Goal: Task Accomplishment & Management: Manage account settings

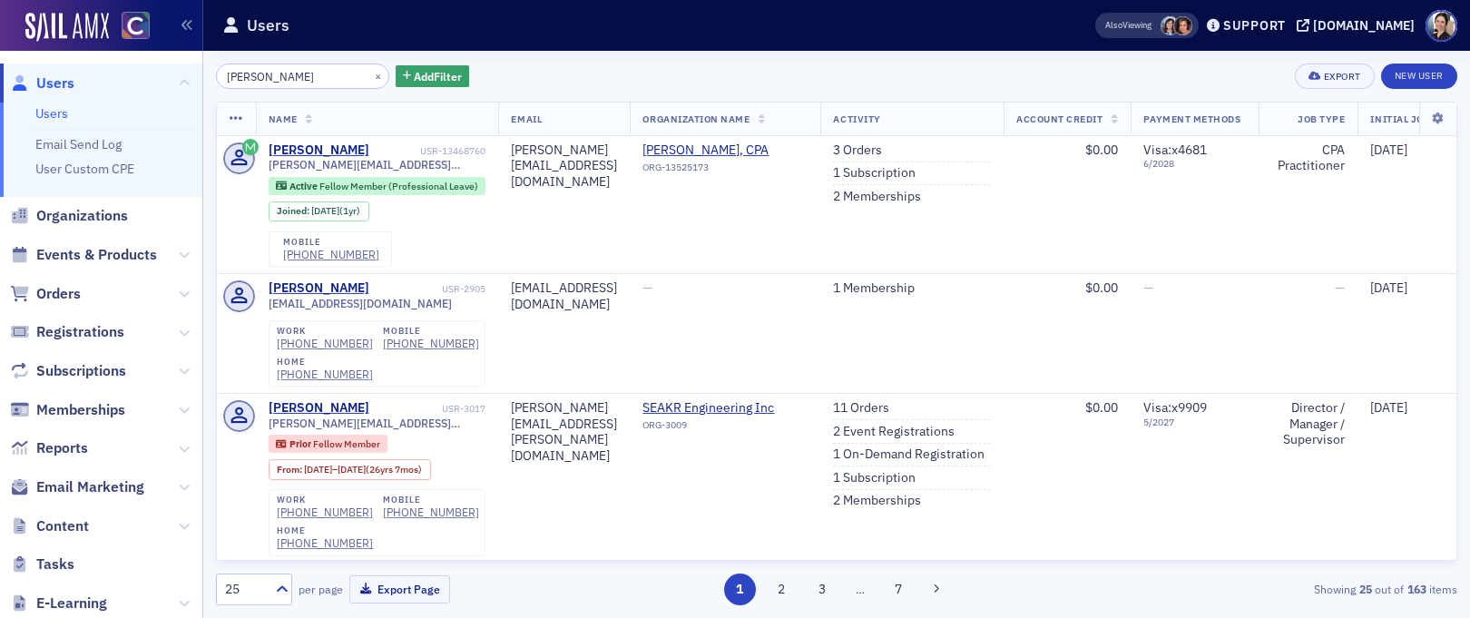
scroll to position [1, 0]
click at [370, 78] on button "×" at bounding box center [378, 75] width 16 height 16
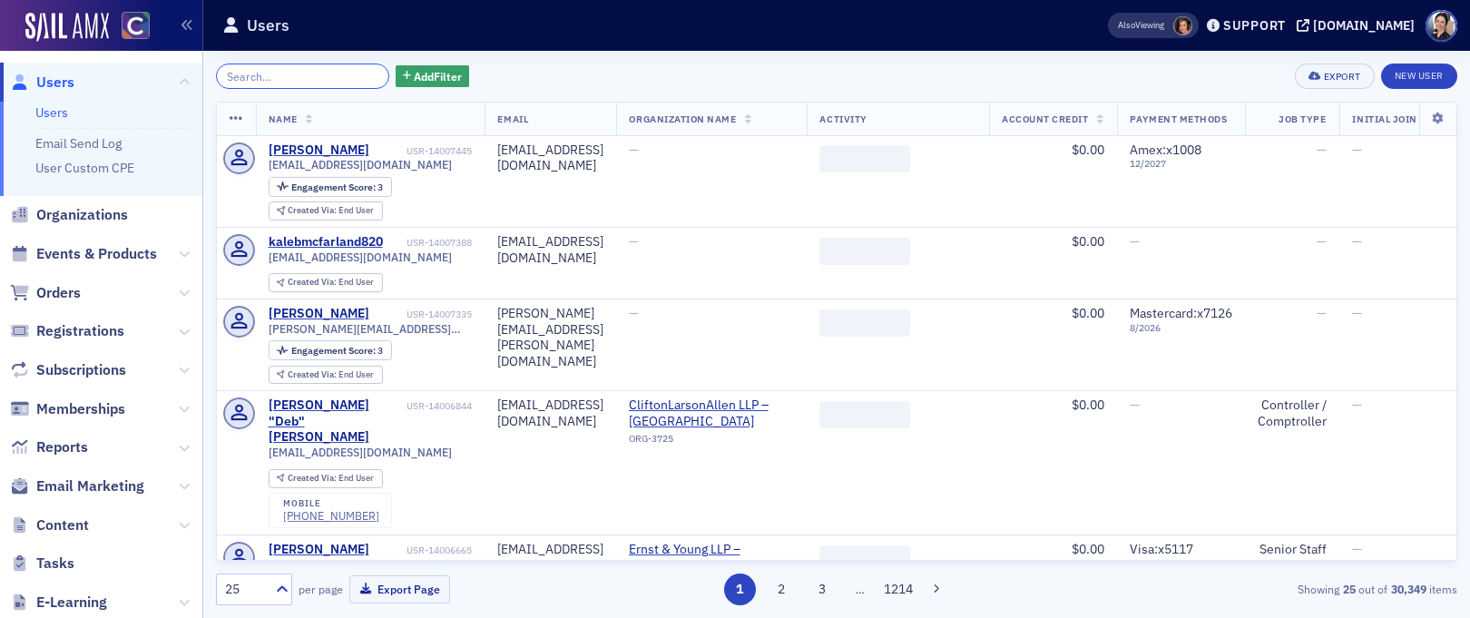
click at [328, 82] on input "search" at bounding box center [302, 76] width 173 height 25
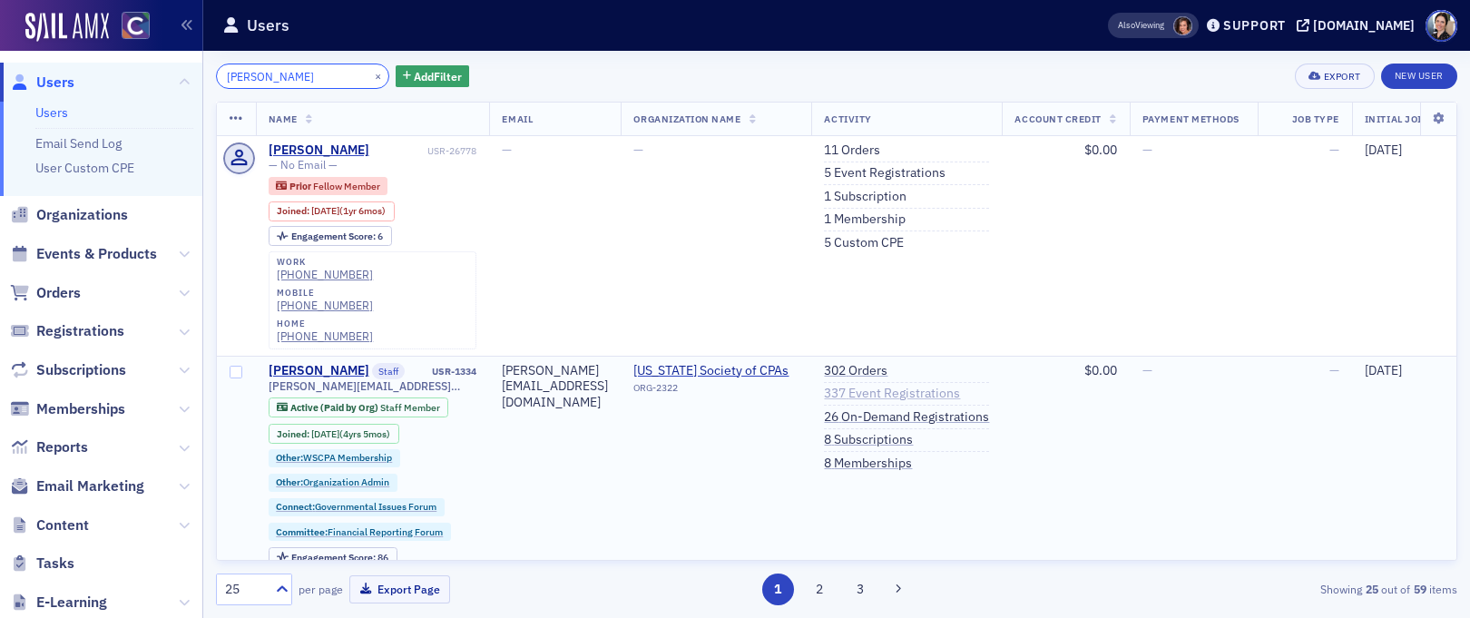
type input "pamela galey-cole"
click at [954, 386] on link "337 Event Registrations" at bounding box center [892, 394] width 136 height 16
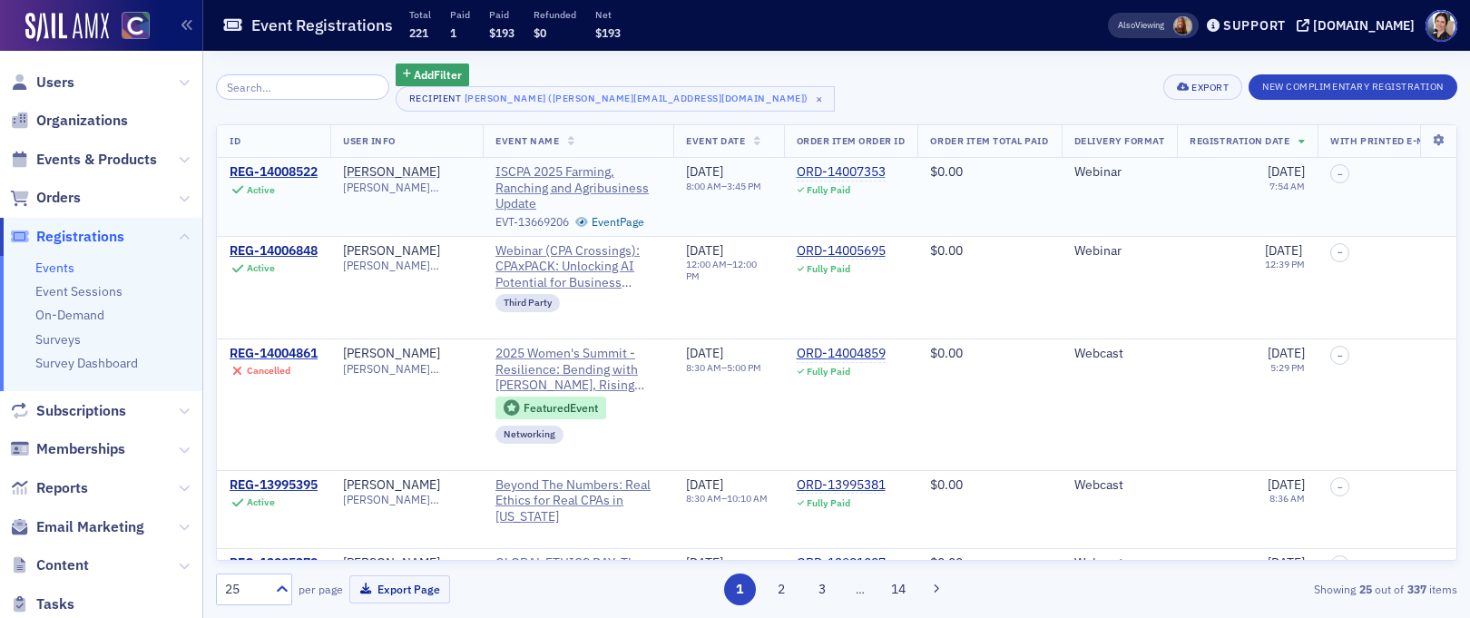
click at [886, 172] on div "ORD-14007353" at bounding box center [841, 172] width 89 height 16
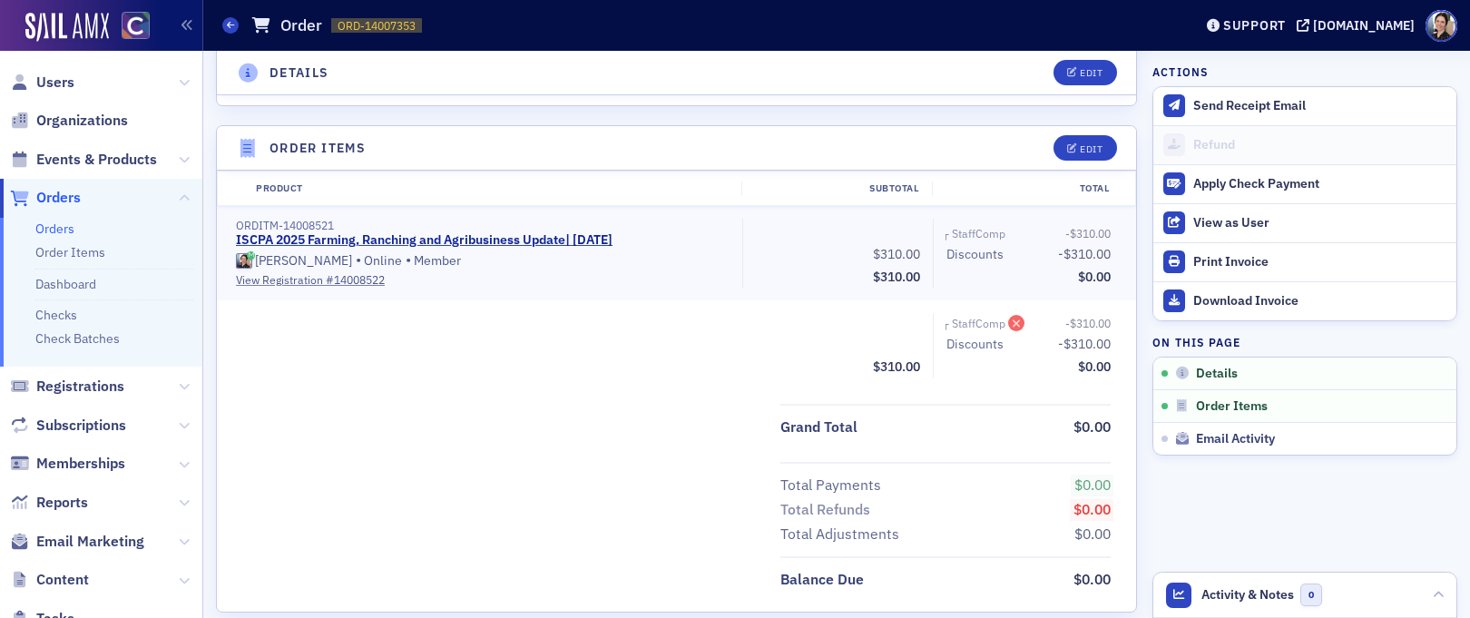
scroll to position [491, 0]
click at [333, 275] on link "View Registration # 14008522" at bounding box center [483, 278] width 494 height 16
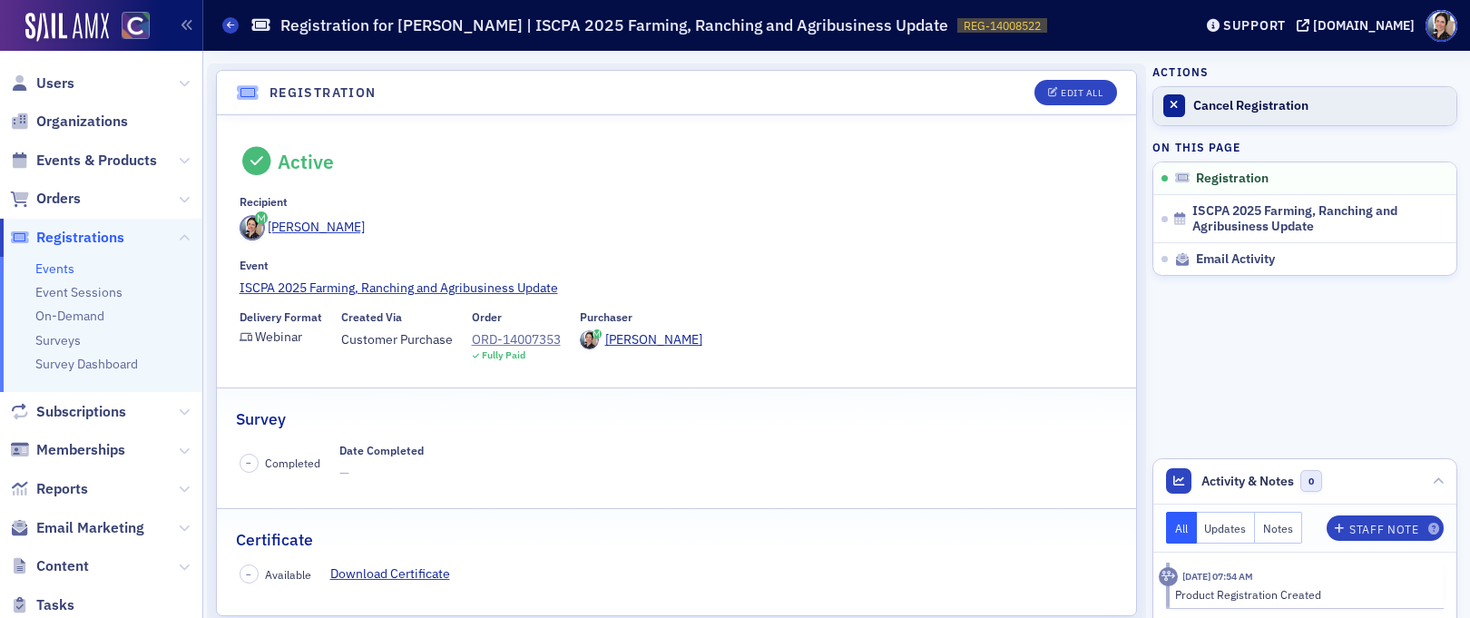
click at [1251, 104] on div "Cancel Registration" at bounding box center [1321, 106] width 254 height 16
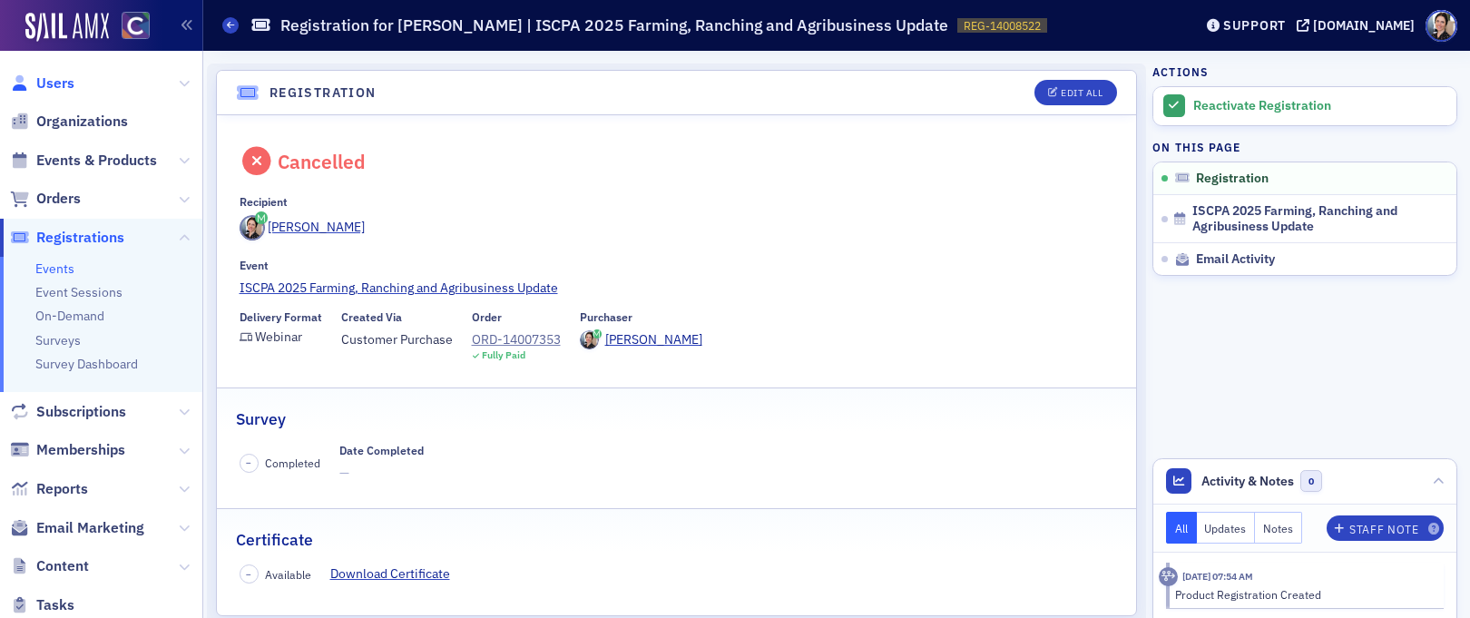
click at [64, 83] on span "Users" at bounding box center [55, 84] width 38 height 20
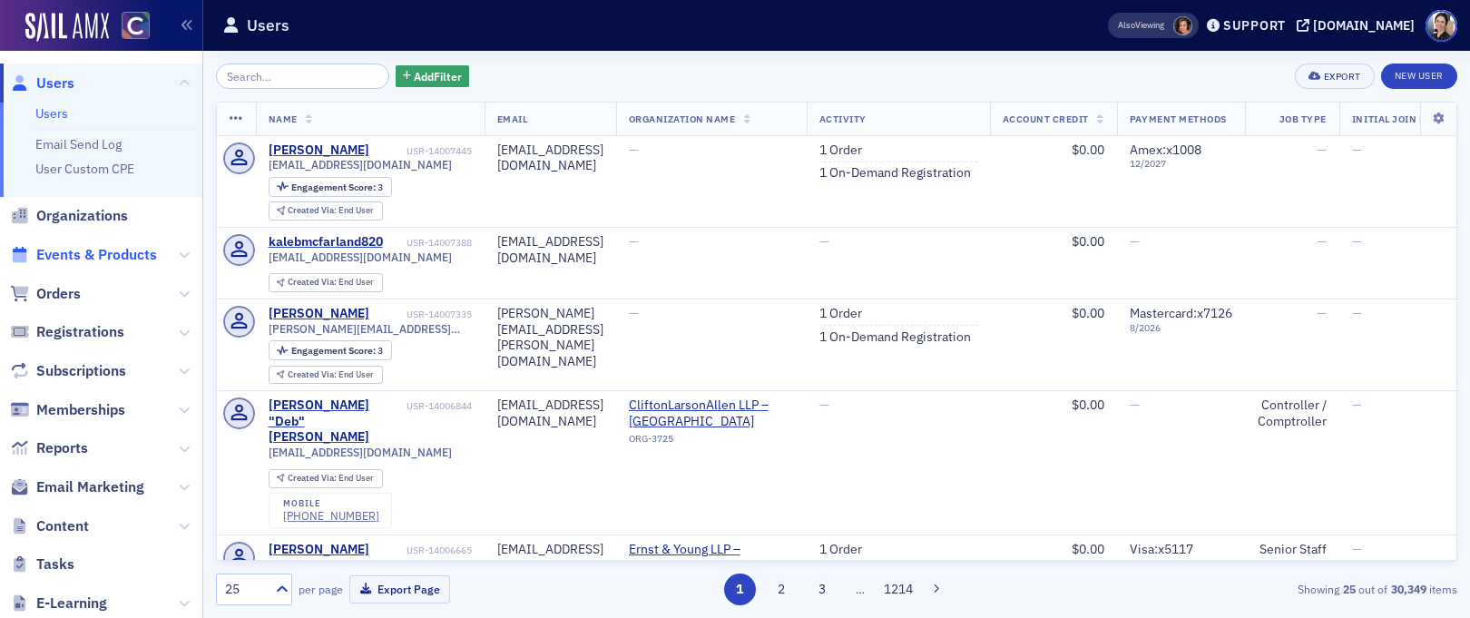
click at [70, 257] on span "Events & Products" at bounding box center [96, 255] width 121 height 20
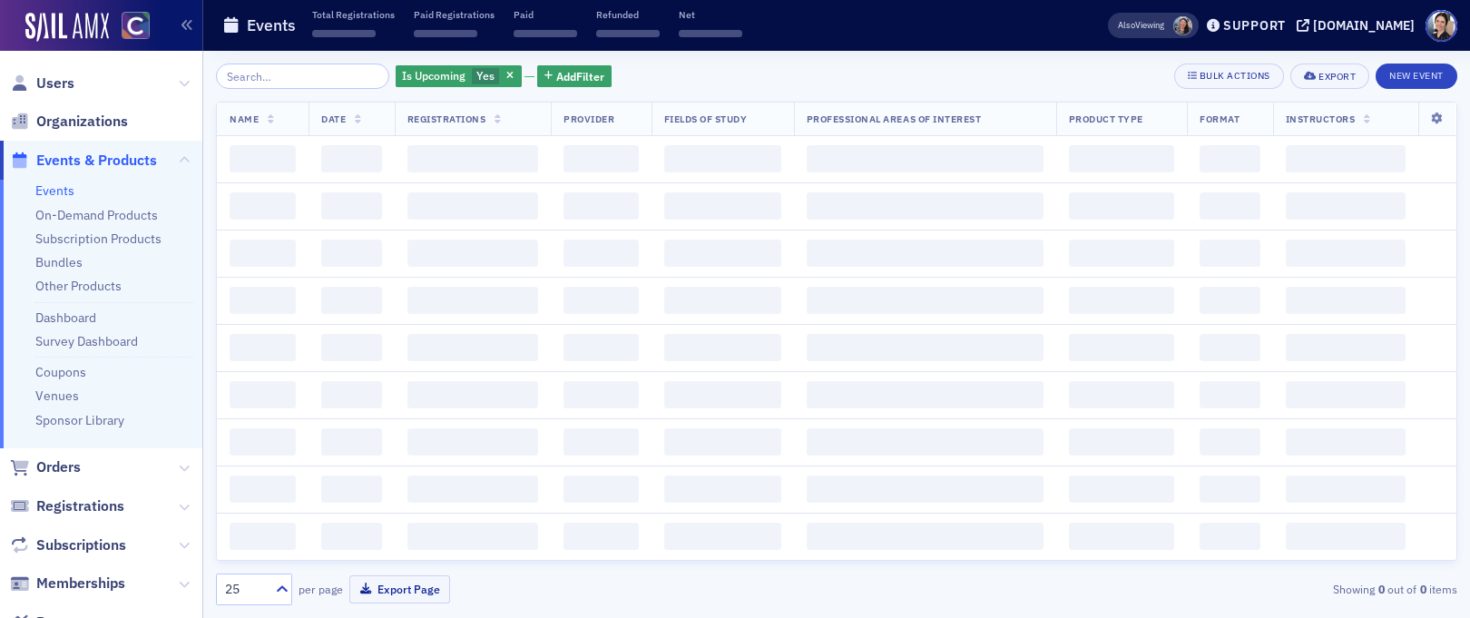
click at [315, 79] on input "search" at bounding box center [302, 76] width 173 height 25
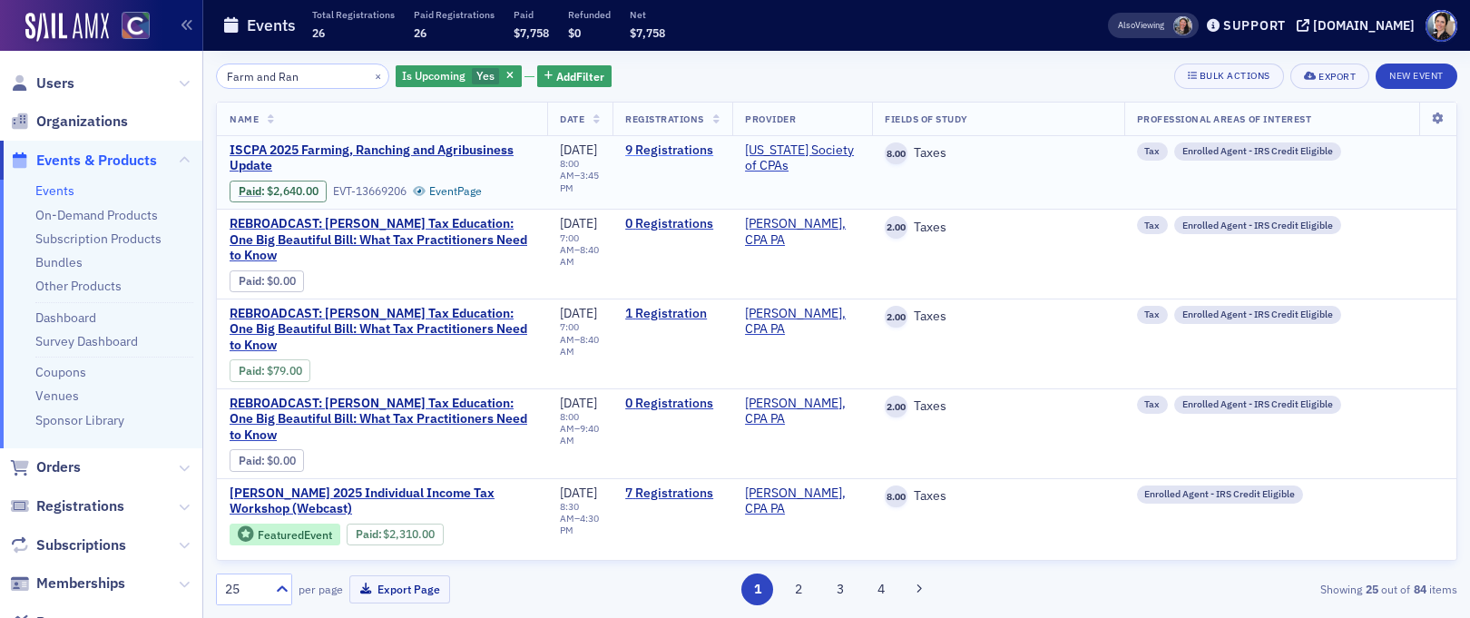
type input "Farm and Ran"
click at [693, 145] on link "9 Registrations" at bounding box center [672, 151] width 94 height 16
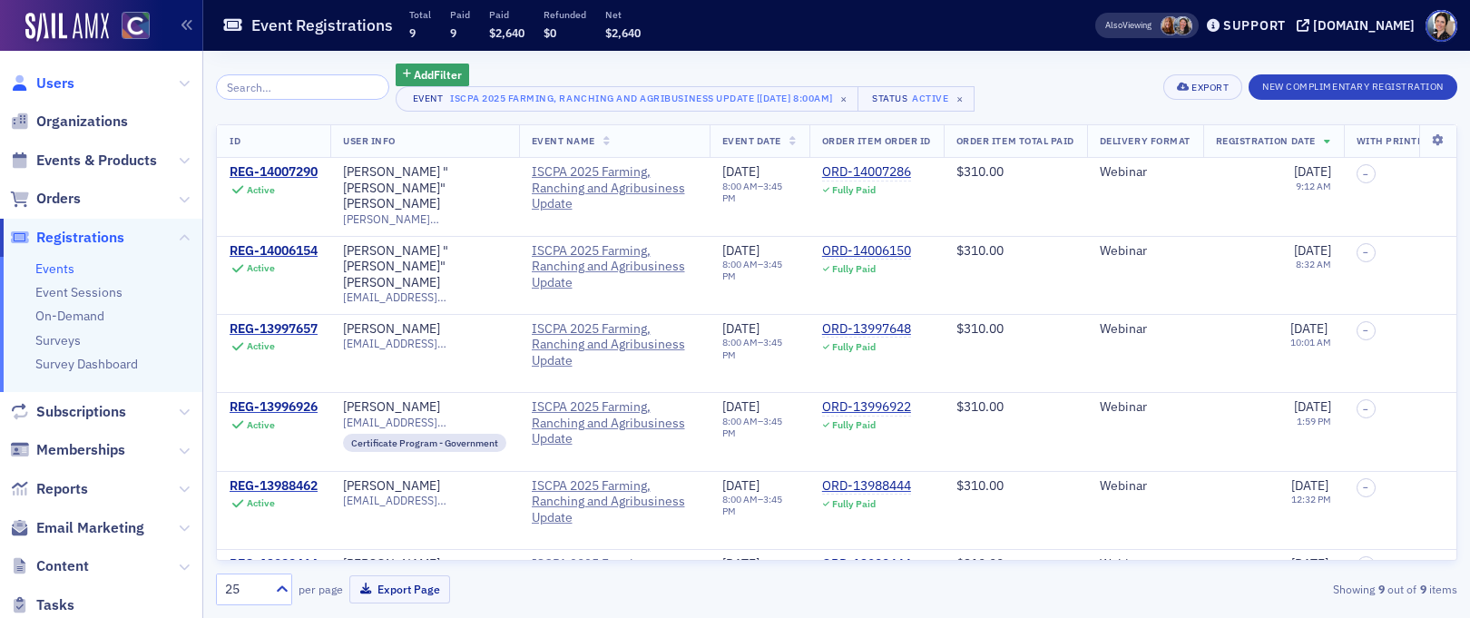
click at [63, 78] on span "Users" at bounding box center [55, 84] width 38 height 20
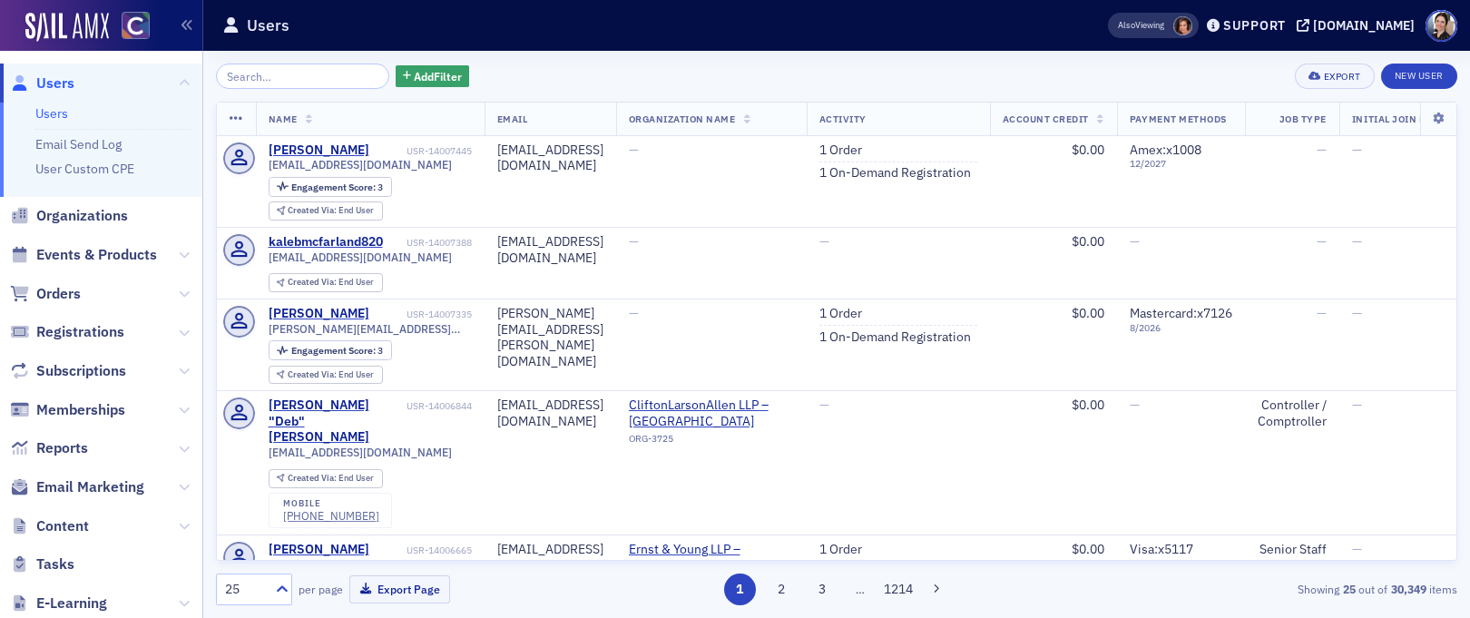
click at [303, 70] on input "search" at bounding box center [302, 76] width 173 height 25
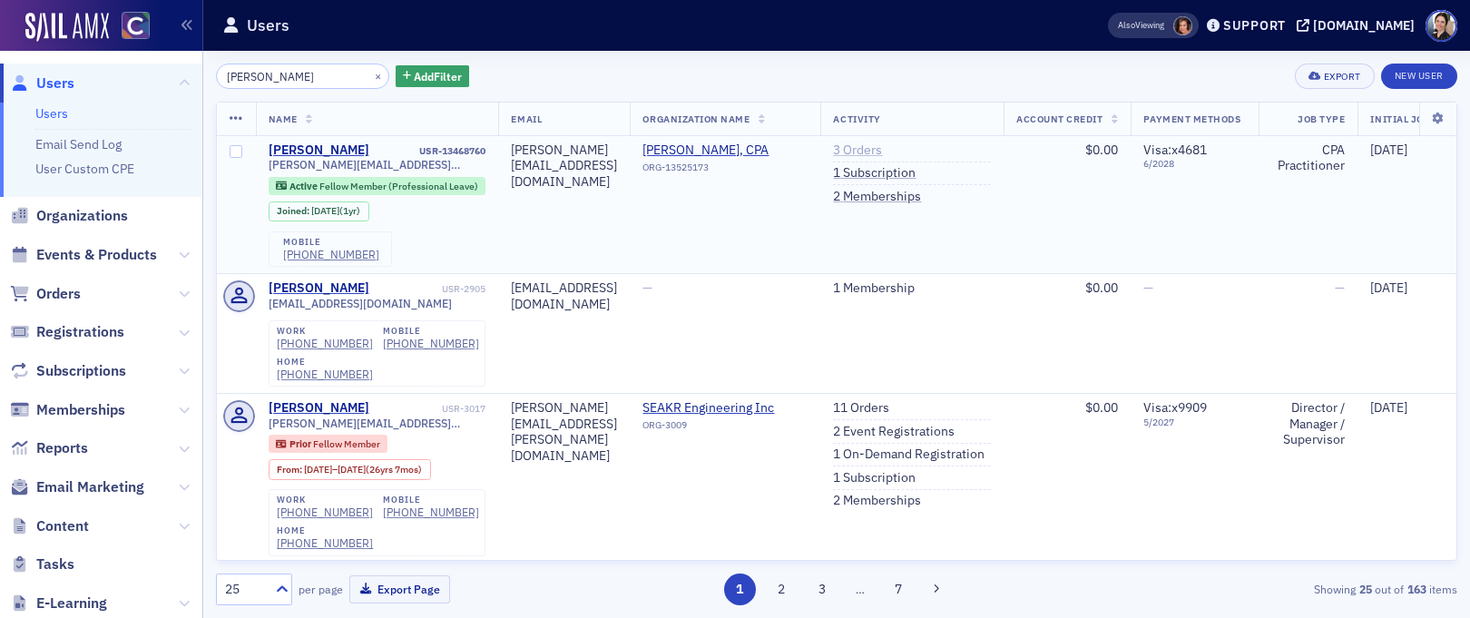
type input "[PERSON_NAME]"
click at [882, 149] on link "3 Orders" at bounding box center [857, 151] width 49 height 16
click at [916, 172] on link "1 Subscription" at bounding box center [874, 173] width 83 height 16
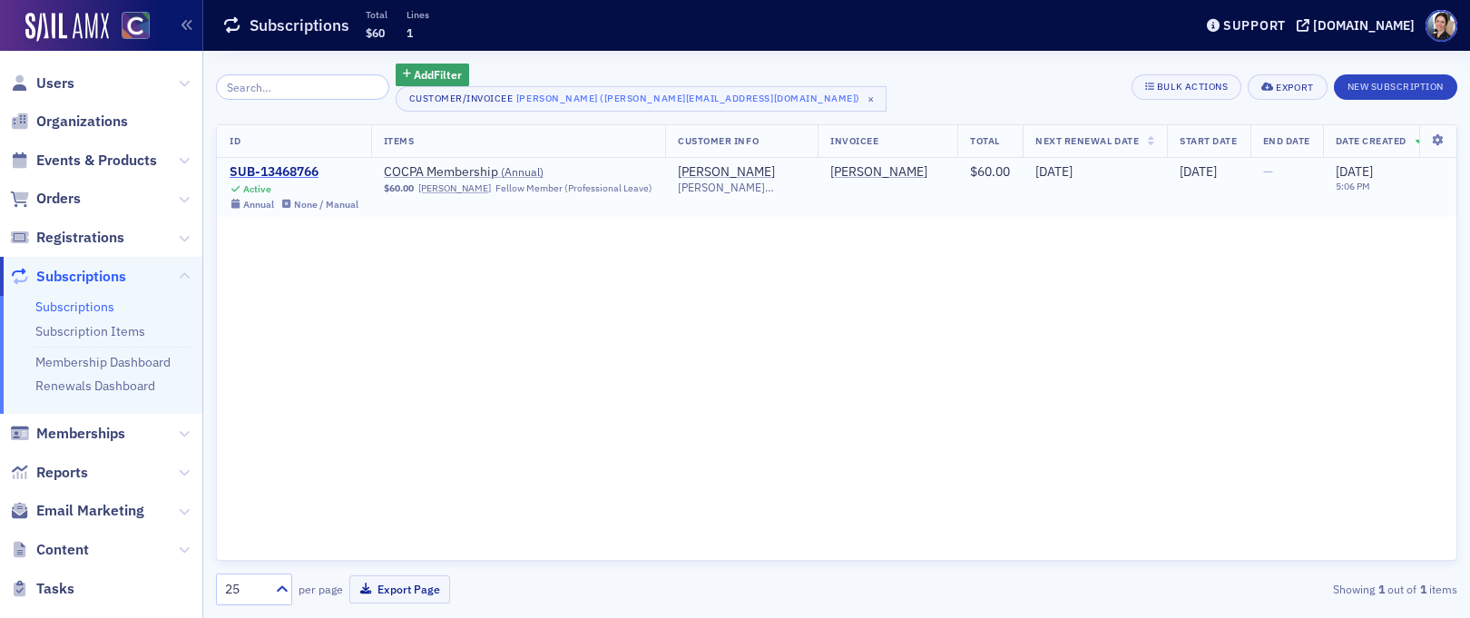
click at [291, 171] on div "SUB-13468766" at bounding box center [294, 172] width 129 height 16
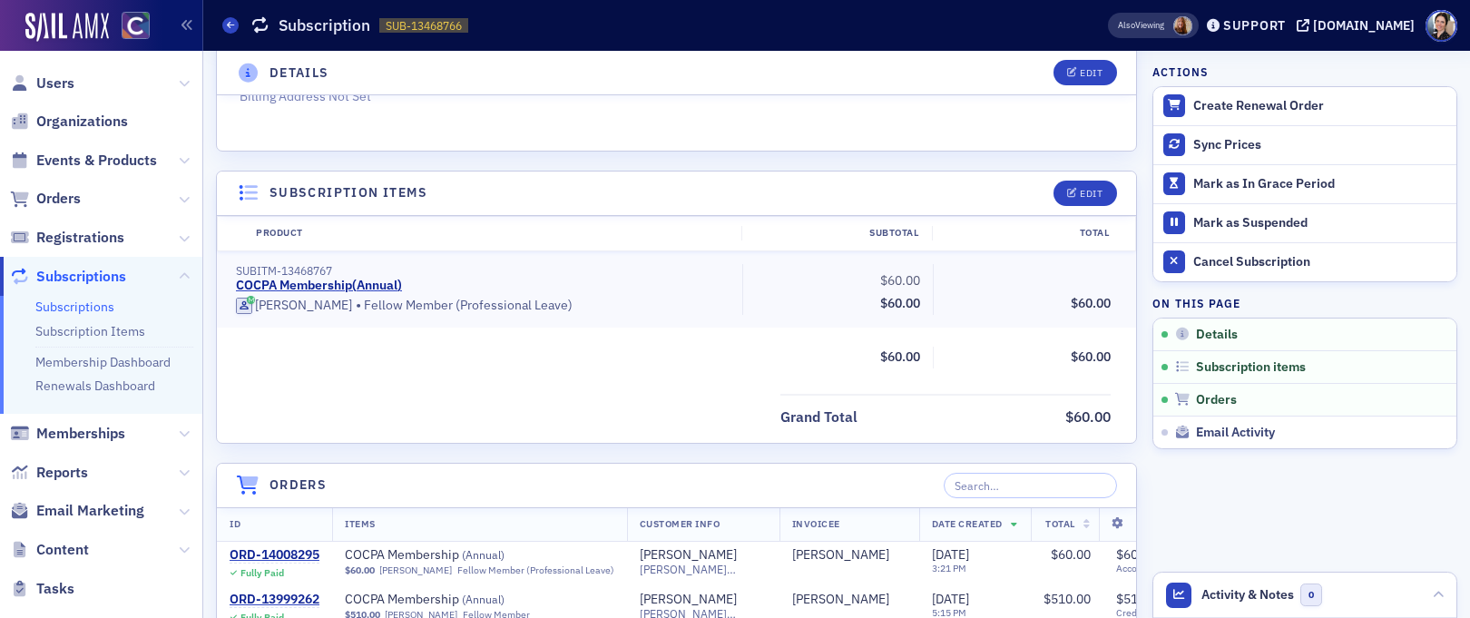
scroll to position [349, 0]
click at [1096, 182] on button "Edit" at bounding box center [1085, 192] width 63 height 25
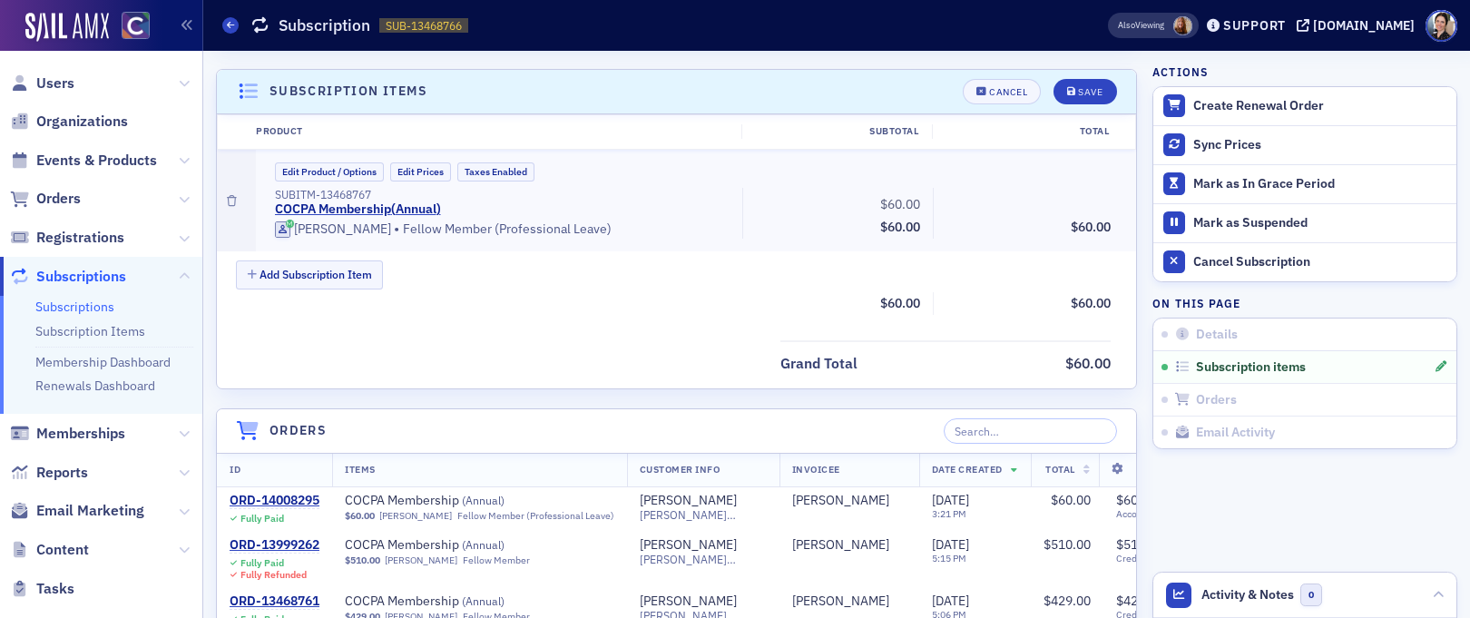
scroll to position [456, 0]
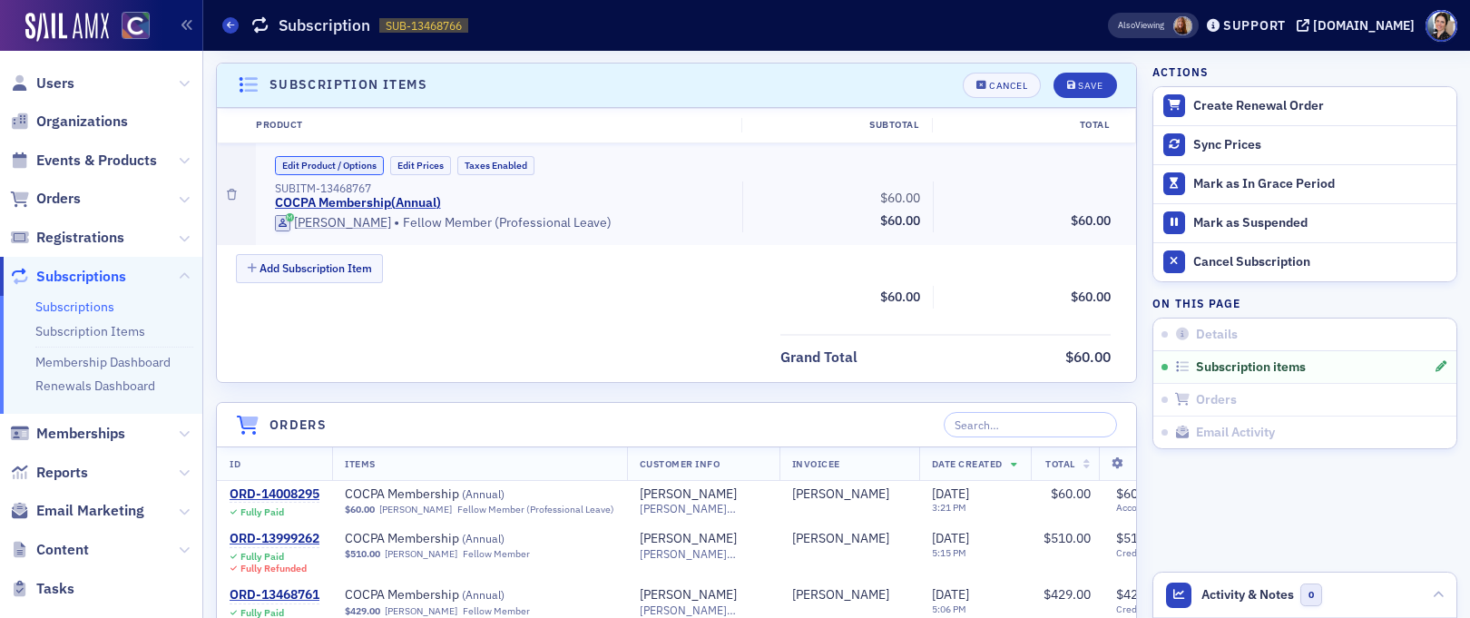
click at [339, 162] on button "Edit Product / Options" at bounding box center [329, 165] width 109 height 19
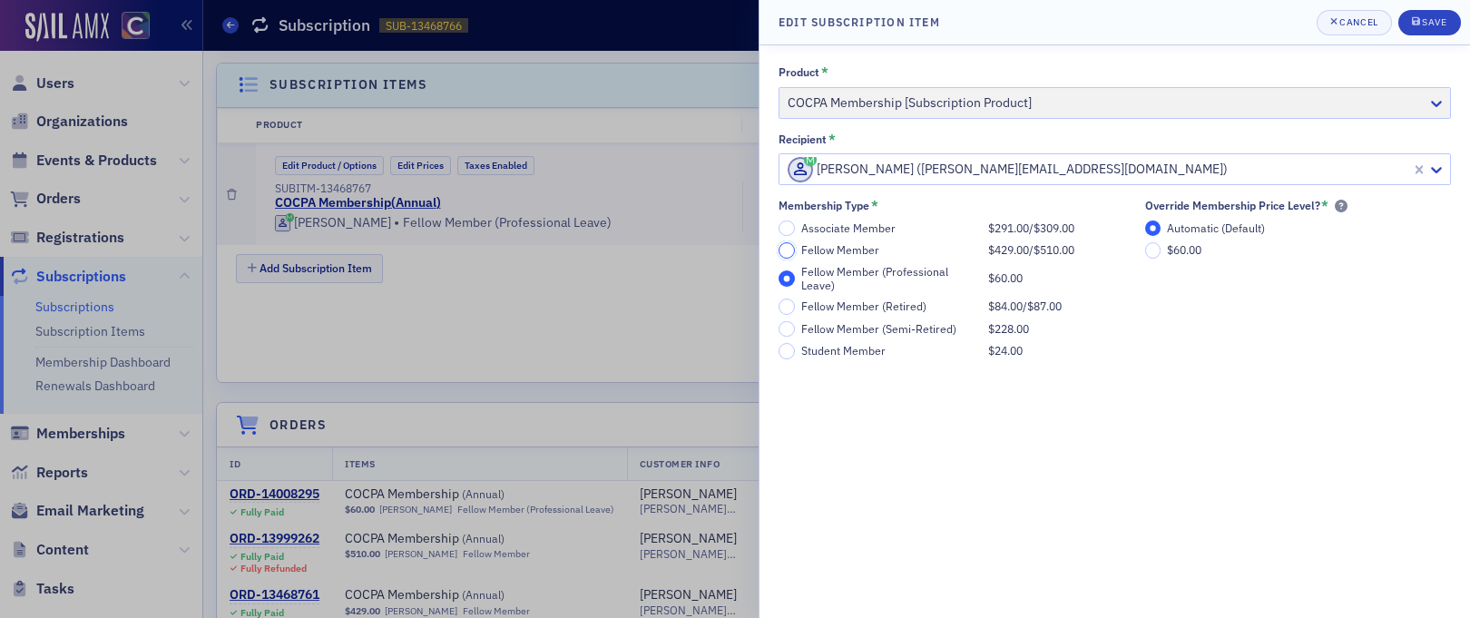
click at [787, 246] on input "Fellow Member $429.00 / $510.00" at bounding box center [787, 250] width 16 height 16
click at [1426, 20] on div "Save" at bounding box center [1434, 22] width 25 height 10
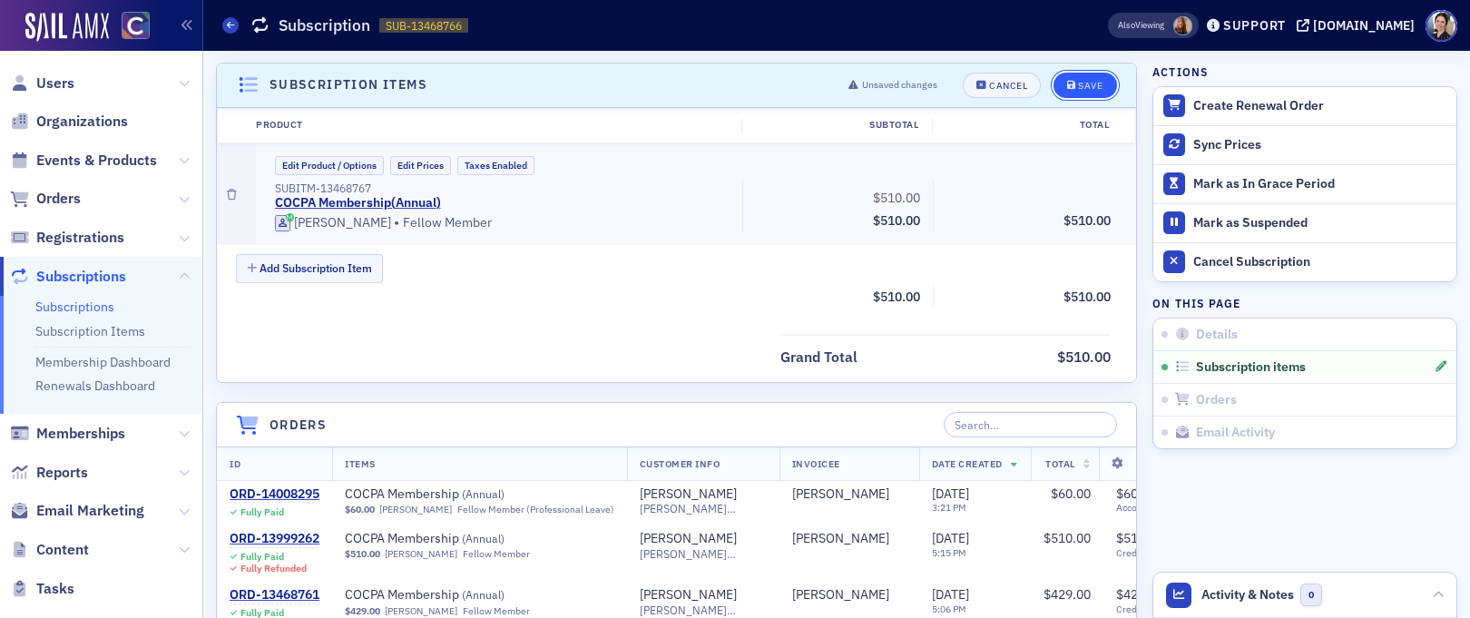
click at [1096, 84] on div "Save" at bounding box center [1090, 86] width 25 height 10
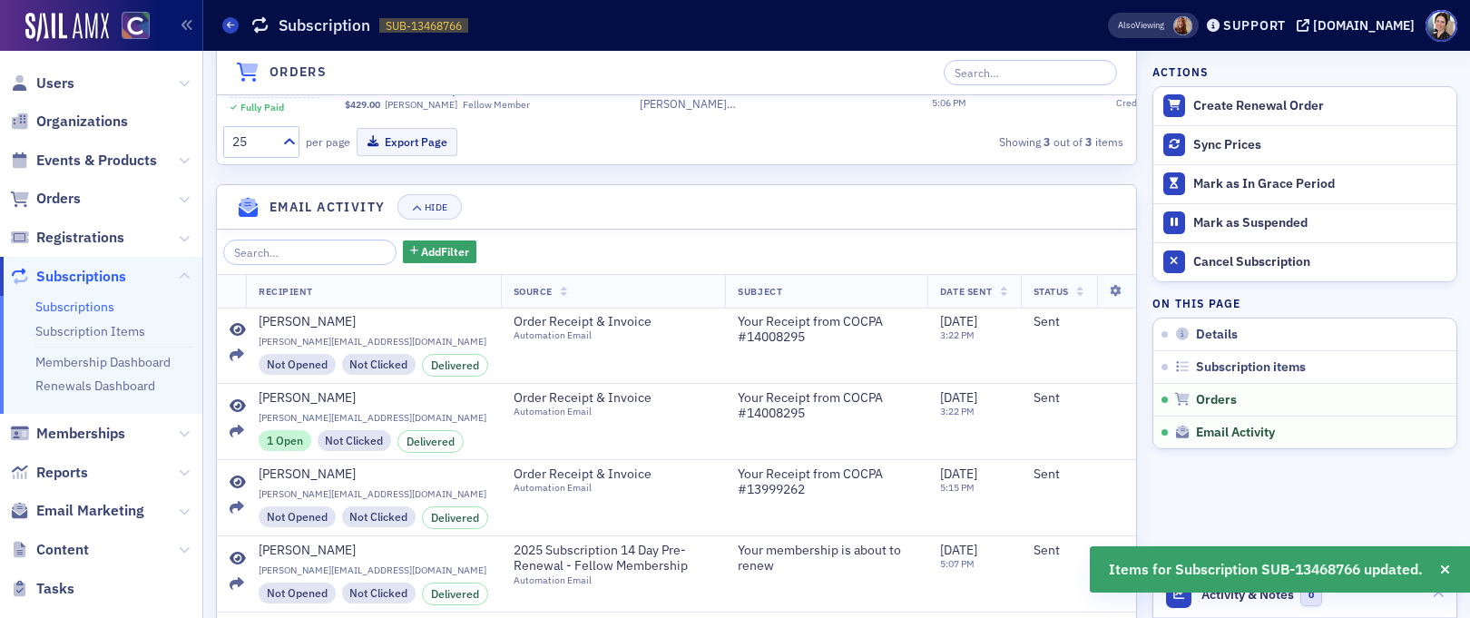
scroll to position [953, 0]
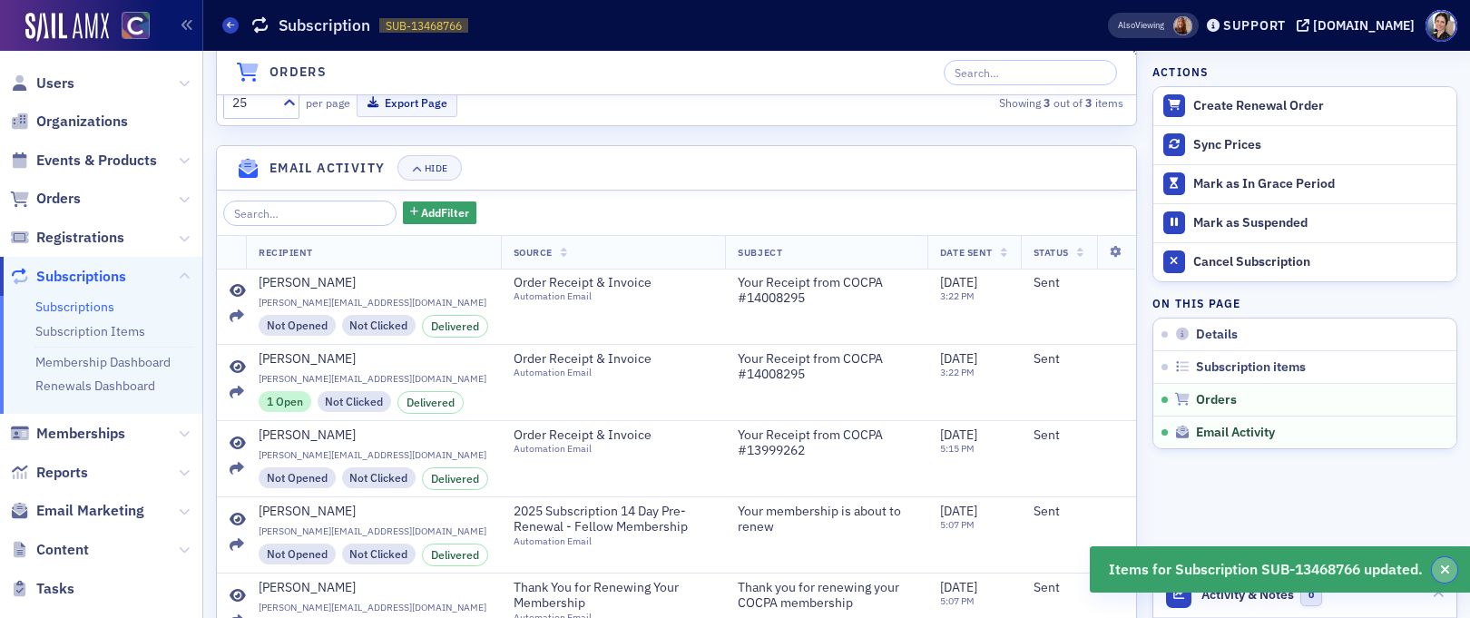
click at [1443, 570] on icon "button" at bounding box center [1446, 570] width 10 height 13
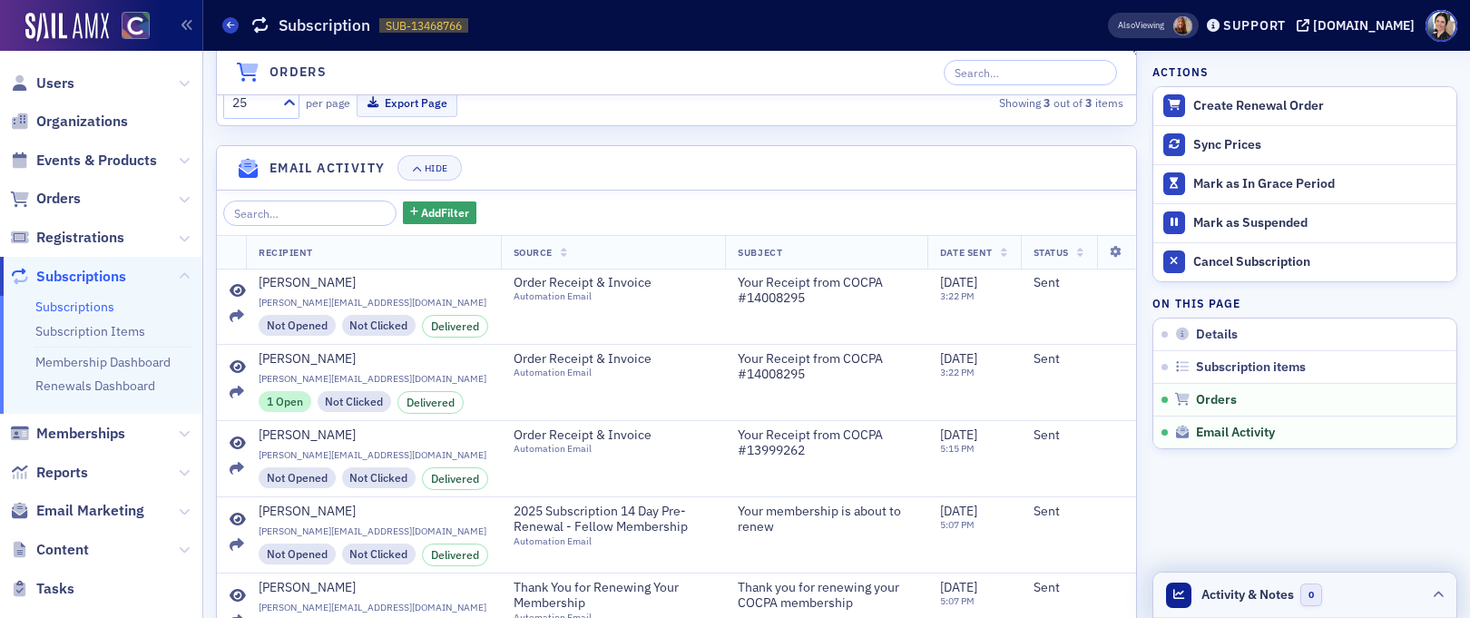
click at [1250, 596] on span "Activity & Notes" at bounding box center [1248, 594] width 93 height 19
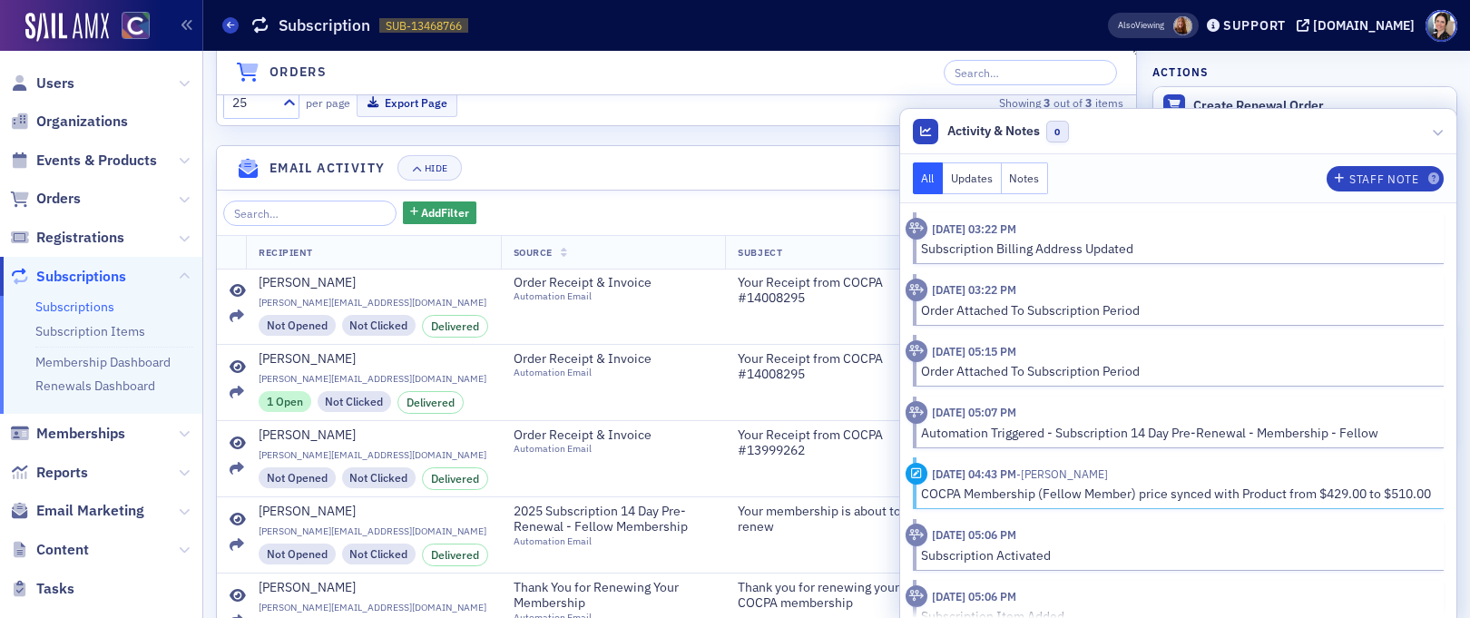
click at [1021, 180] on button "Notes" at bounding box center [1025, 178] width 47 height 32
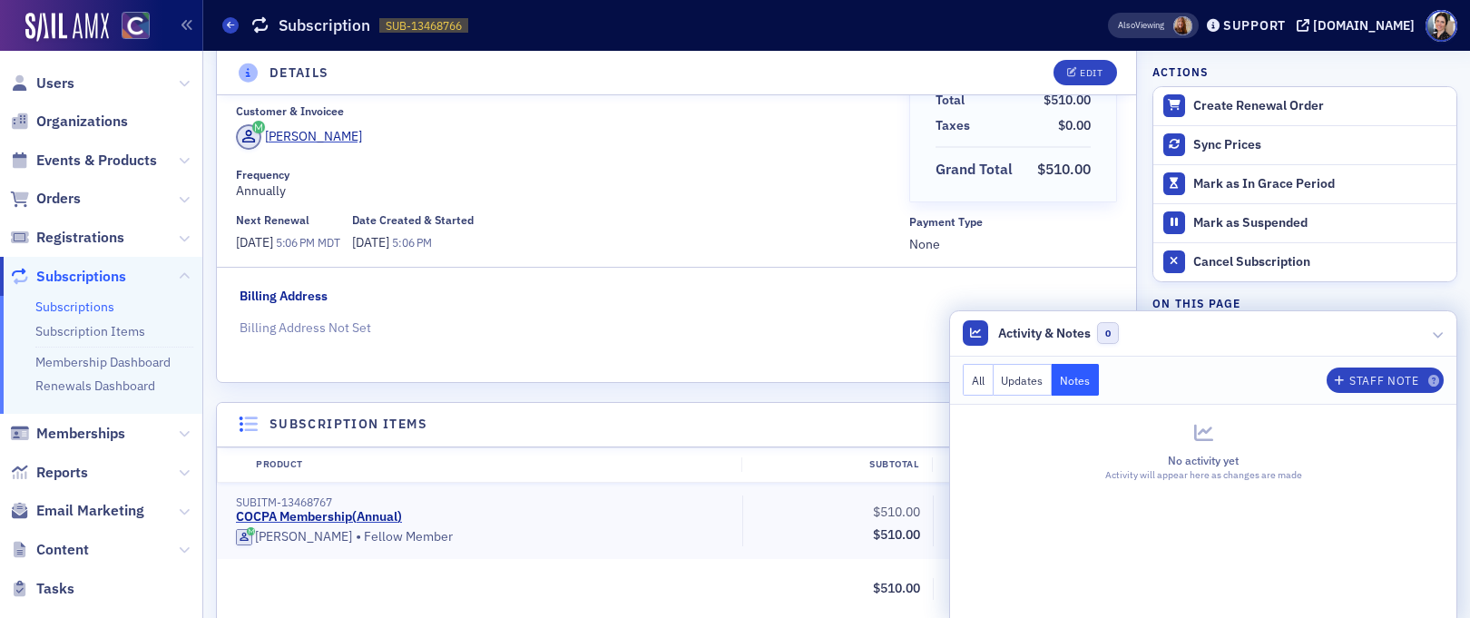
scroll to position [0, 0]
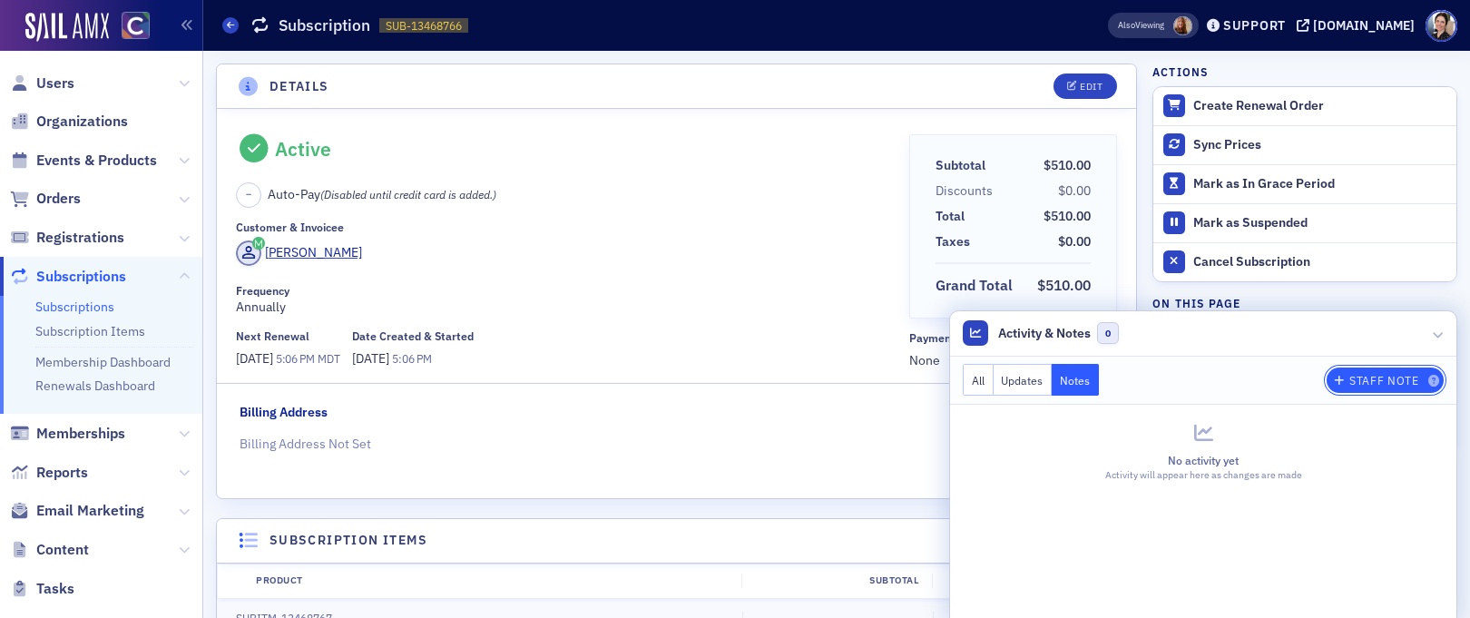
click at [1377, 379] on div "Staff Note" at bounding box center [1384, 381] width 69 height 10
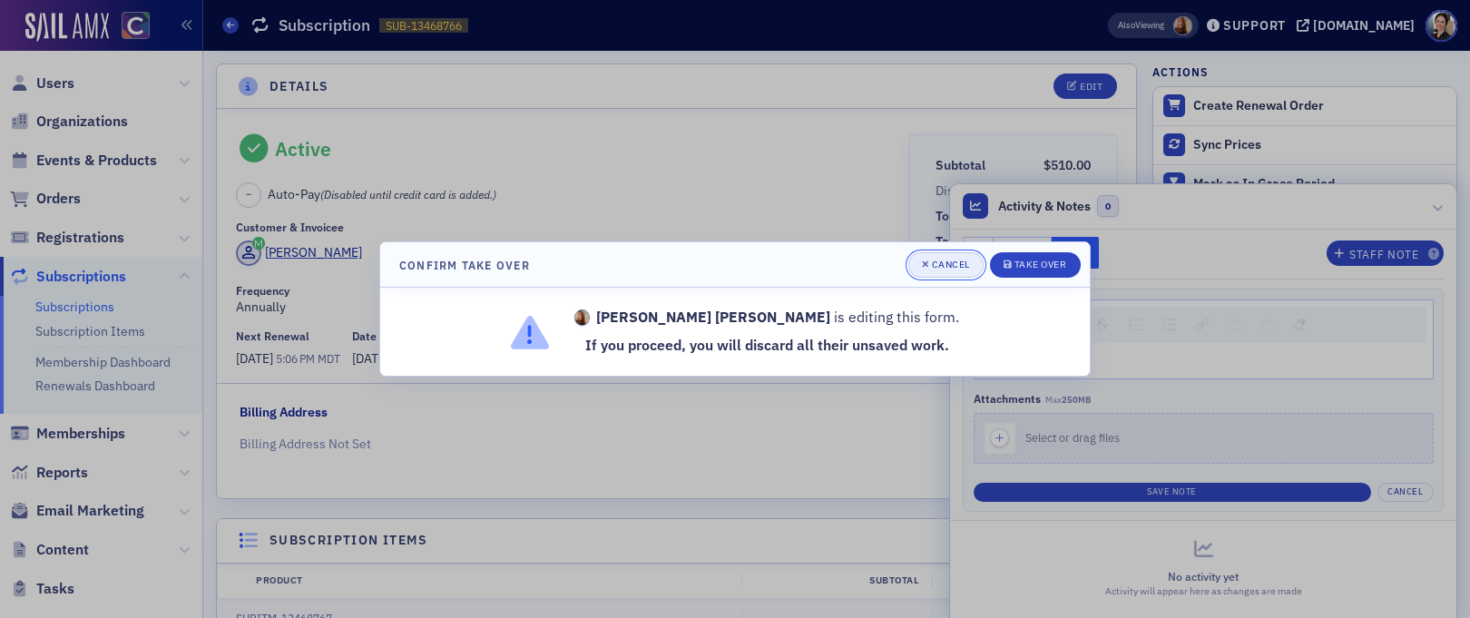
click at [945, 264] on div "Cancel" at bounding box center [951, 265] width 38 height 10
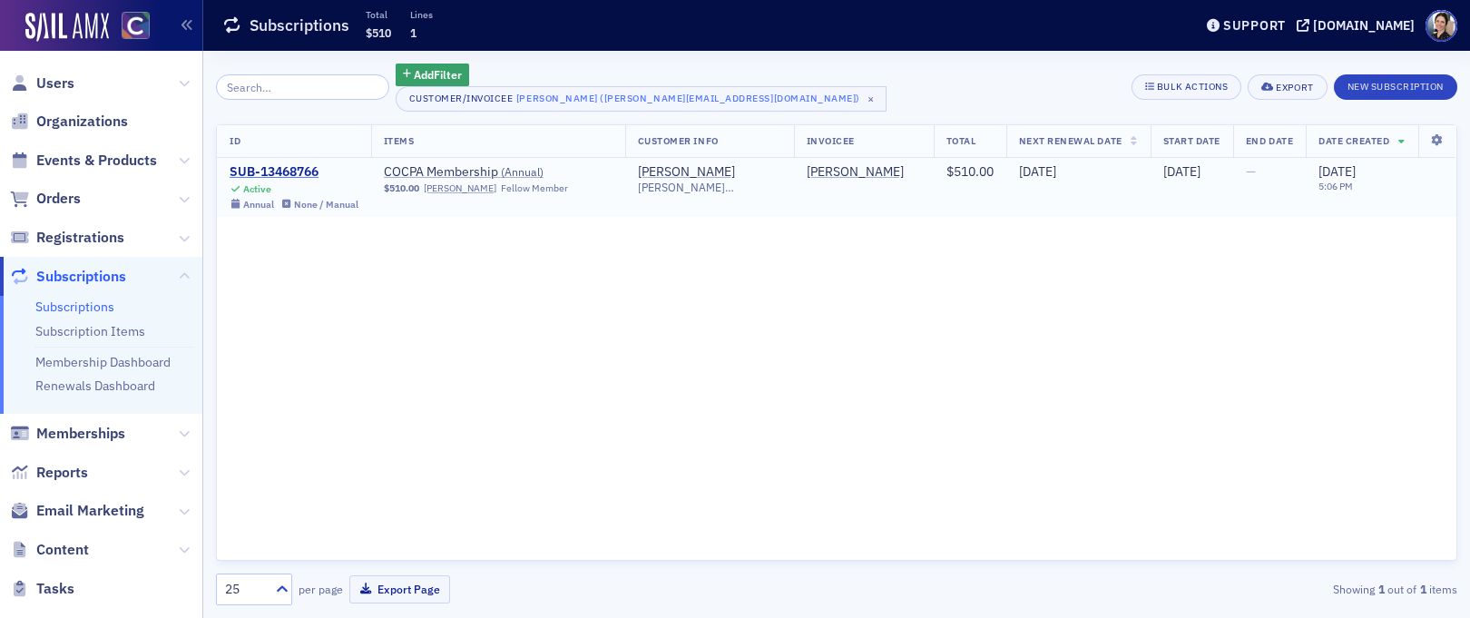
click at [291, 172] on div "SUB-13468766" at bounding box center [294, 172] width 129 height 16
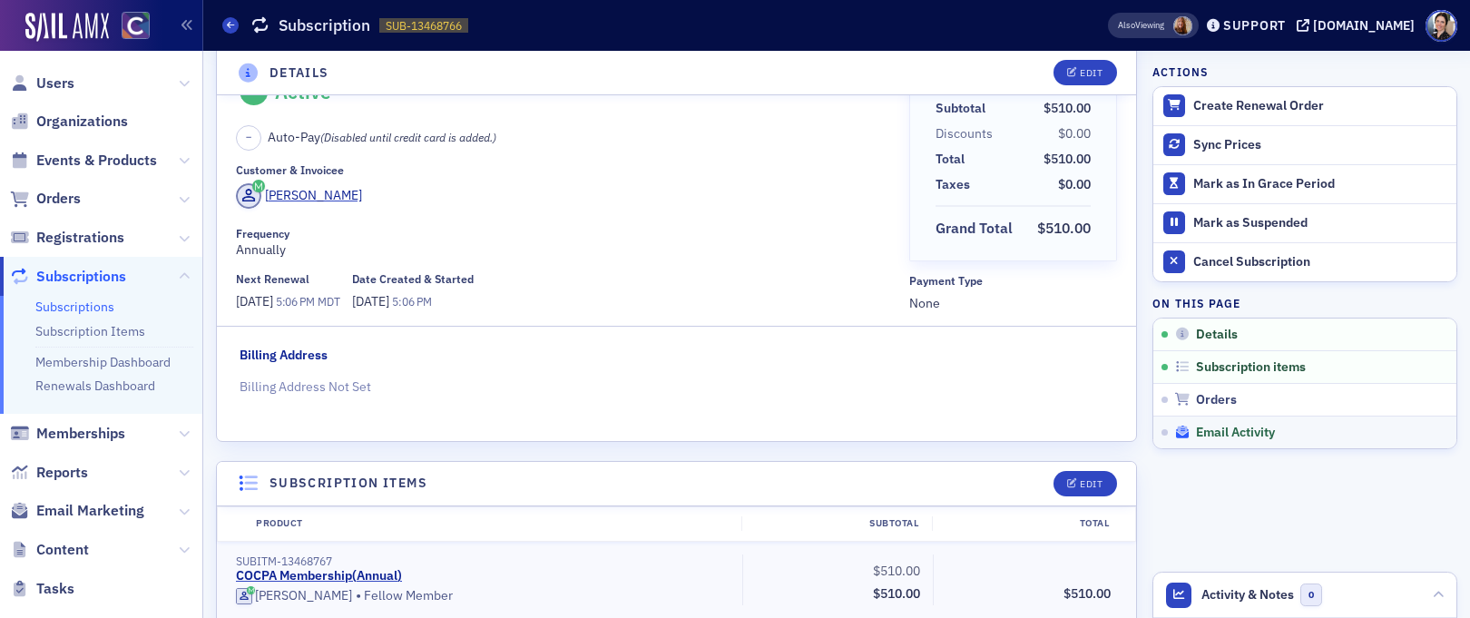
scroll to position [79, 0]
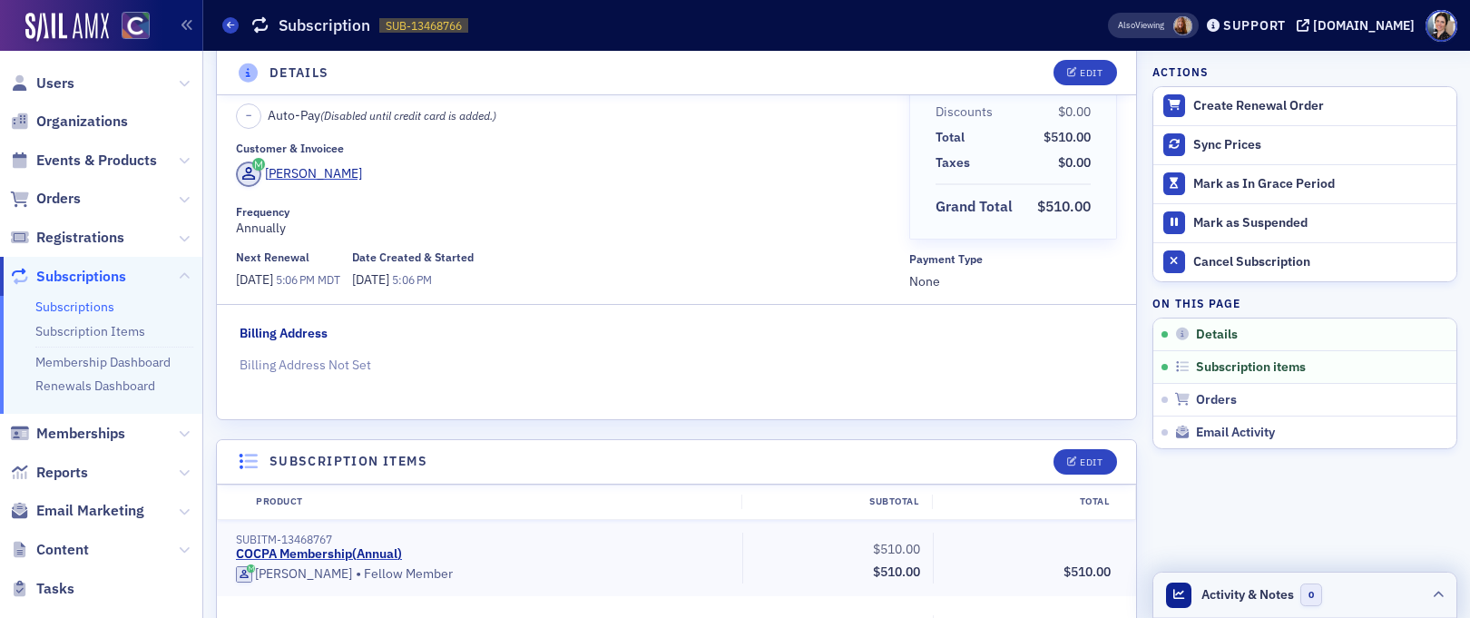
click at [1250, 593] on span "Activity & Notes" at bounding box center [1248, 594] width 93 height 19
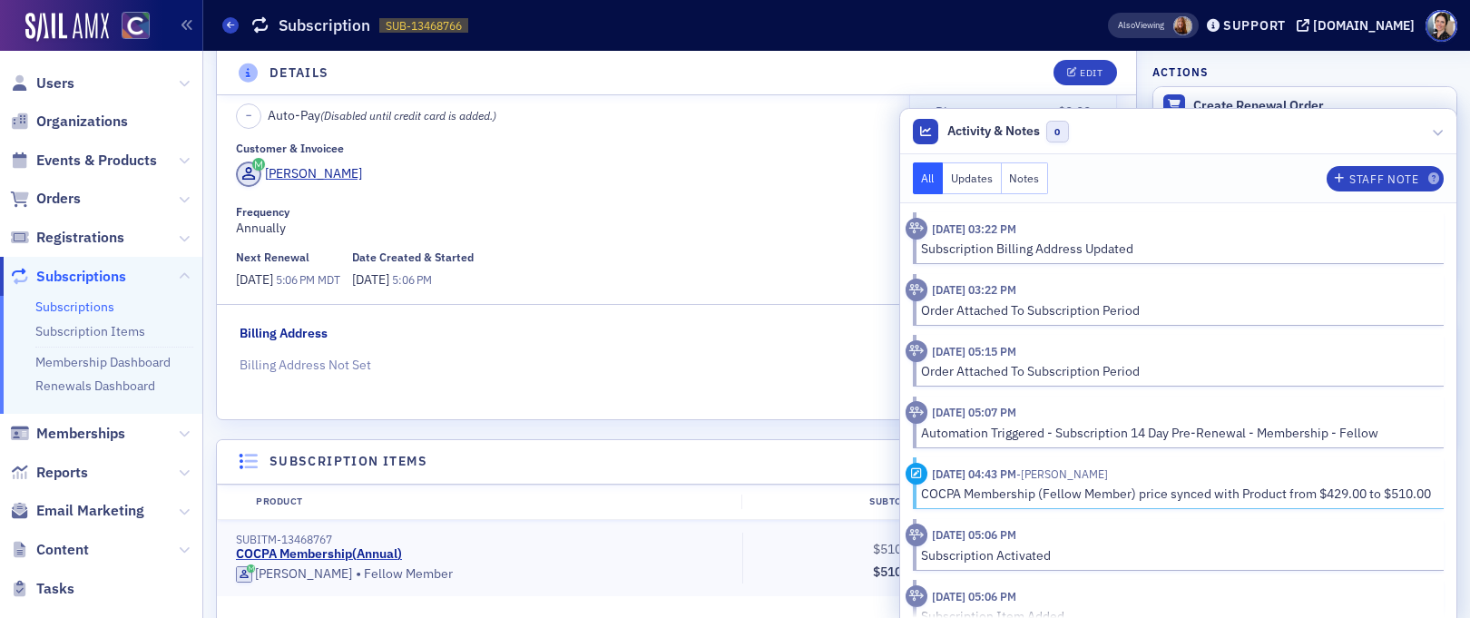
scroll to position [19, 0]
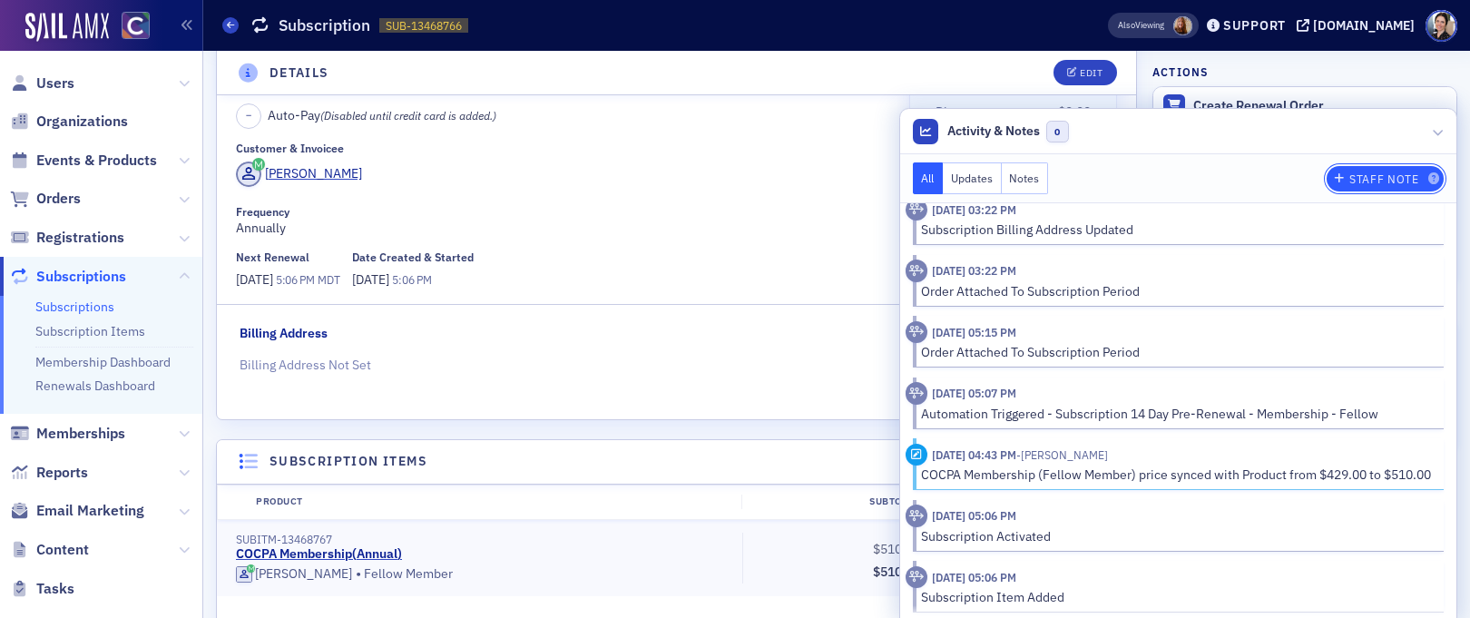
click at [1406, 174] on div "Staff Note" at bounding box center [1384, 179] width 69 height 10
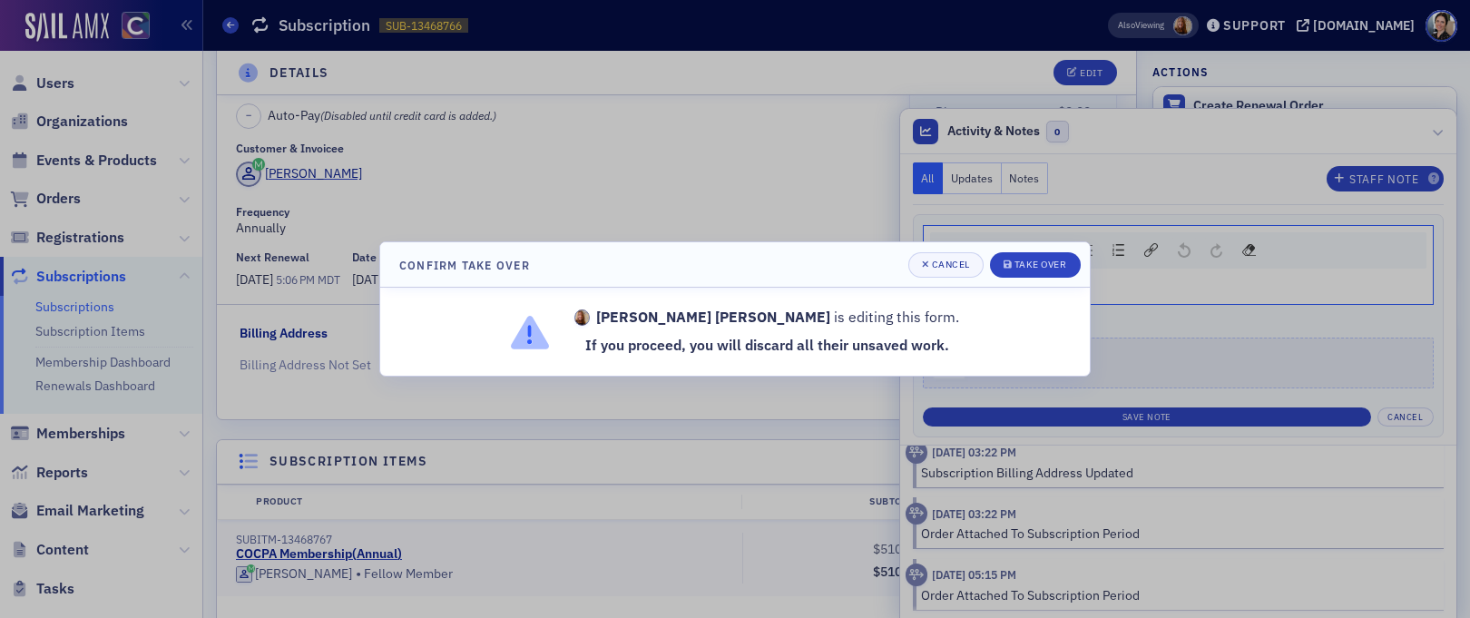
click at [588, 182] on div at bounding box center [735, 309] width 1470 height 618
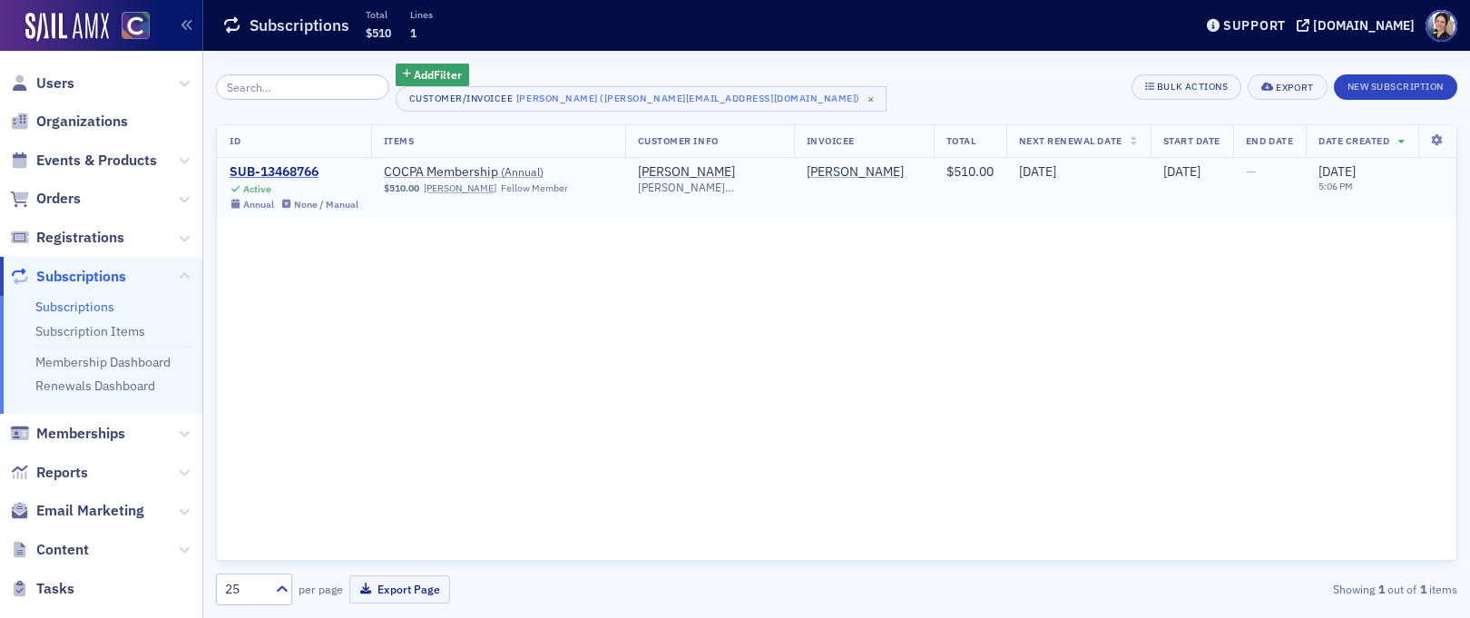
click at [282, 171] on div "SUB-13468766" at bounding box center [294, 172] width 129 height 16
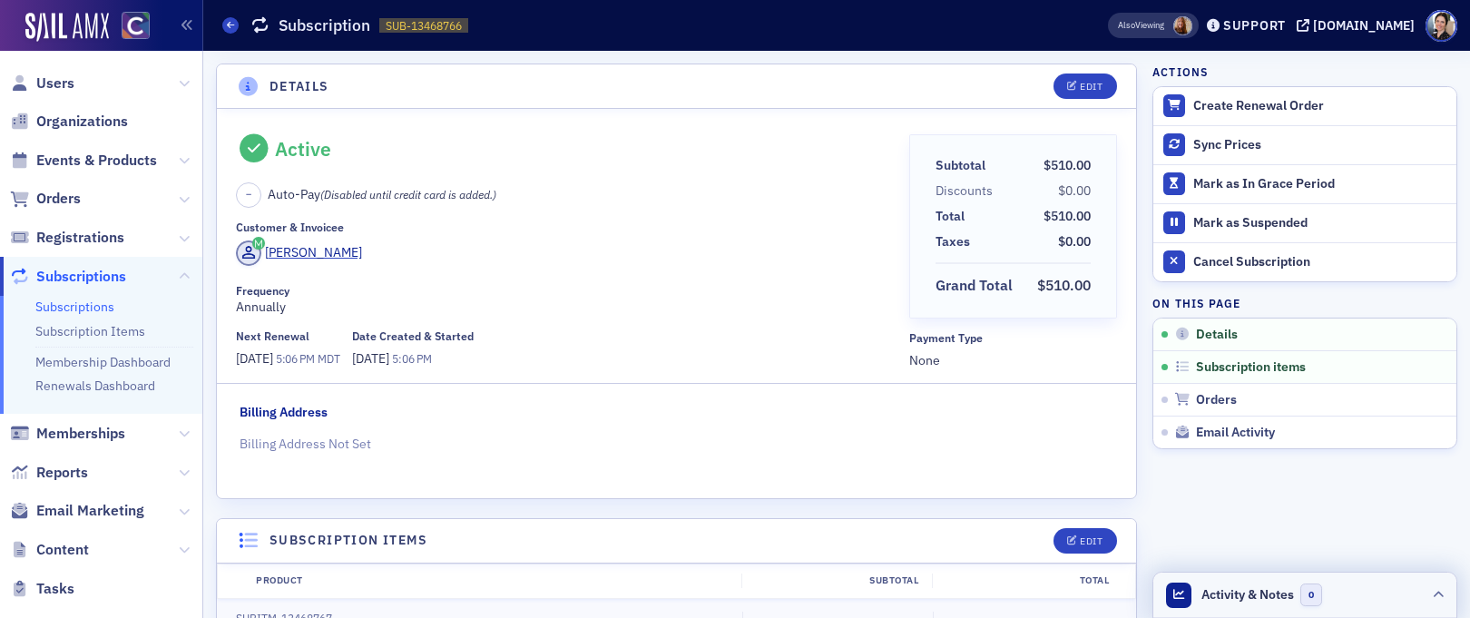
click at [1258, 604] on span "Activity & Notes" at bounding box center [1248, 594] width 93 height 19
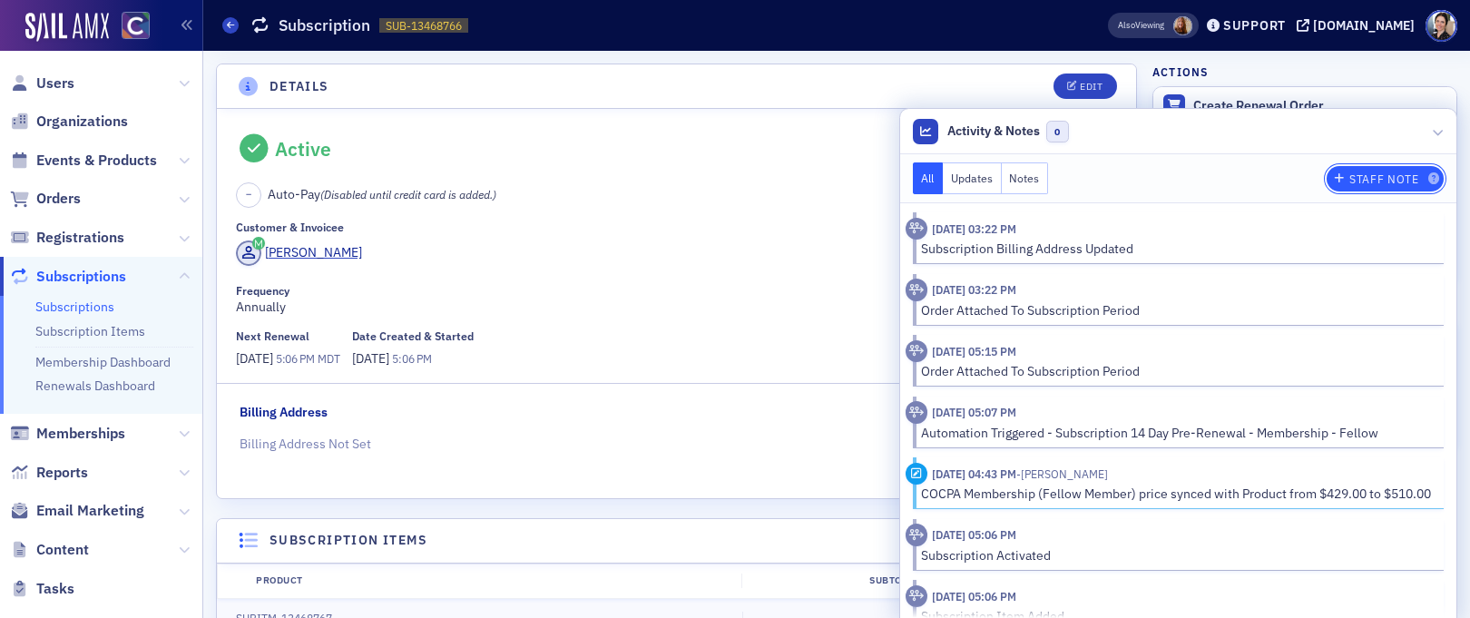
click at [1410, 183] on div "Staff Note" at bounding box center [1384, 179] width 69 height 10
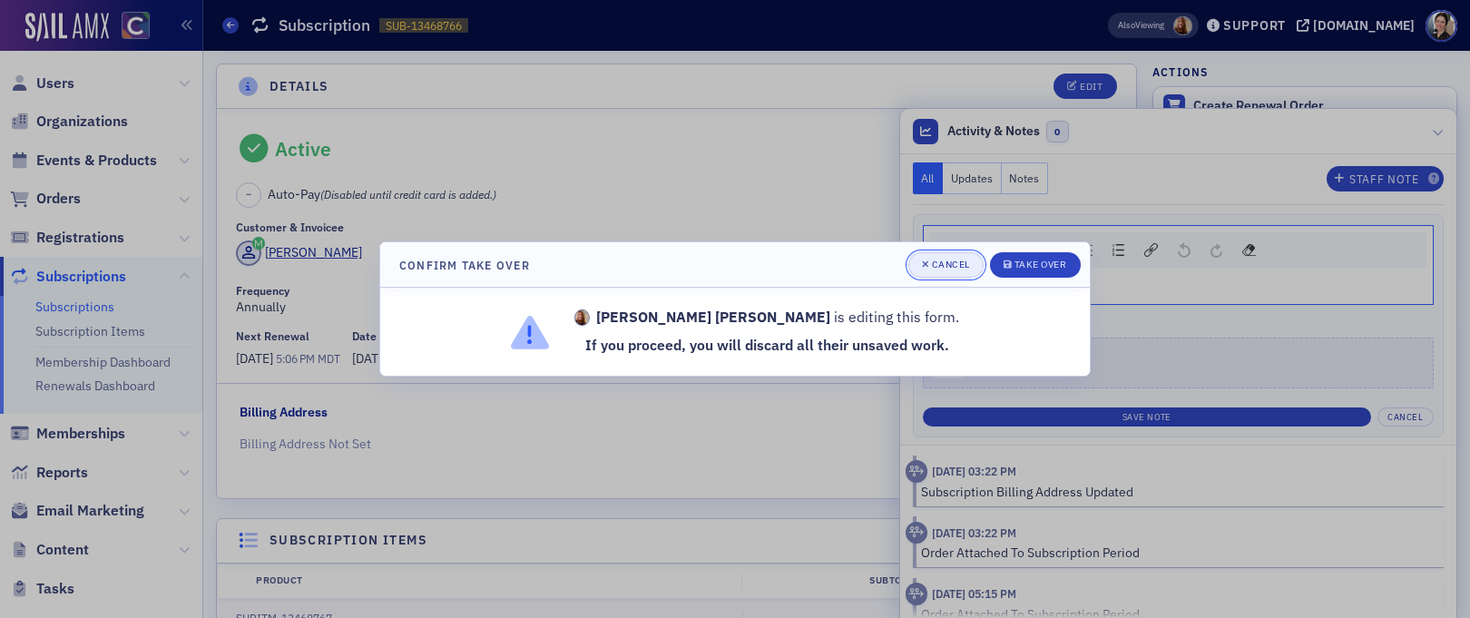
click at [943, 265] on div "Cancel" at bounding box center [951, 265] width 38 height 10
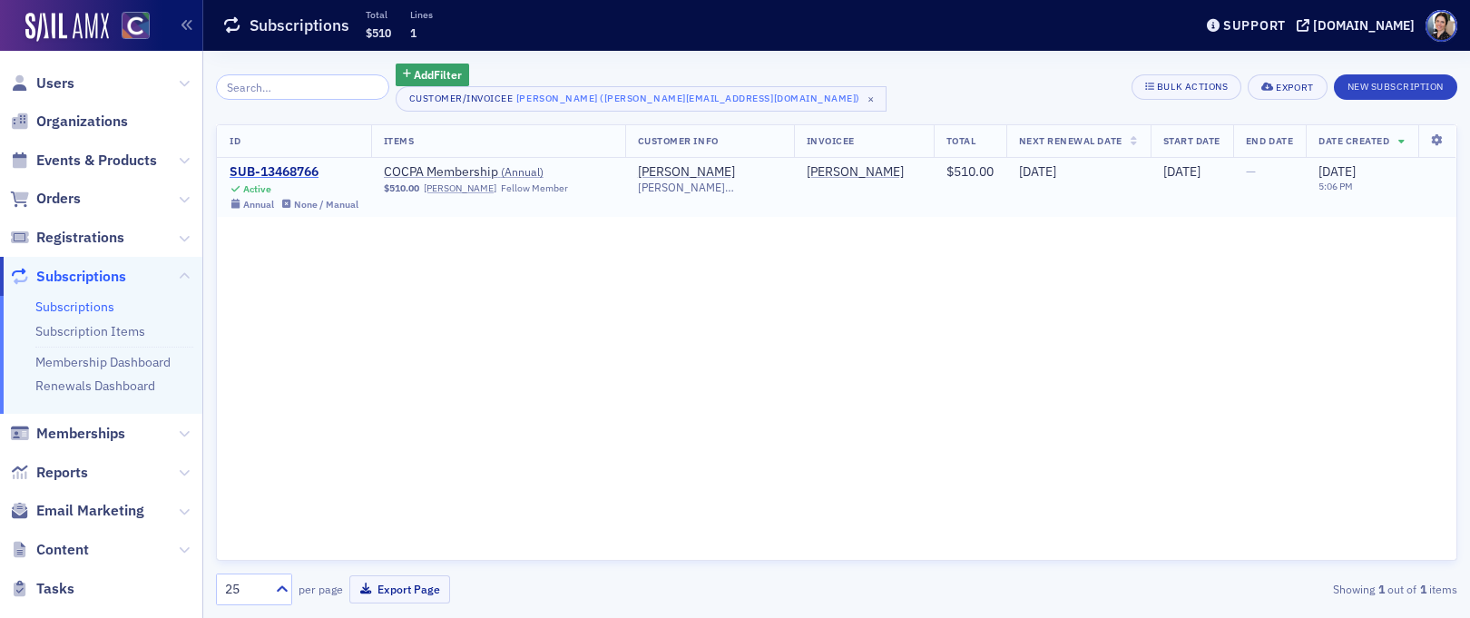
click at [303, 175] on div "SUB-13468766" at bounding box center [294, 172] width 129 height 16
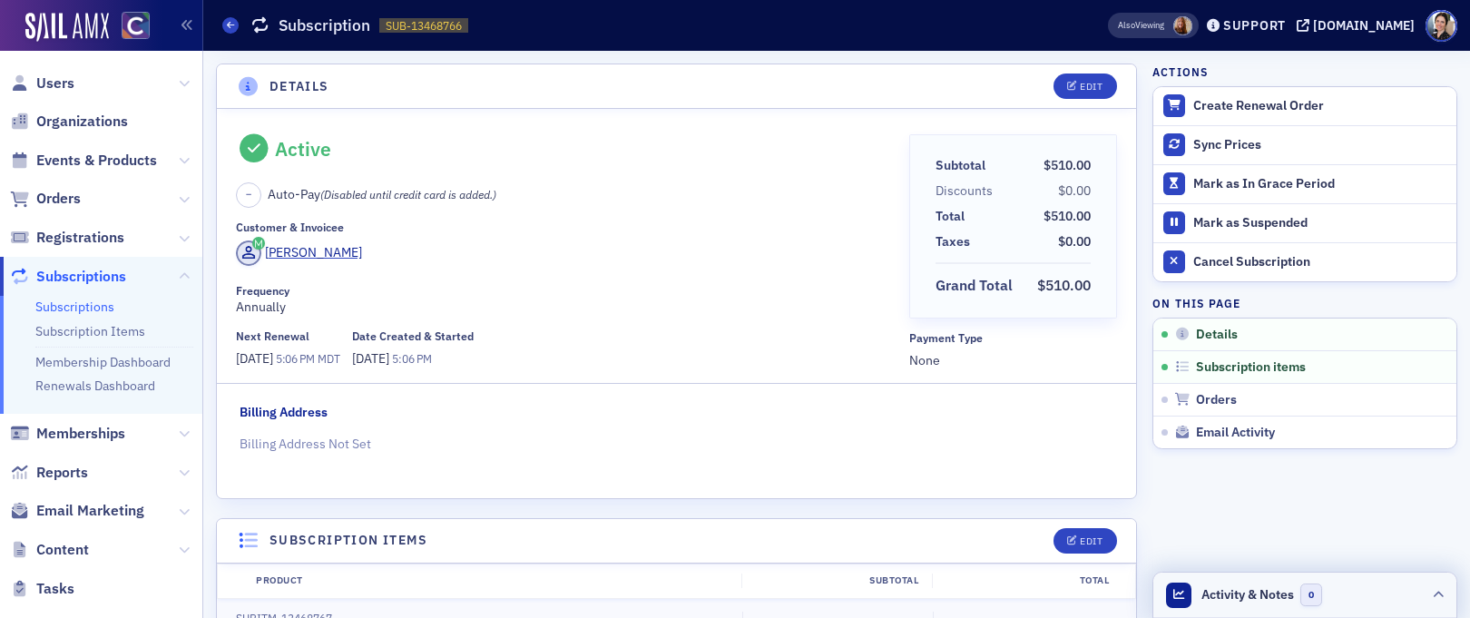
click at [1230, 594] on span "Activity & Notes" at bounding box center [1248, 594] width 93 height 19
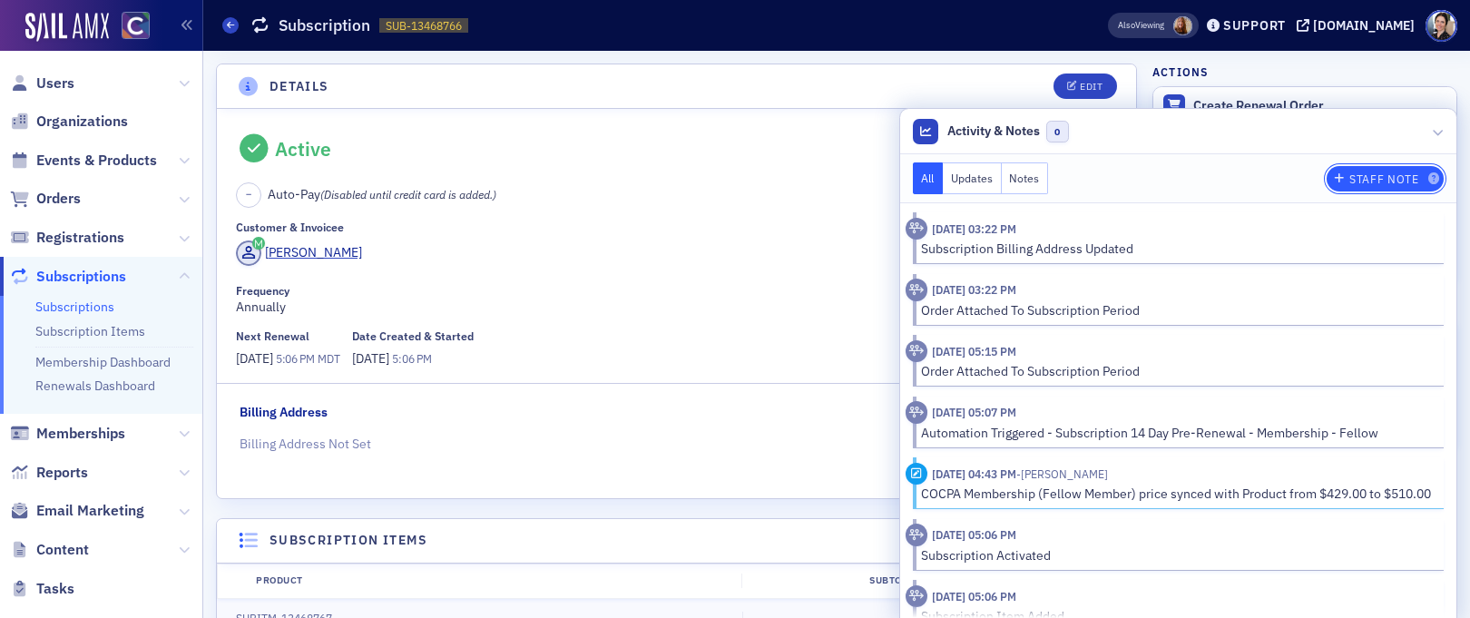
click at [1401, 179] on div "Staff Note" at bounding box center [1384, 179] width 69 height 10
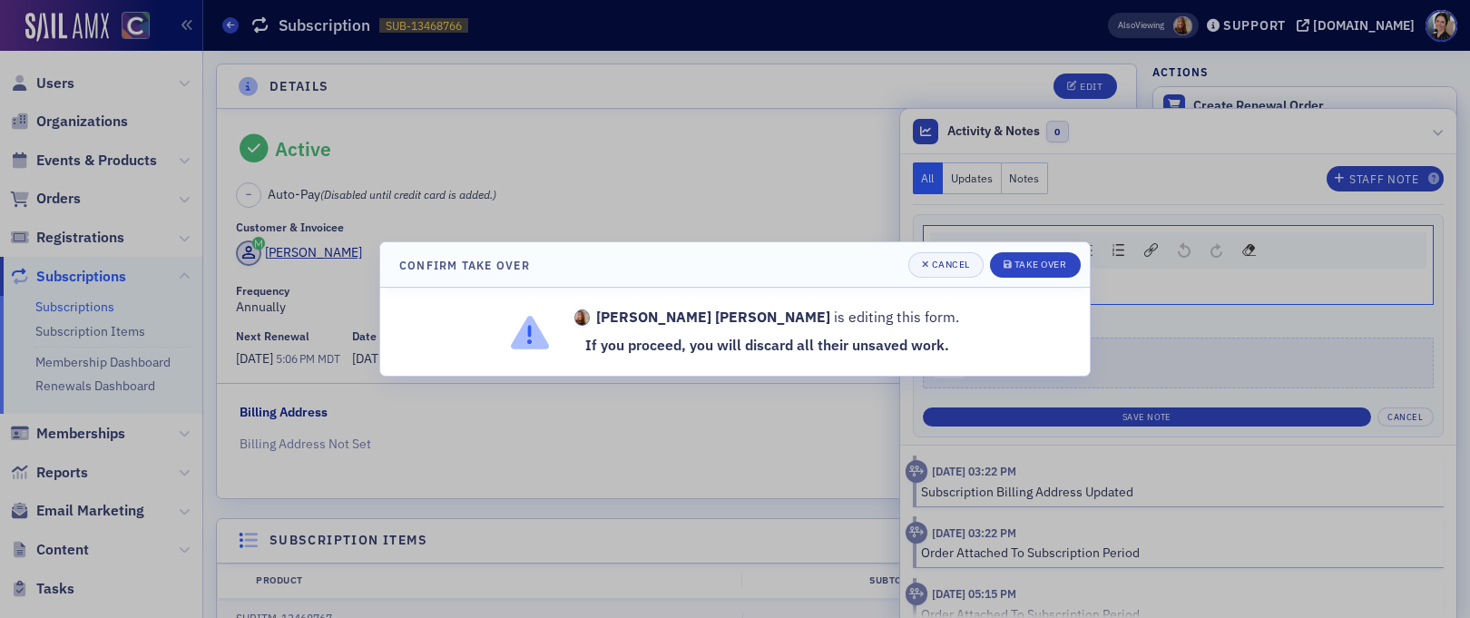
click at [672, 211] on div at bounding box center [735, 309] width 1470 height 618
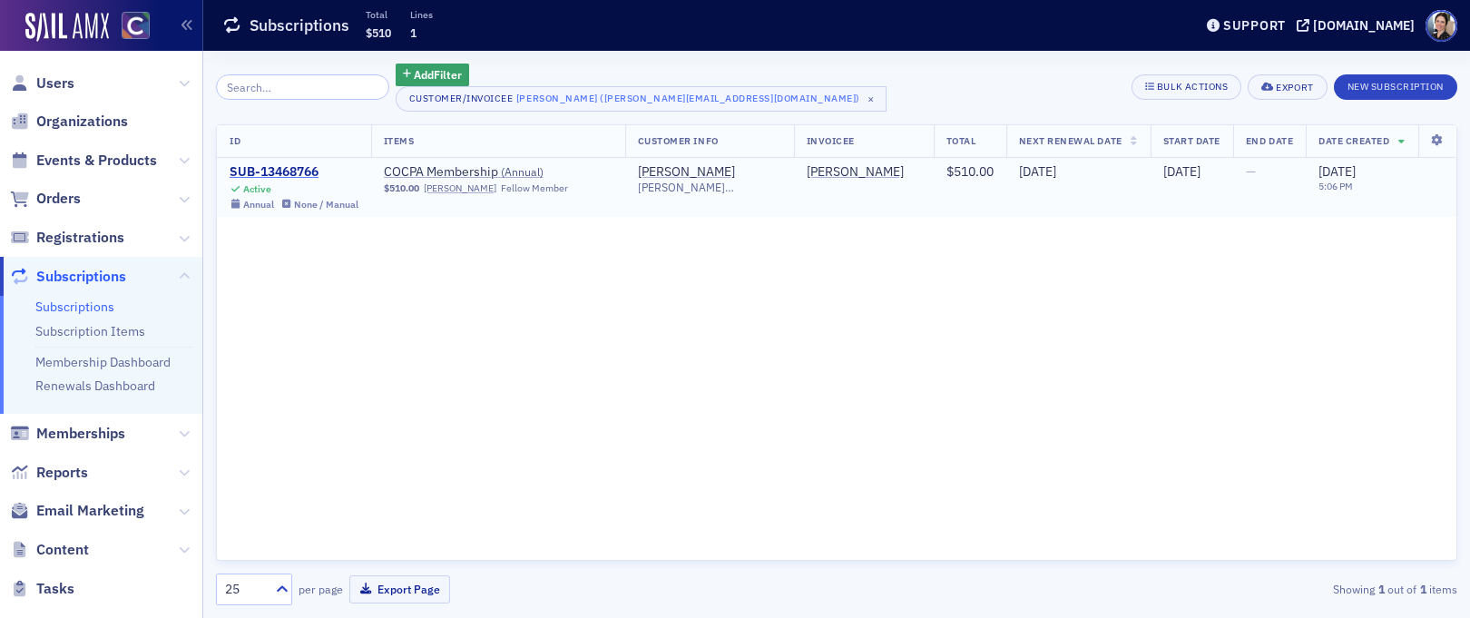
click at [274, 173] on div "SUB-13468766" at bounding box center [294, 172] width 129 height 16
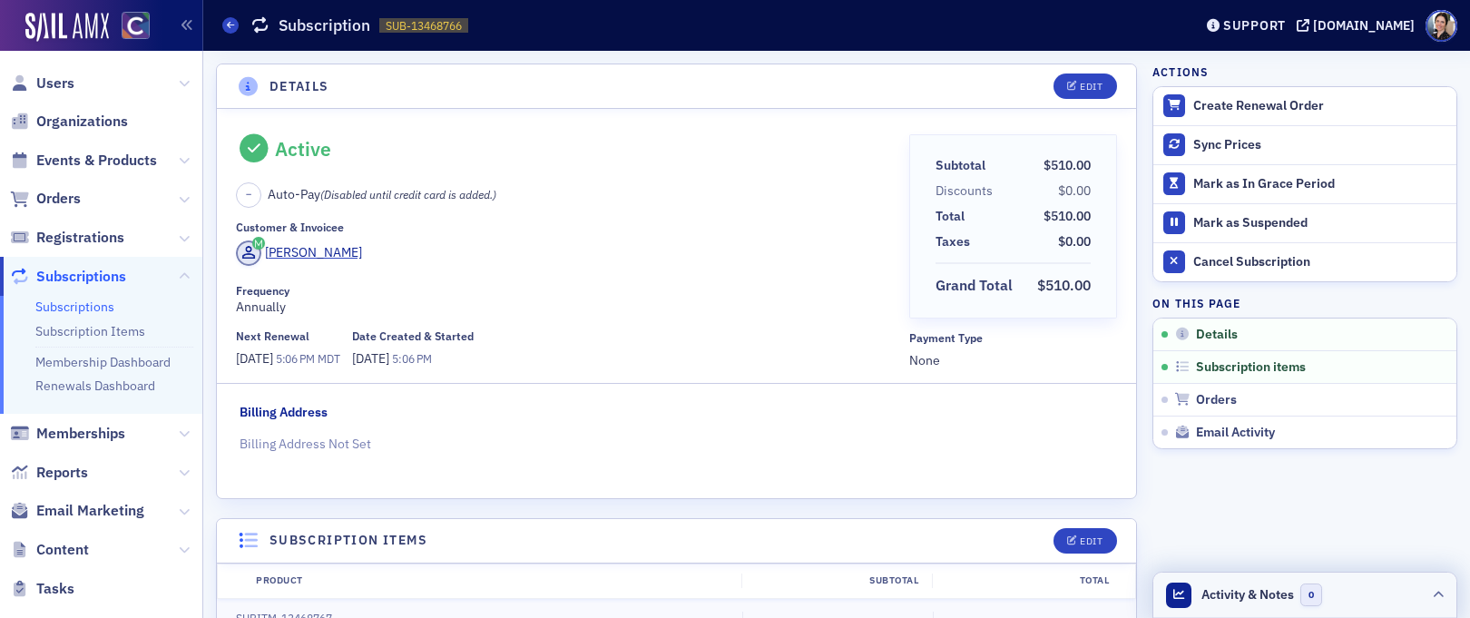
click at [1229, 598] on span "Activity & Notes" at bounding box center [1248, 594] width 93 height 19
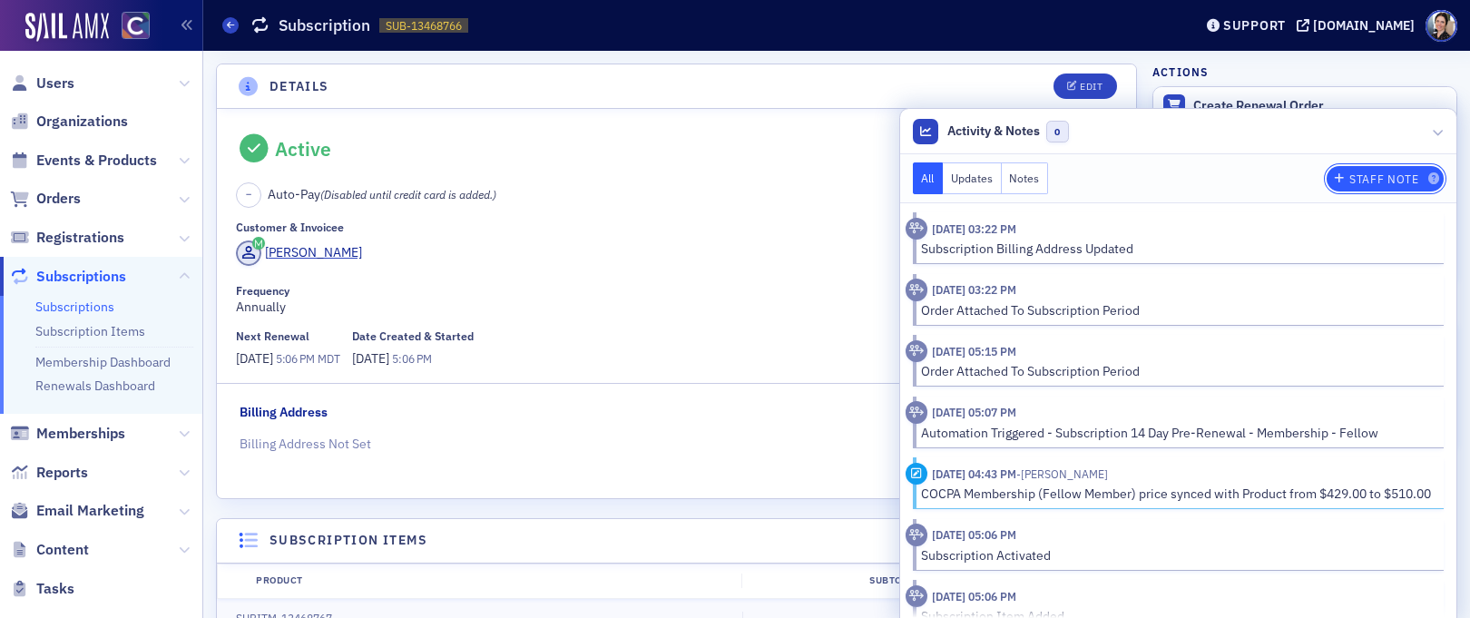
click at [1401, 180] on div "Staff Note" at bounding box center [1384, 179] width 69 height 10
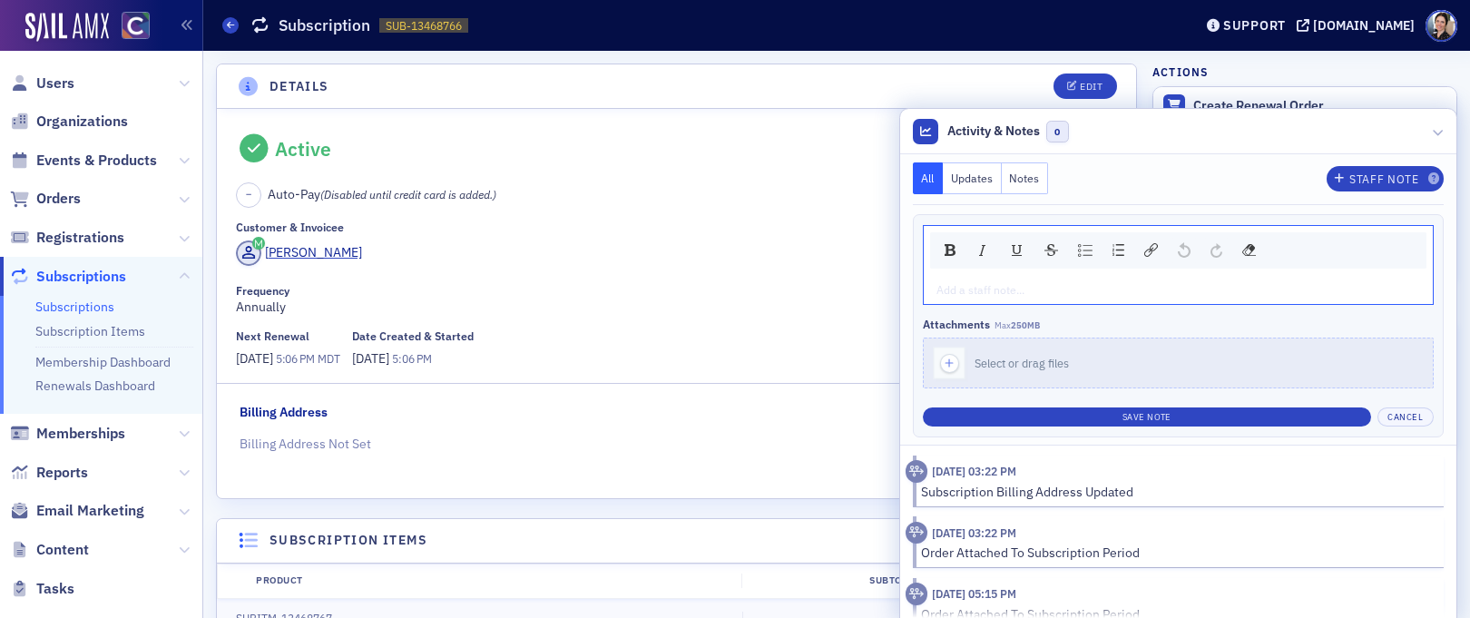
click at [1019, 290] on div "rdw-editor" at bounding box center [1179, 289] width 483 height 16
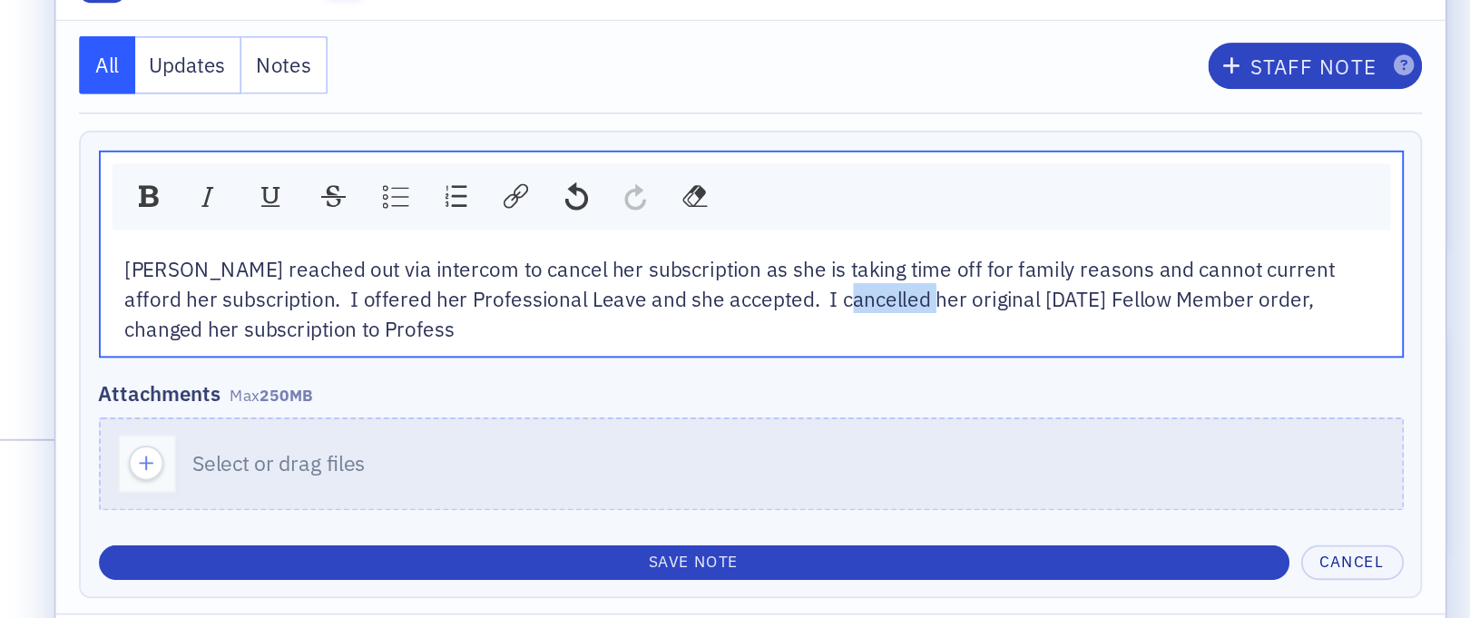
drag, startPoint x: 1086, startPoint y: 307, endPoint x: 1130, endPoint y: 303, distance: 44.6
click at [1130, 303] on span "Susan Gonzales reached out via intercom to cancel her subscription as she is ta…" at bounding box center [1066, 306] width 665 height 48
click at [1342, 308] on span "Susan Gonzales reached out via intercom to cancel her subscription as she is ta…" at bounding box center [1066, 306] width 665 height 48
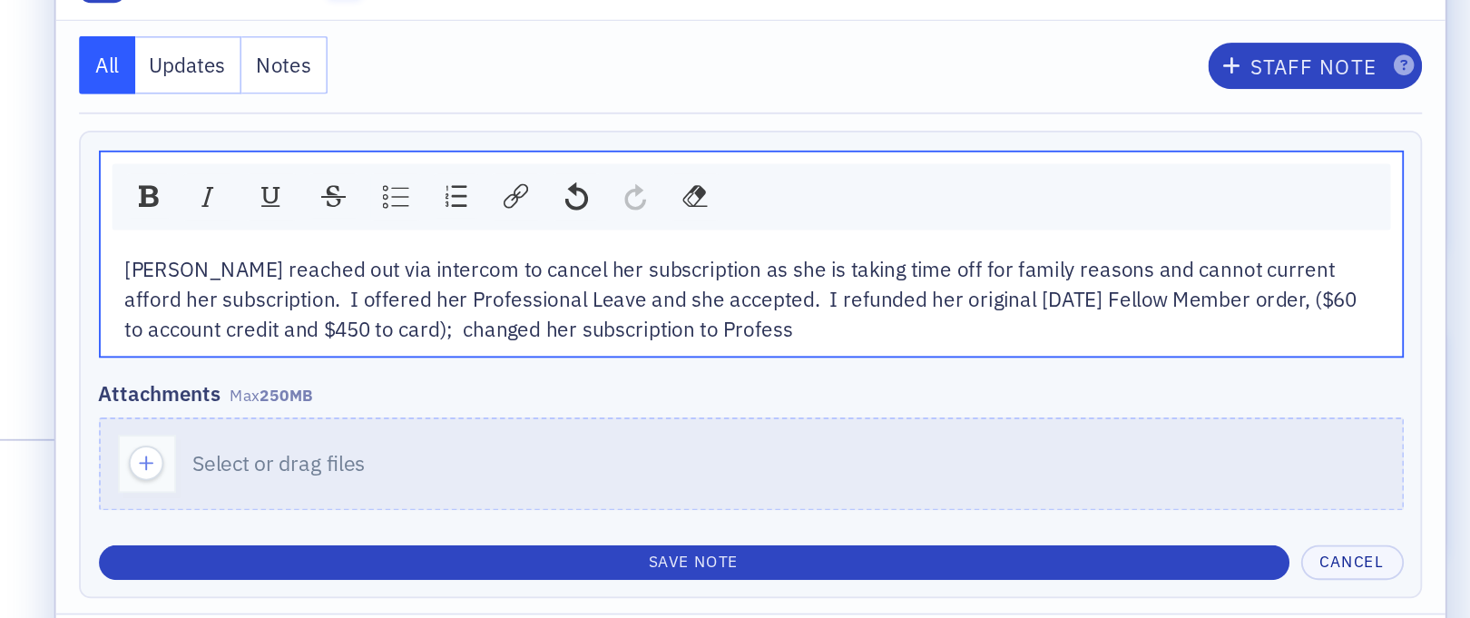
click at [1085, 324] on div "Susan Gonzales reached out via intercom to cancel her subscription as she is ta…" at bounding box center [1077, 306] width 686 height 50
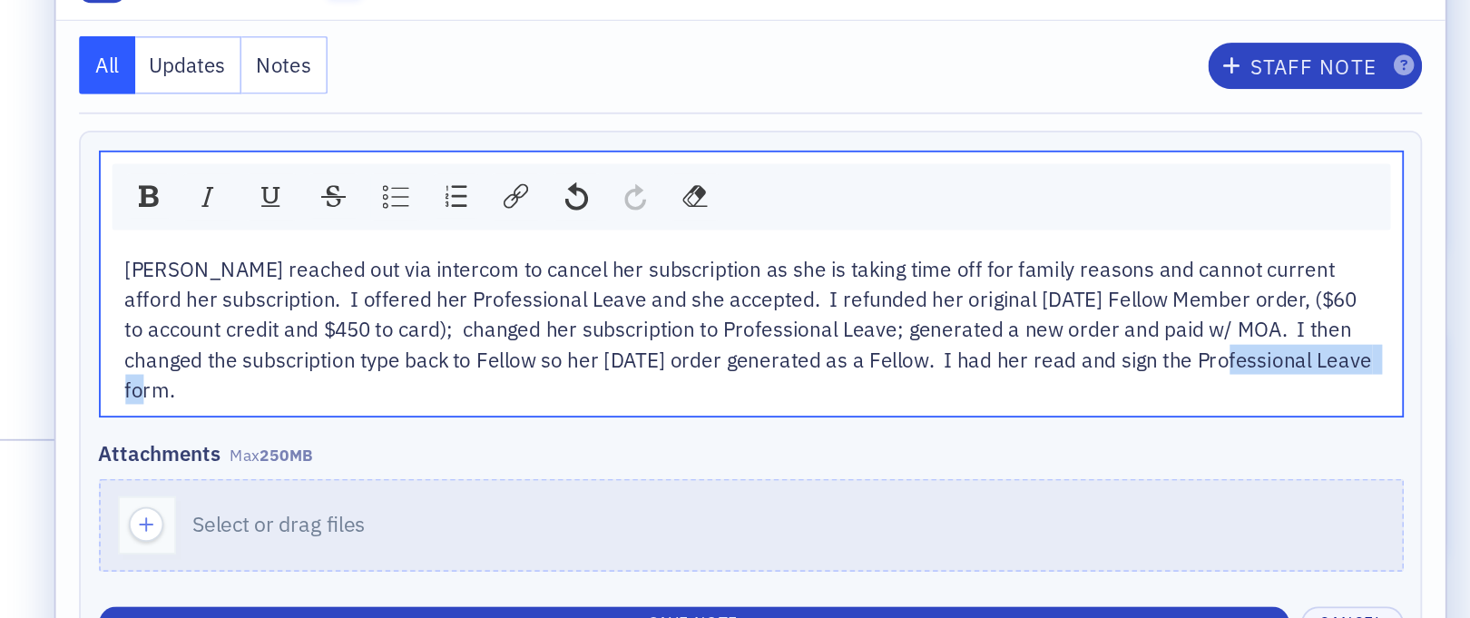
drag, startPoint x: 1321, startPoint y: 340, endPoint x: 1413, endPoint y: 338, distance: 92.6
click at [1413, 338] on span "Susan Gonzales reached out via intercom to cancel her subscription as she is ta…" at bounding box center [1076, 323] width 685 height 82
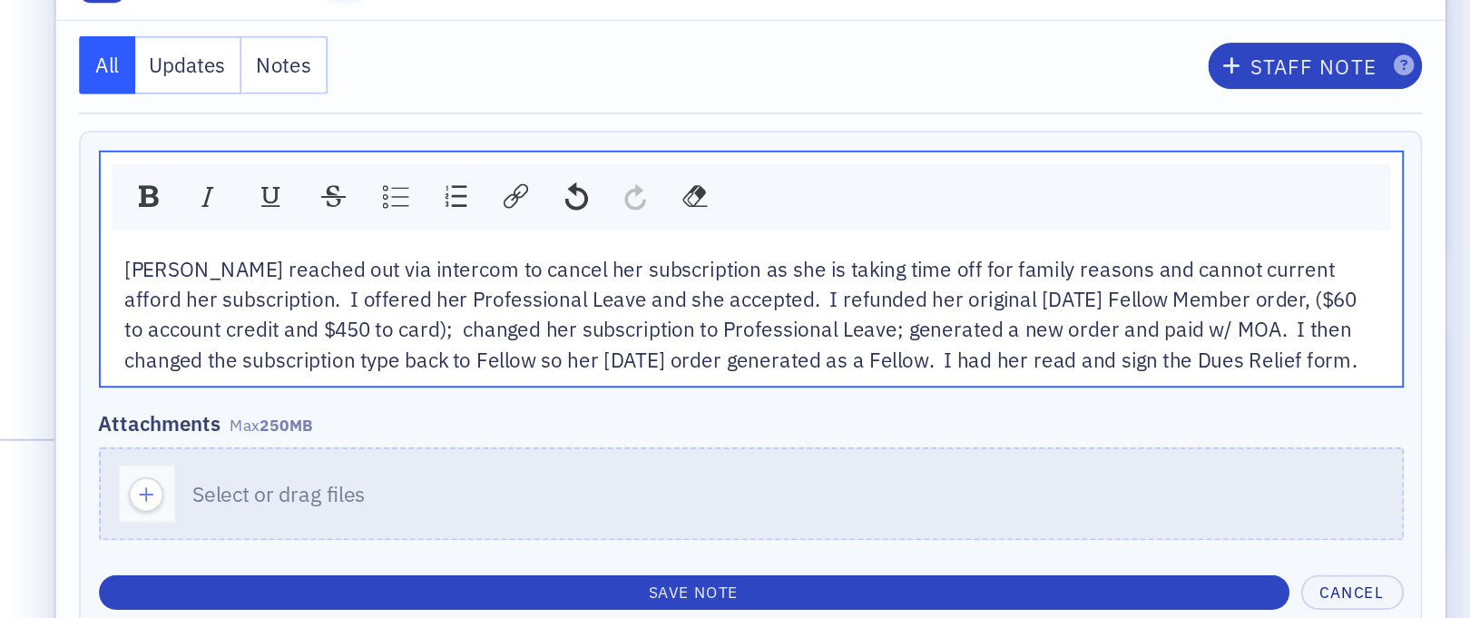
click at [1411, 337] on div "Susan Gonzales reached out via intercom to cancel her subscription as she is ta…" at bounding box center [1077, 314] width 686 height 67
click at [805, 349] on div "Susan Gonzales reached out via intercom to cancel her subscription as she is ta…" at bounding box center [1077, 314] width 686 height 67
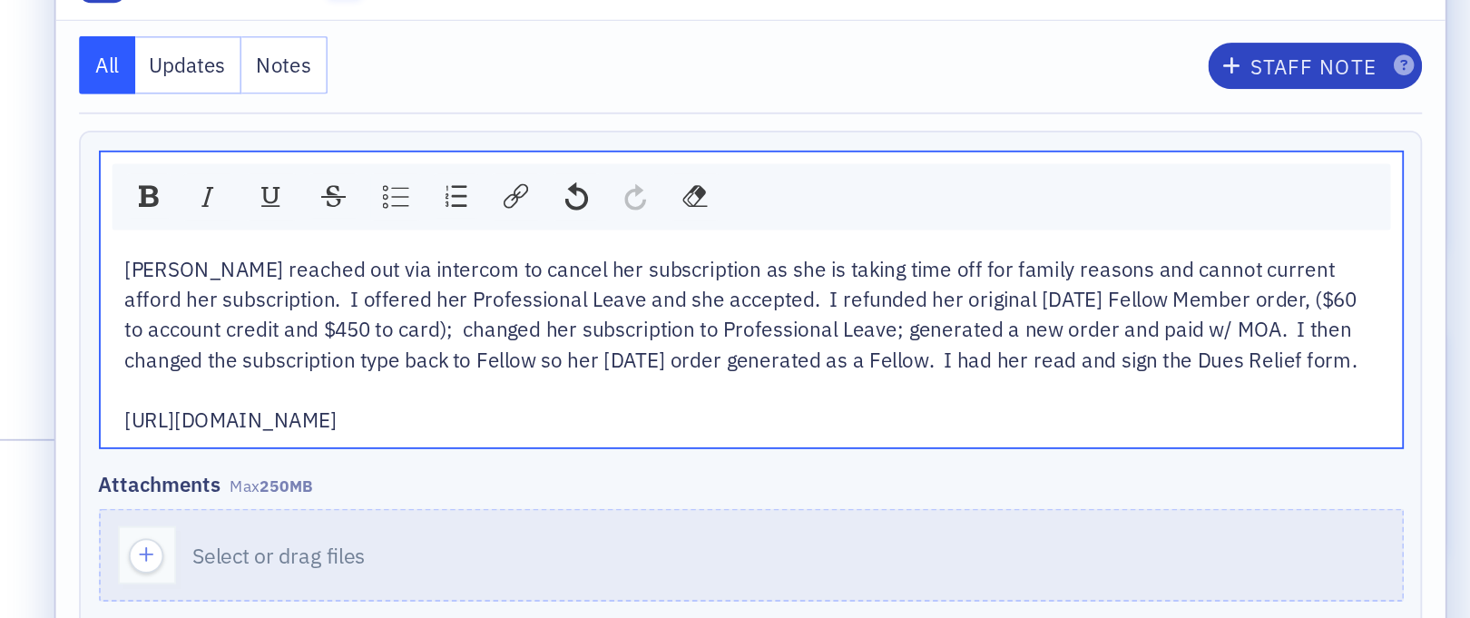
drag, startPoint x: 1310, startPoint y: 372, endPoint x: 942, endPoint y: 359, distance: 367.8
click at [943, 359] on div "Susan Gonzales reached out via intercom to cancel her subscription as she is ta…" at bounding box center [1077, 331] width 686 height 100
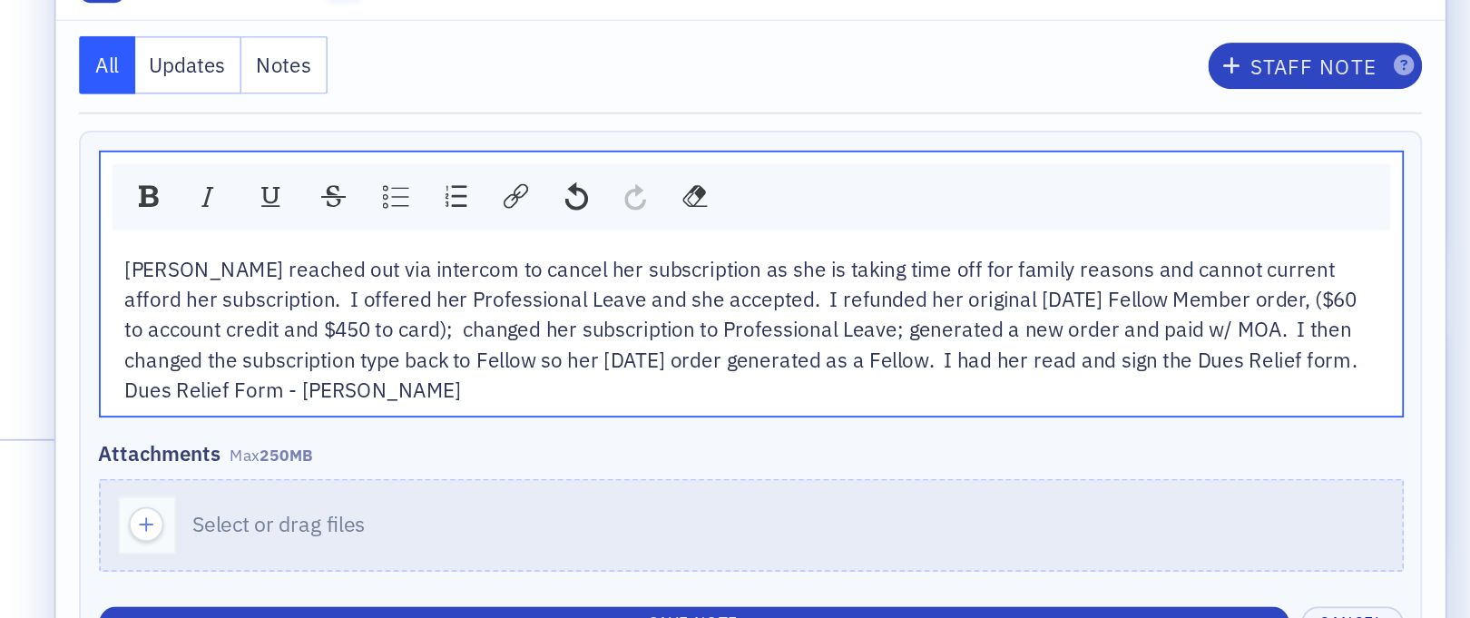
drag, startPoint x: 911, startPoint y: 370, endPoint x: 727, endPoint y: 369, distance: 184.3
click at [727, 369] on div "Susan Gonzales reached out via intercom to cancel her subscription as she is ta…" at bounding box center [1077, 323] width 713 height 96
click at [948, 247] on img "rdw-link-control" at bounding box center [948, 250] width 14 height 14
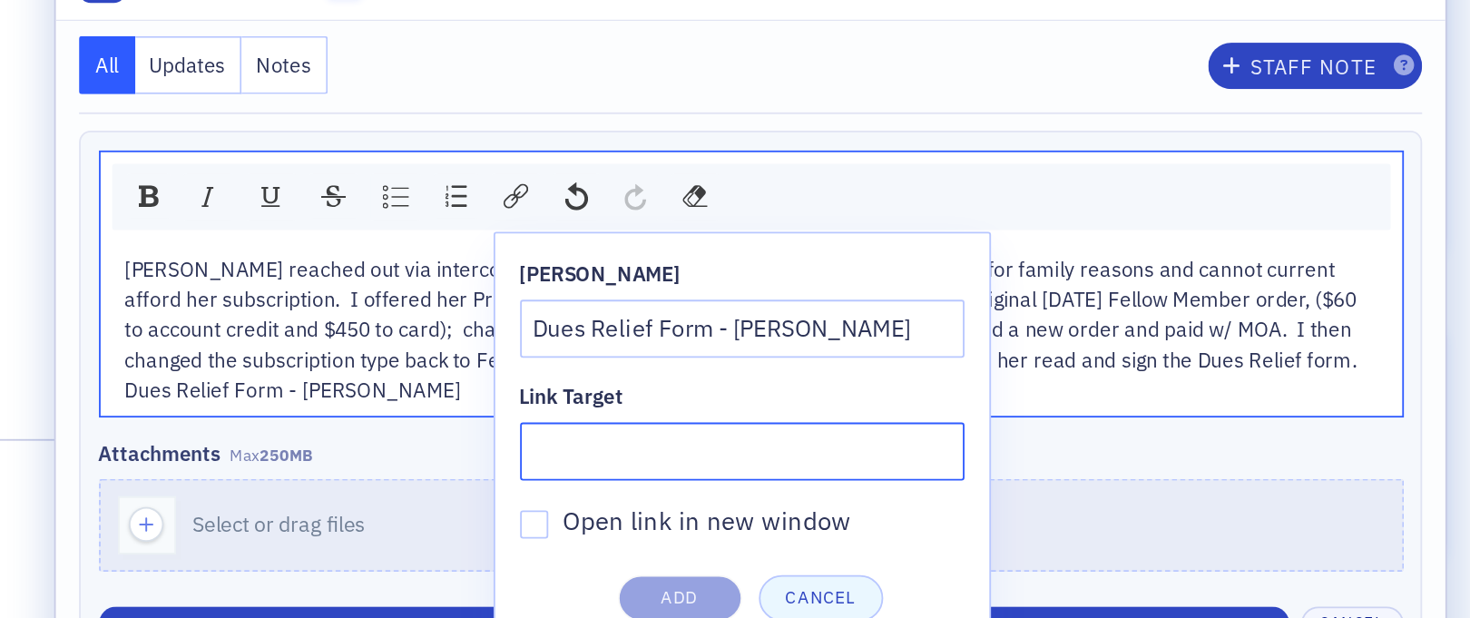
click at [992, 386] on input "Link Target" at bounding box center [1071, 390] width 243 height 32
paste input "https://docs.google.com/document/d/10X01-LNpd44swToZPWSqQ8YnKk7lYCIoXwvri_s9PqE…"
type input "https://docs.google.com/document/d/10X01-LNpd44swToZPWSqQ8YnKk7lYCIoXwvri_s9PqE…"
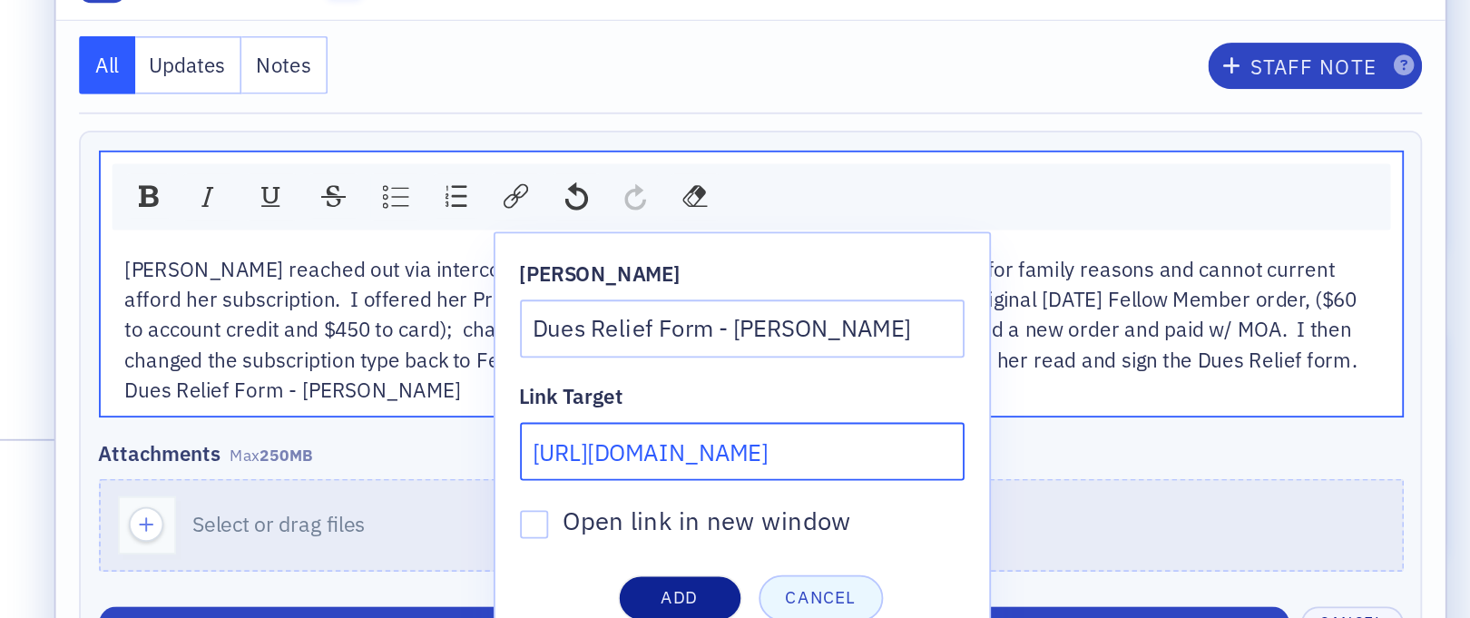
click at [1037, 465] on button "Add" at bounding box center [1038, 469] width 68 height 25
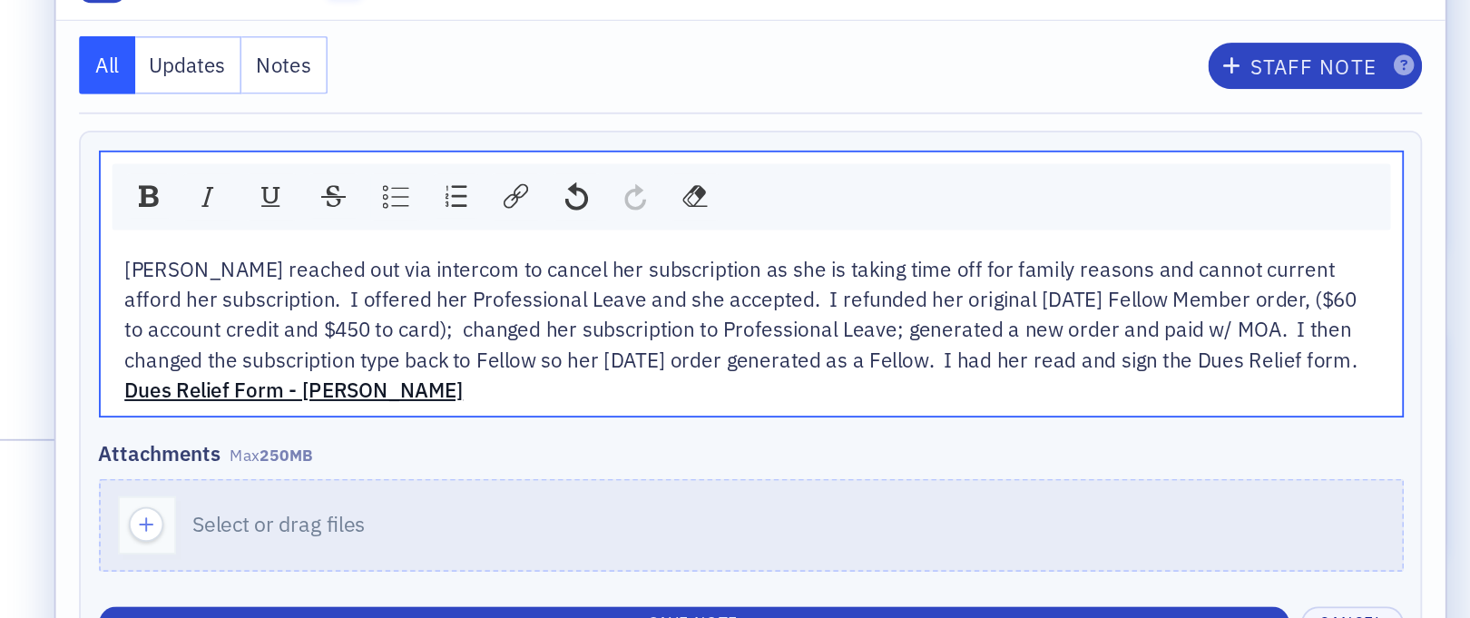
click at [1068, 334] on span "Susan Gonzales reached out via intercom to cancel her subscription as she is ta…" at bounding box center [1072, 314] width 677 height 64
click at [1416, 341] on div "Susan Gonzales reached out via intercom to cancel her subscription as she is ta…" at bounding box center [1077, 314] width 686 height 67
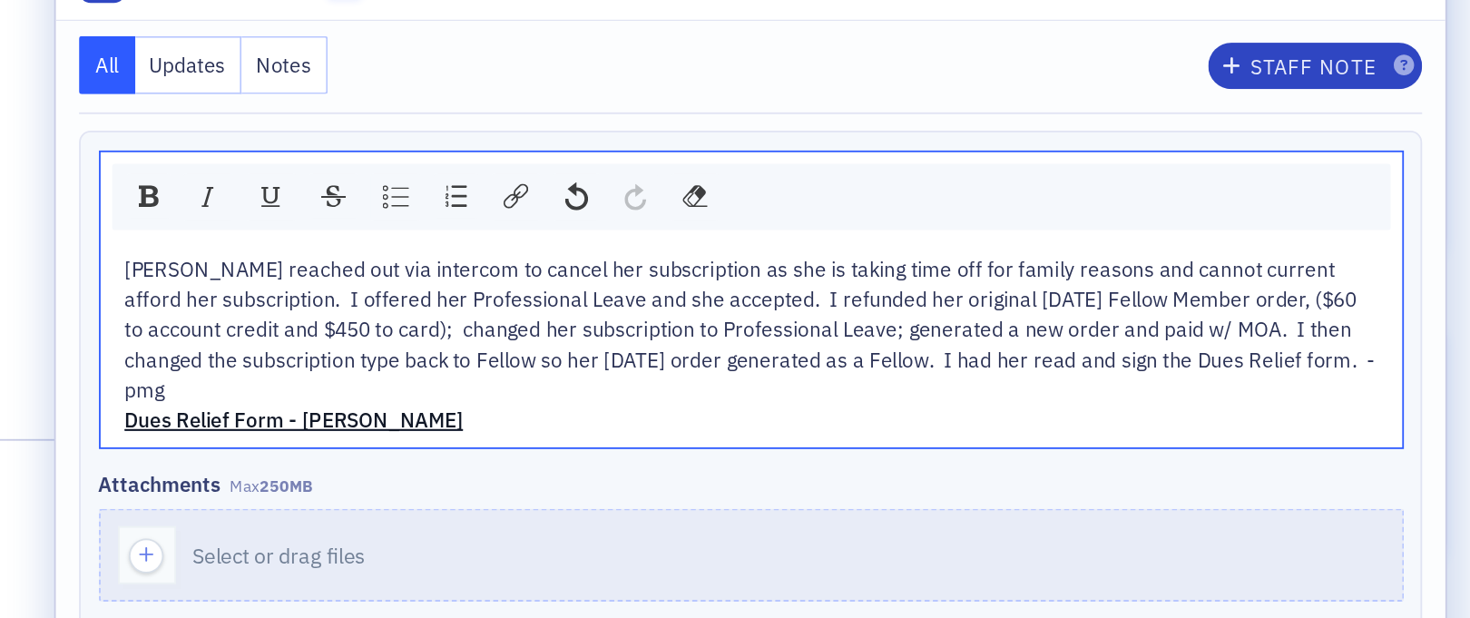
click at [1377, 291] on span "Susan Gonzales reached out via intercom to cancel her subscription as she is ta…" at bounding box center [1076, 323] width 684 height 82
click at [957, 339] on span "Susan Gonzales reached out via intercom to cancel her subscription as she is ta…" at bounding box center [1076, 323] width 684 height 82
click at [1161, 340] on span "Susan Gonzales reached out via intercom to cancel her subscription as she is ta…" at bounding box center [1072, 323] width 677 height 82
click at [770, 355] on span "Susan Gonzales reached out via intercom to cancel her subscription as she is ta…" at bounding box center [1072, 323] width 677 height 82
drag, startPoint x: 1274, startPoint y: 339, endPoint x: 1287, endPoint y: 339, distance: 12.7
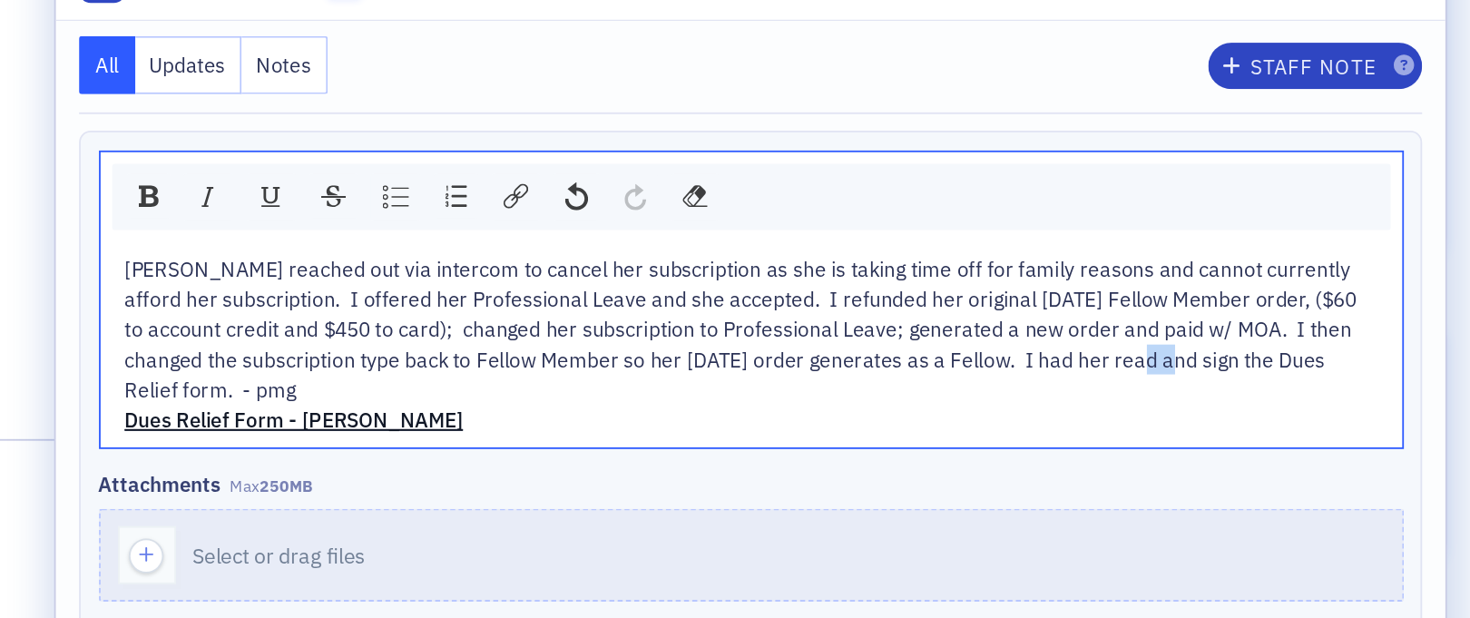
click at [1287, 339] on span "Susan Gonzales reached out via intercom to cancel her subscription as she is ta…" at bounding box center [1072, 323] width 677 height 82
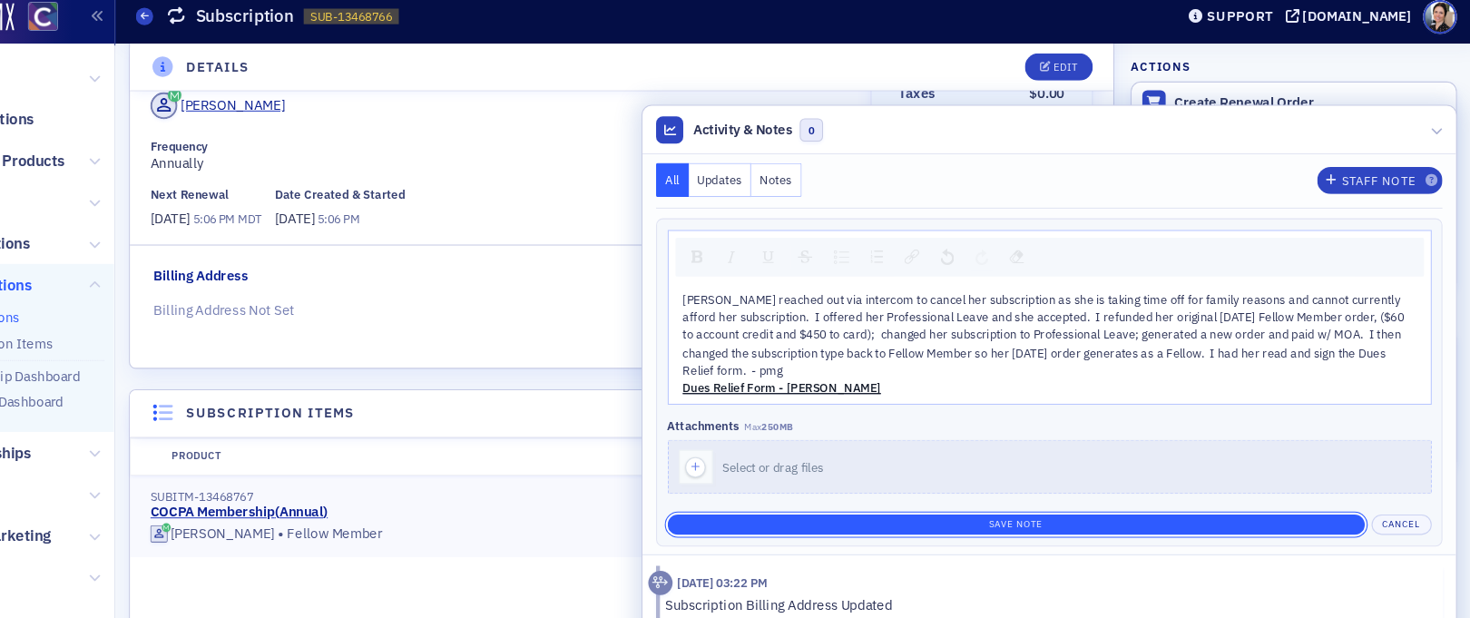
click at [1026, 510] on button "Save Note" at bounding box center [1046, 500] width 652 height 19
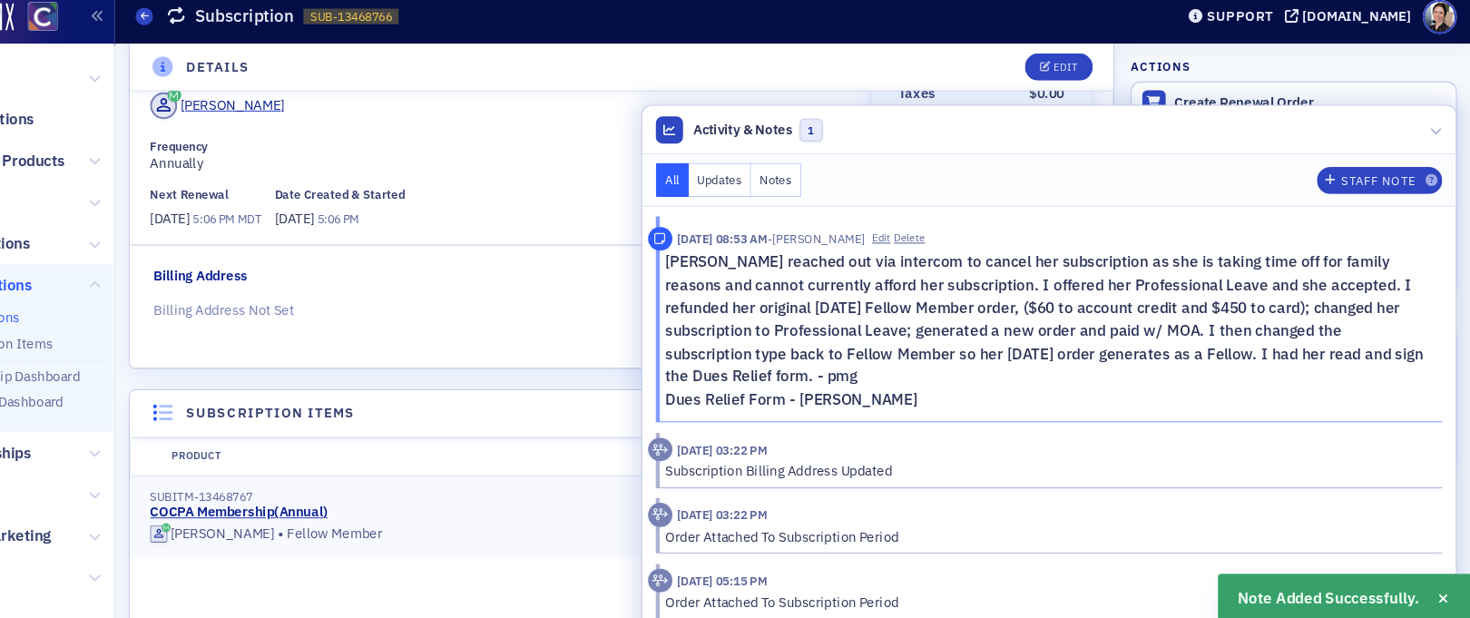
click at [912, 387] on link "Dues Relief Form - Susan Gonzales" at bounding box center [836, 383] width 236 height 18
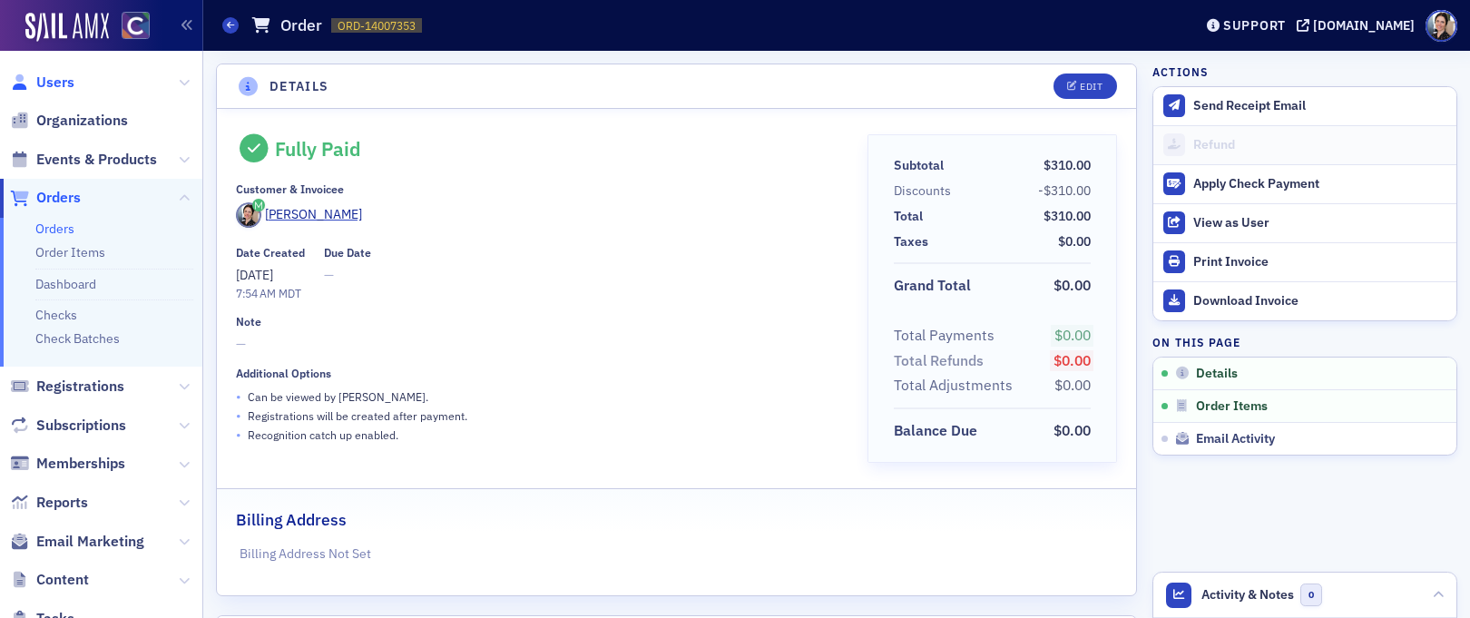
click at [64, 80] on span "Users" at bounding box center [55, 83] width 38 height 20
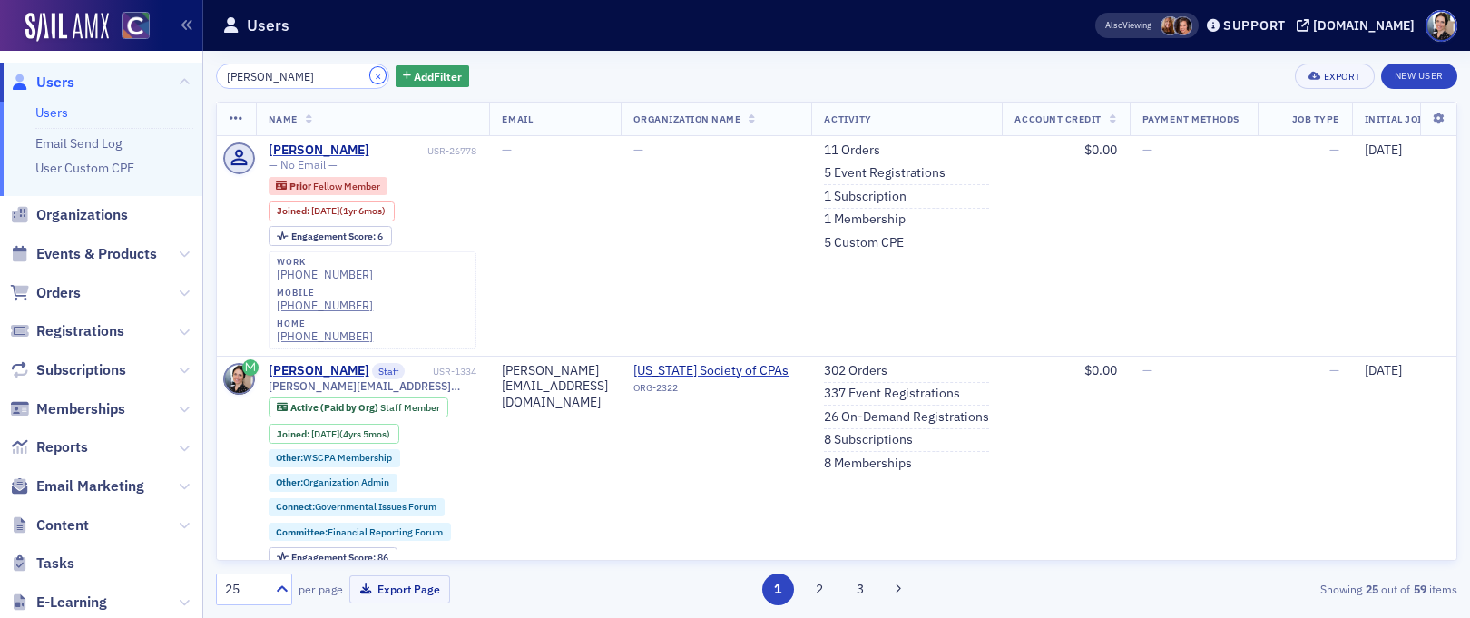
click at [370, 82] on button "×" at bounding box center [378, 75] width 16 height 16
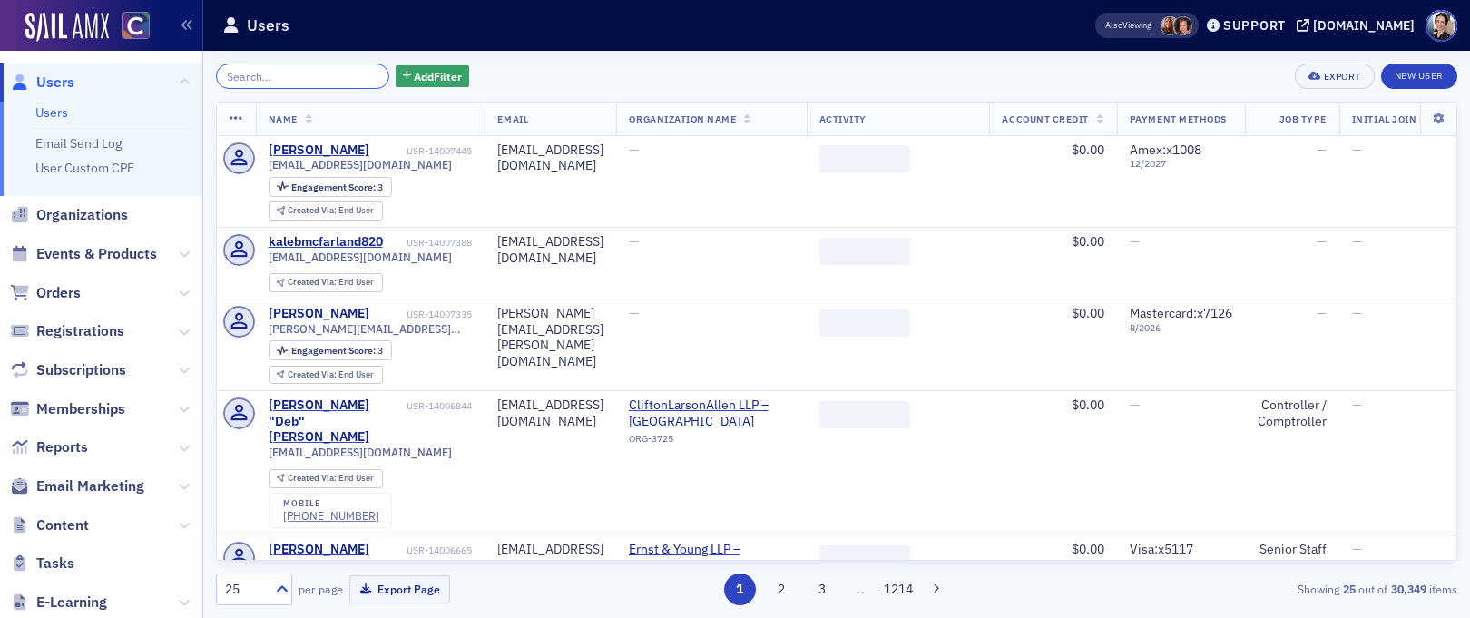
click at [301, 79] on input "search" at bounding box center [302, 76] width 173 height 25
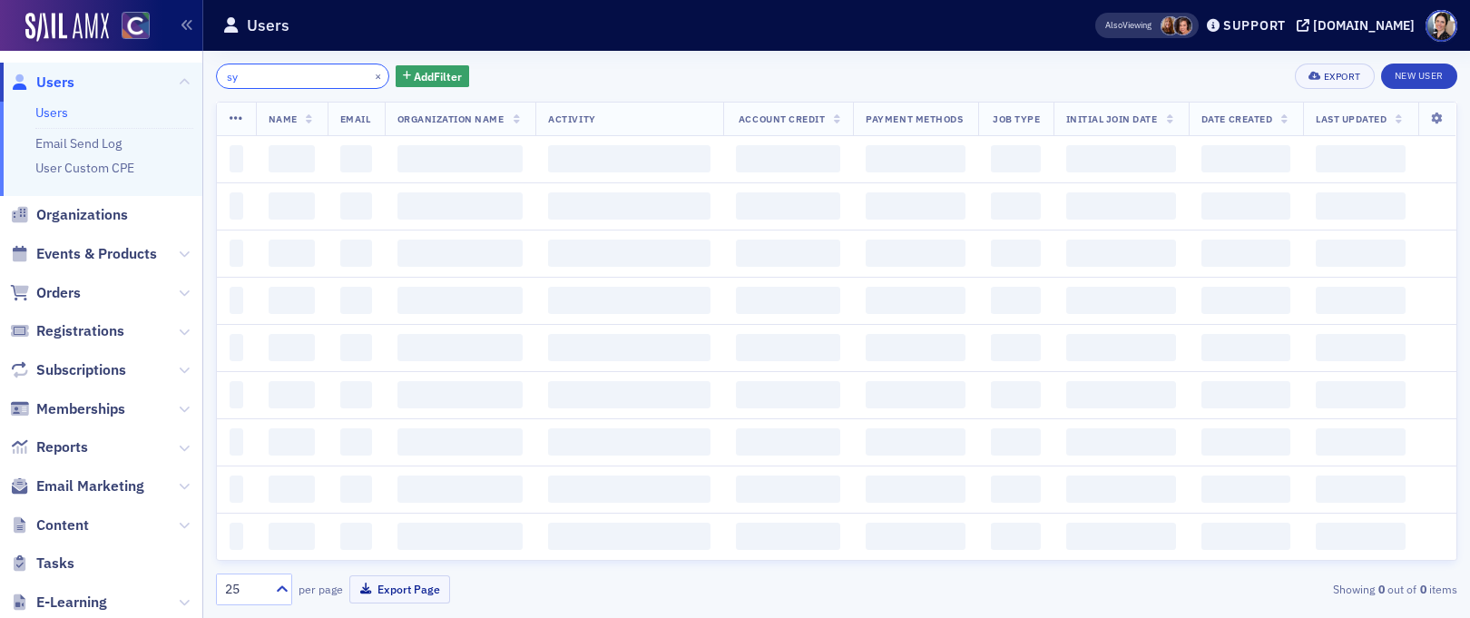
type input "s"
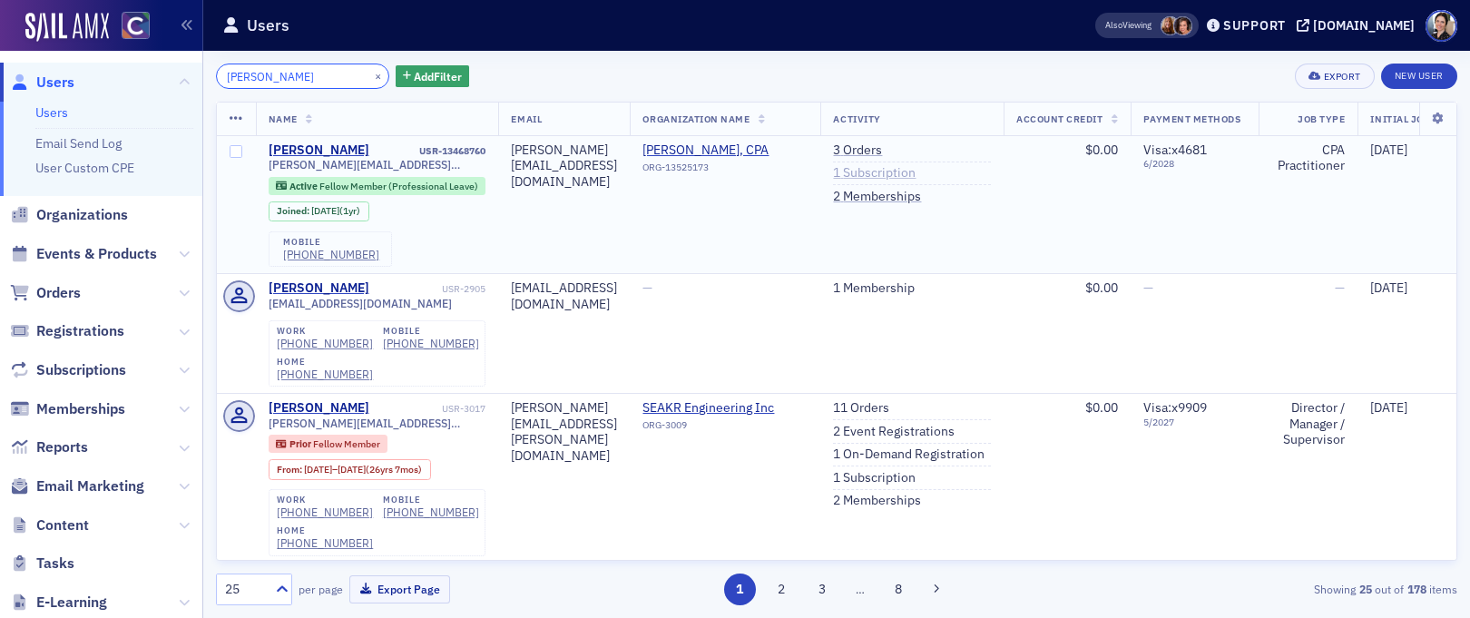
type input "susan gonza"
click at [916, 171] on link "1 Subscription" at bounding box center [874, 173] width 83 height 16
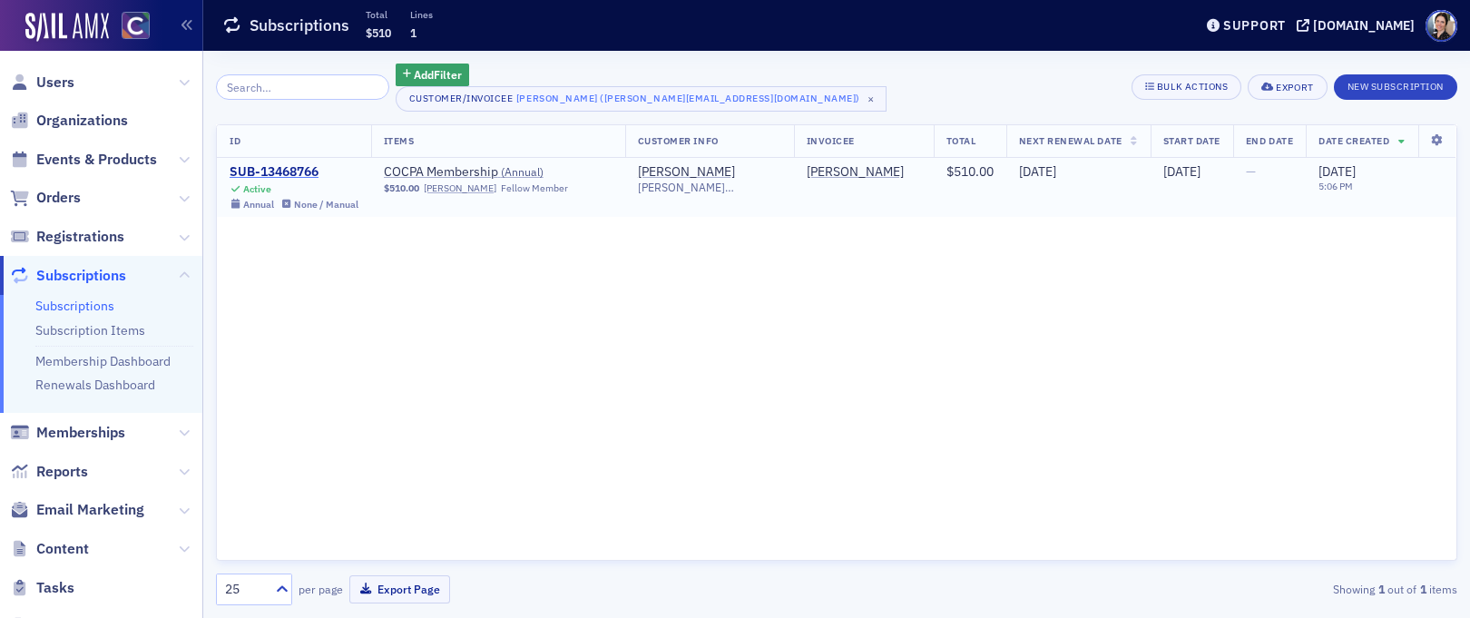
click at [275, 166] on div "SUB-13468766" at bounding box center [294, 172] width 129 height 16
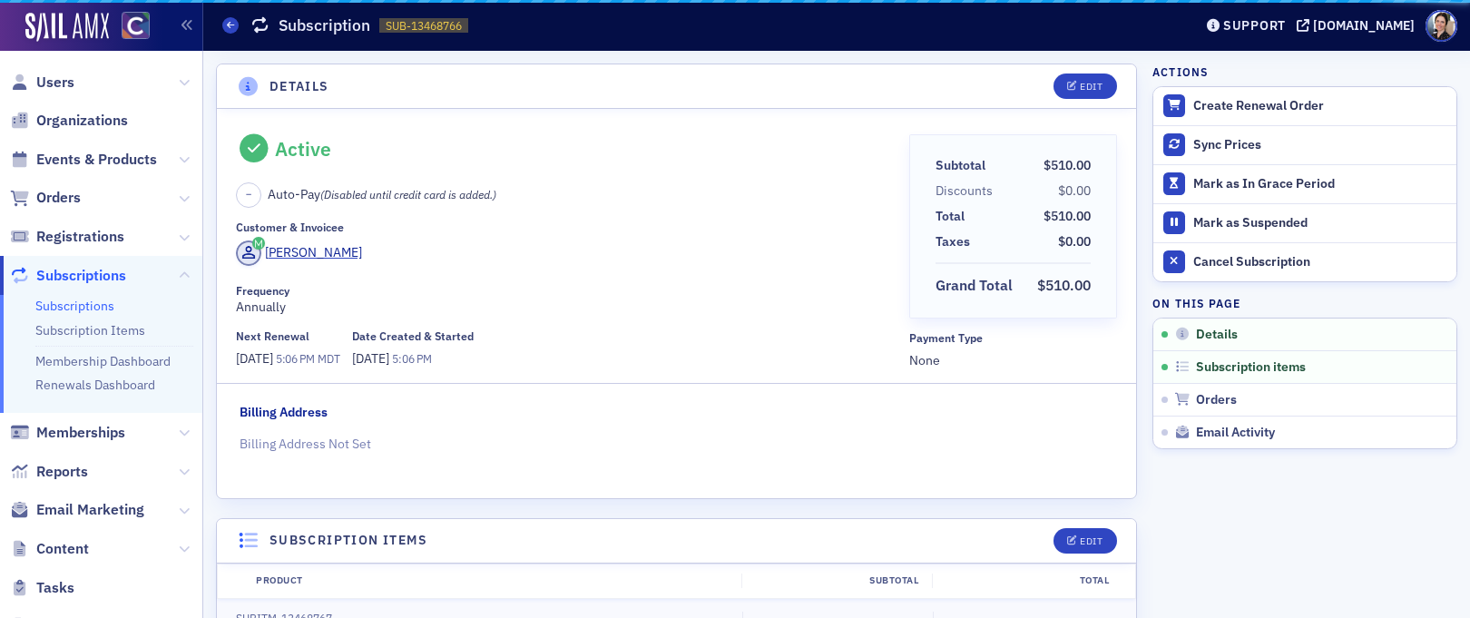
click at [275, 166] on div "Active – Auto-Pay (Disabled until credit card is added.)" at bounding box center [566, 171] width 661 height 74
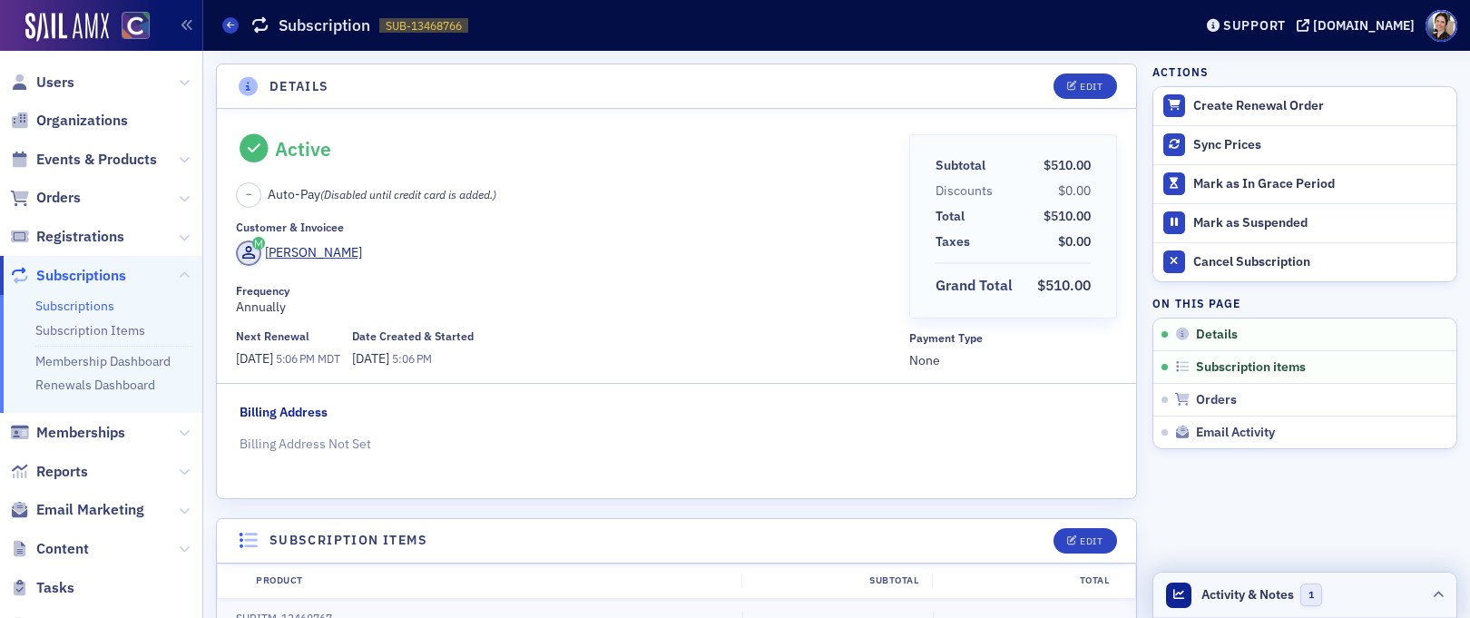
click at [1242, 598] on span "Activity & Notes" at bounding box center [1248, 594] width 93 height 19
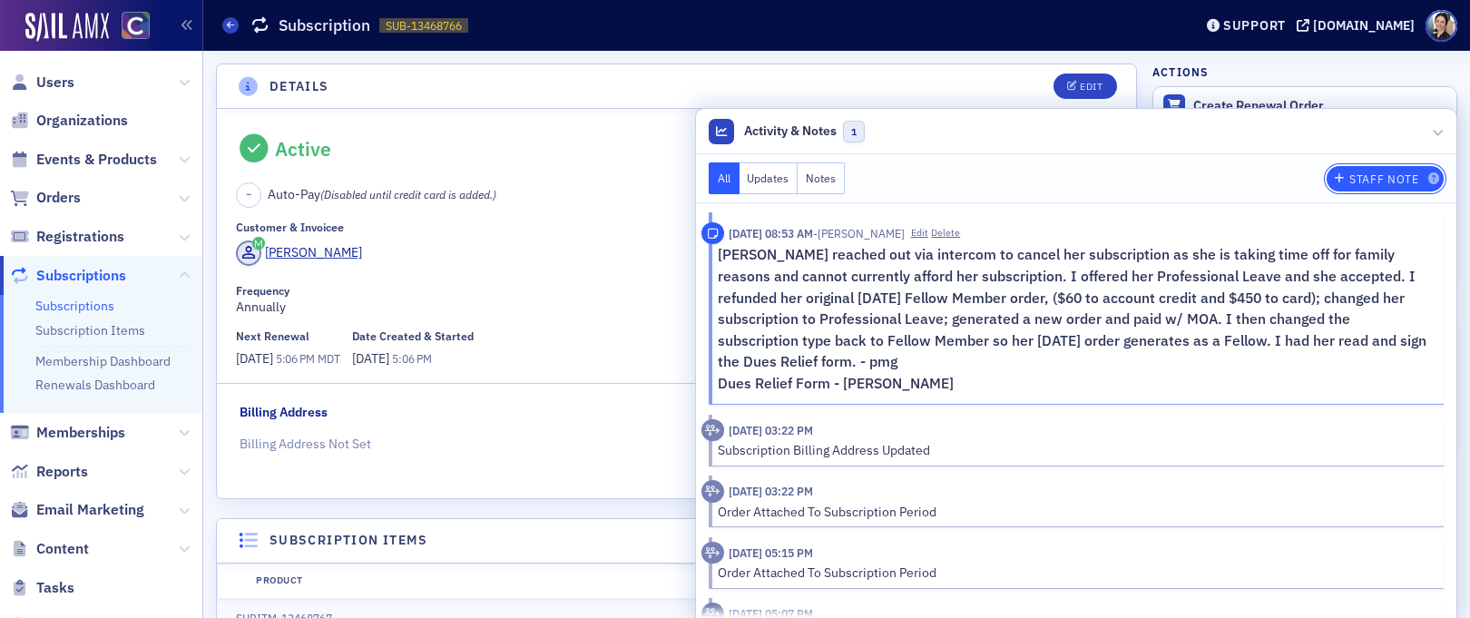
click at [1400, 167] on button "Staff Note" at bounding box center [1385, 178] width 117 height 25
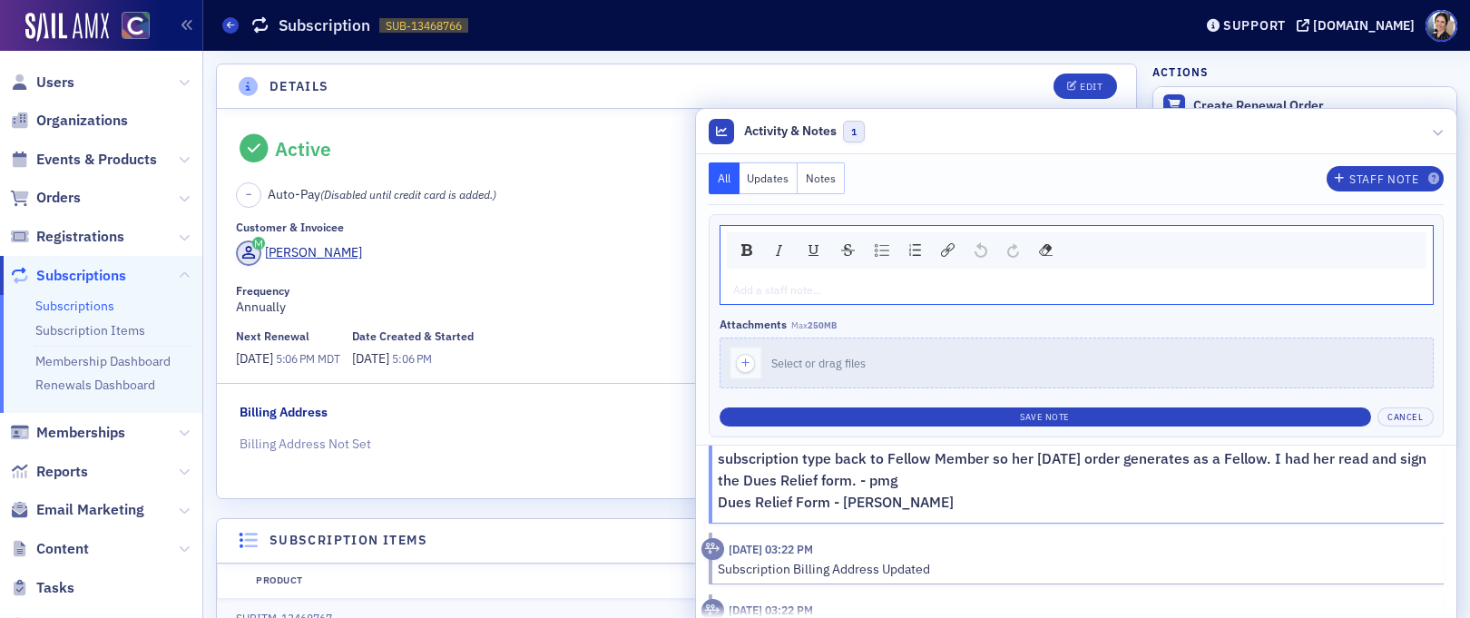
scroll to position [115, 0]
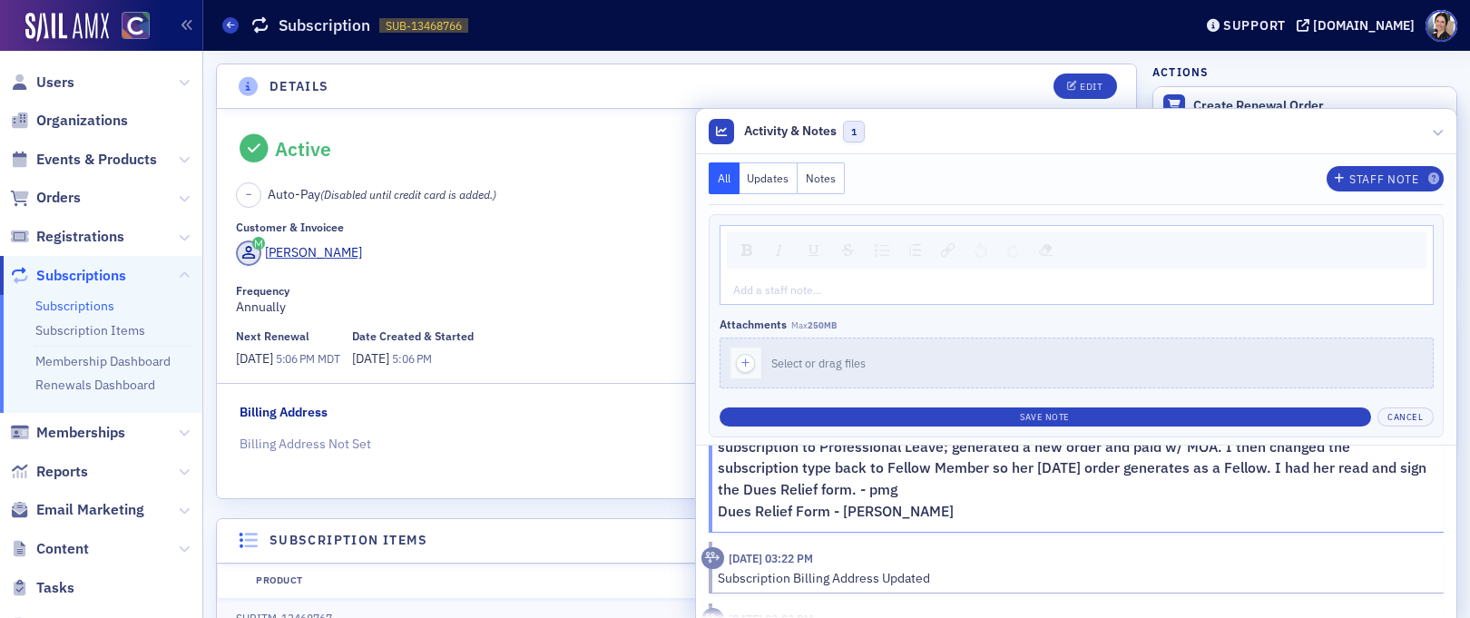
click at [950, 507] on p "Dues Relief Form - Susan Gonzales" at bounding box center [1075, 512] width 714 height 22
click at [926, 483] on p "Susan Gonzales reached out via intercom to cancel her subscription as she is ta…" at bounding box center [1075, 436] width 714 height 129
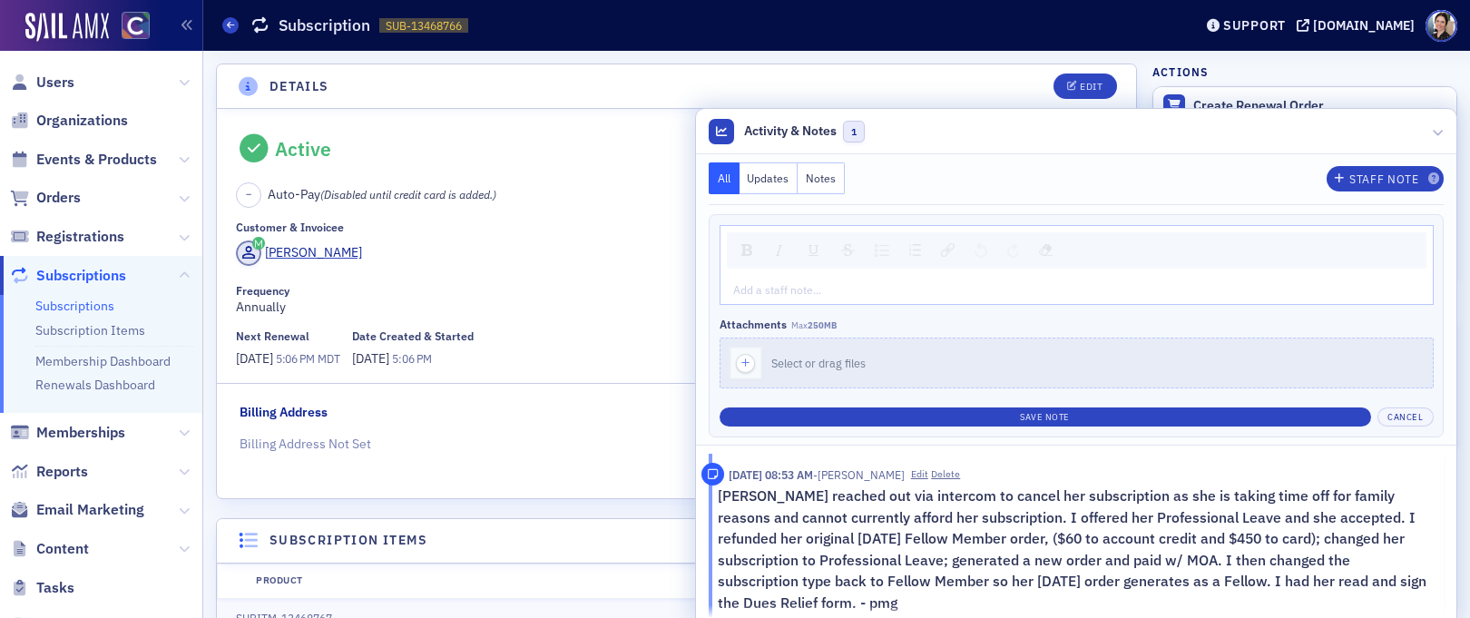
scroll to position [0, 0]
click at [929, 477] on button "Edit" at bounding box center [919, 476] width 17 height 15
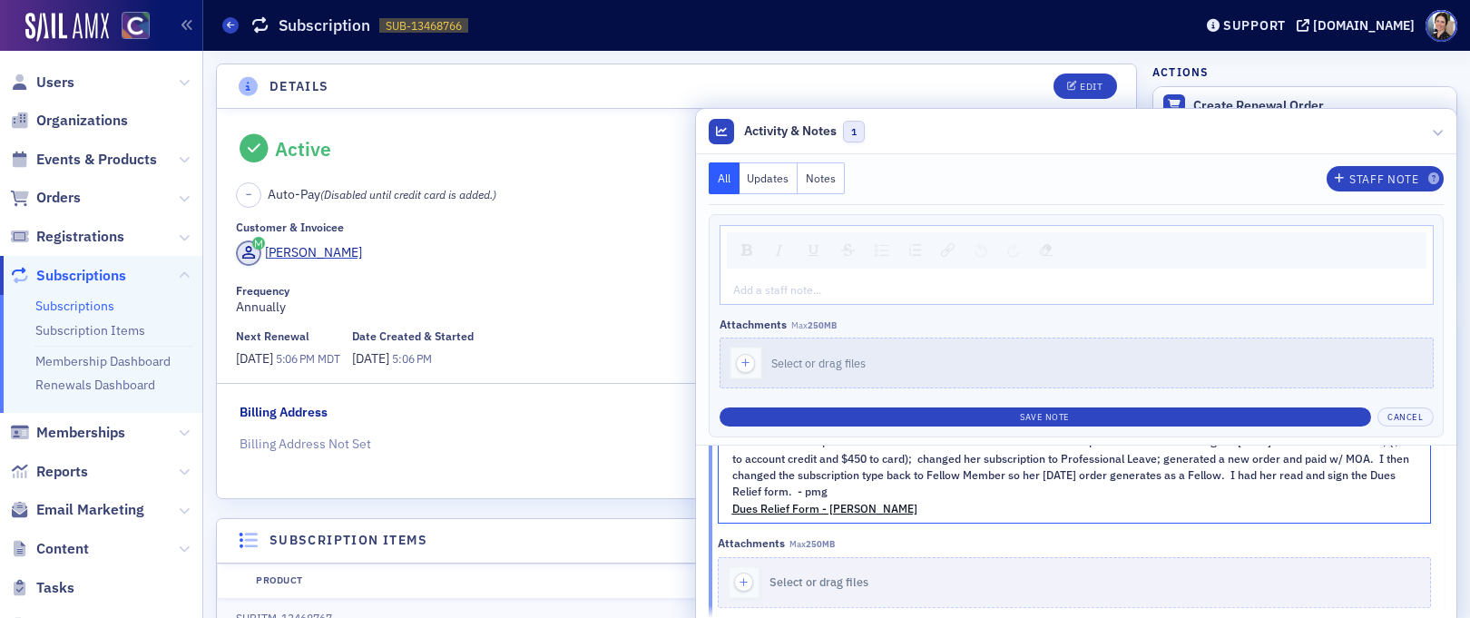
scroll to position [143, 0]
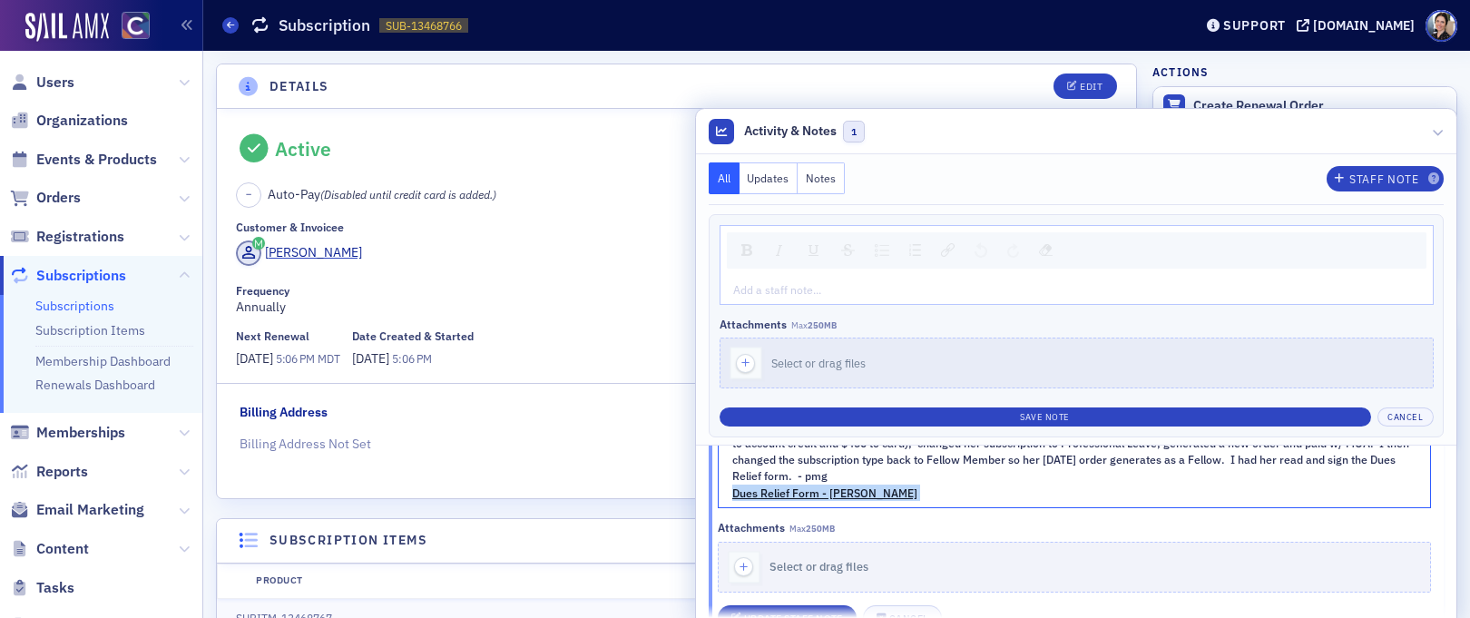
drag, startPoint x: 910, startPoint y: 503, endPoint x: 727, endPoint y: 504, distance: 182.4
click at [727, 504] on div "Susan Gonzales reached out via intercom to cancel her subscription as she is ta…" at bounding box center [1075, 451] width 713 height 113
click at [813, 497] on div "rdw-editor" at bounding box center [1076, 493] width 686 height 16
click at [783, 501] on div "rdw-editor" at bounding box center [1076, 493] width 686 height 16
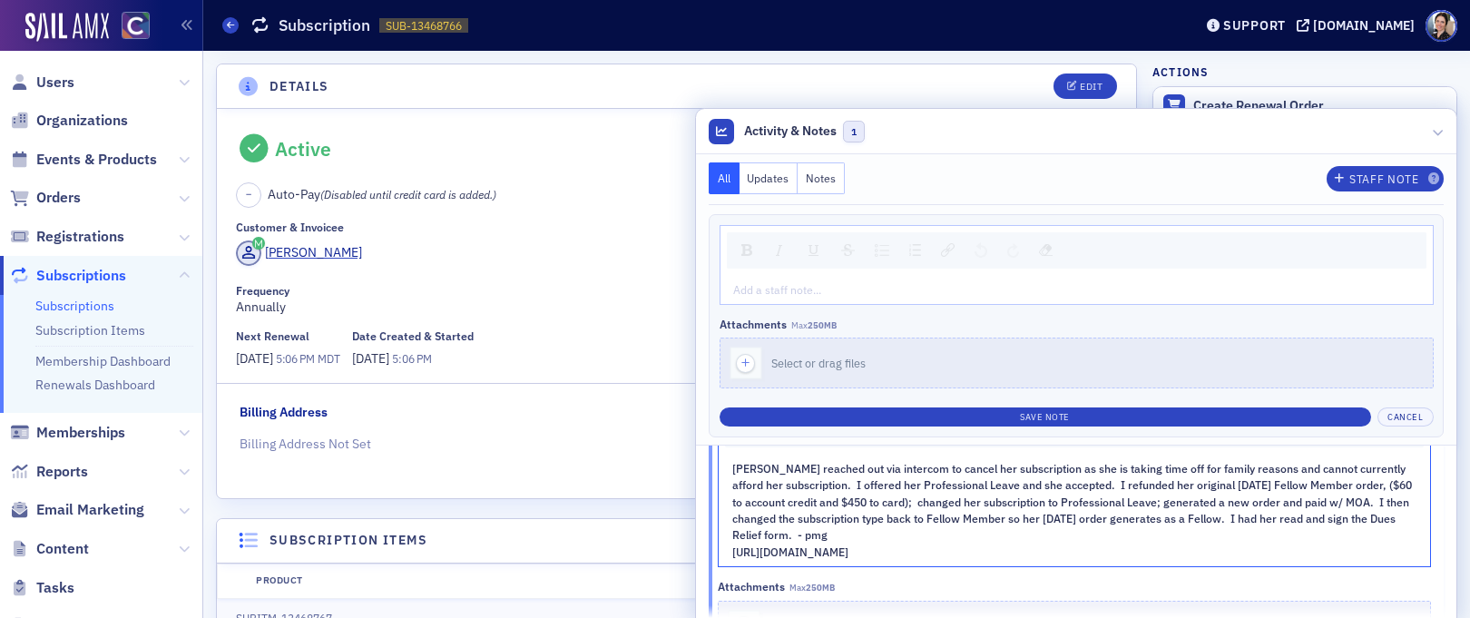
scroll to position [96, 0]
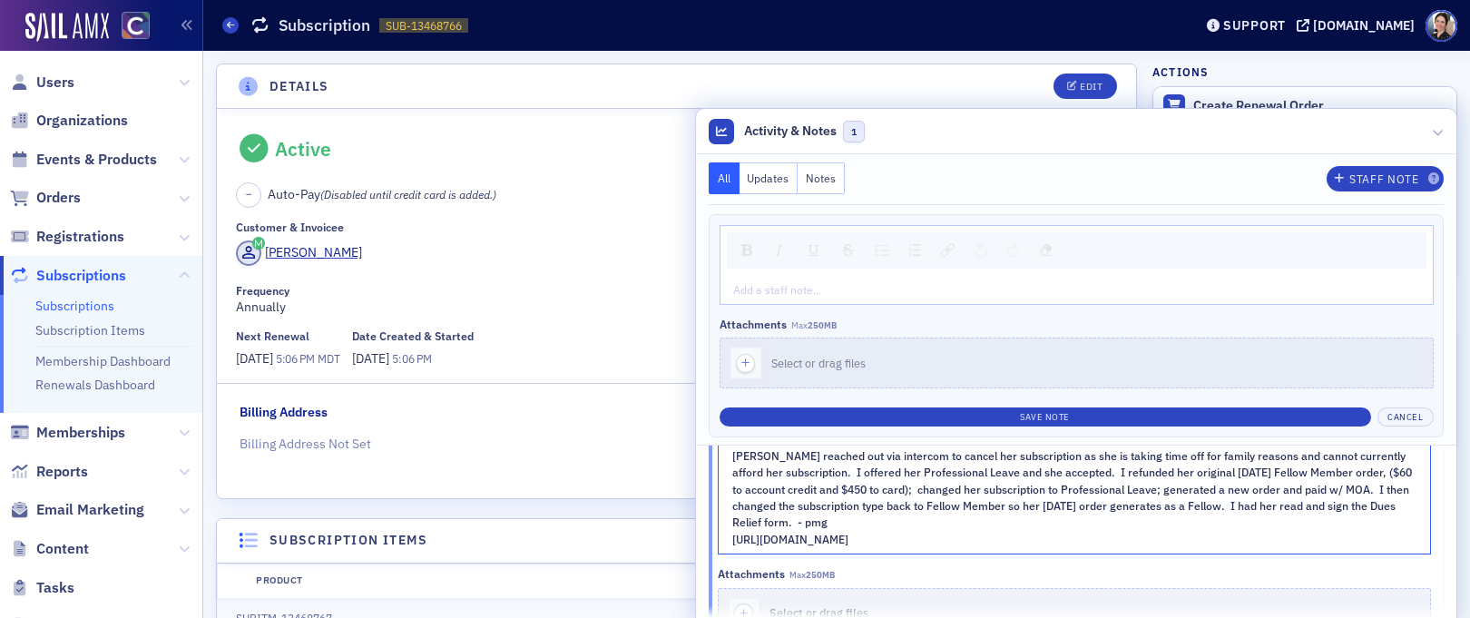
drag, startPoint x: 1159, startPoint y: 555, endPoint x: 709, endPoint y: 551, distance: 450.2
click at [709, 551] on div "Susan Gonzales reached out via intercom to cancel her subscription as she is ta…" at bounding box center [1067, 534] width 730 height 286
drag, startPoint x: 919, startPoint y: 553, endPoint x: 725, endPoint y: 554, distance: 193.3
click at [725, 554] on div "Susan Gonzales reached out via intercom to cancel her subscription as she is ta…" at bounding box center [1075, 497] width 713 height 113
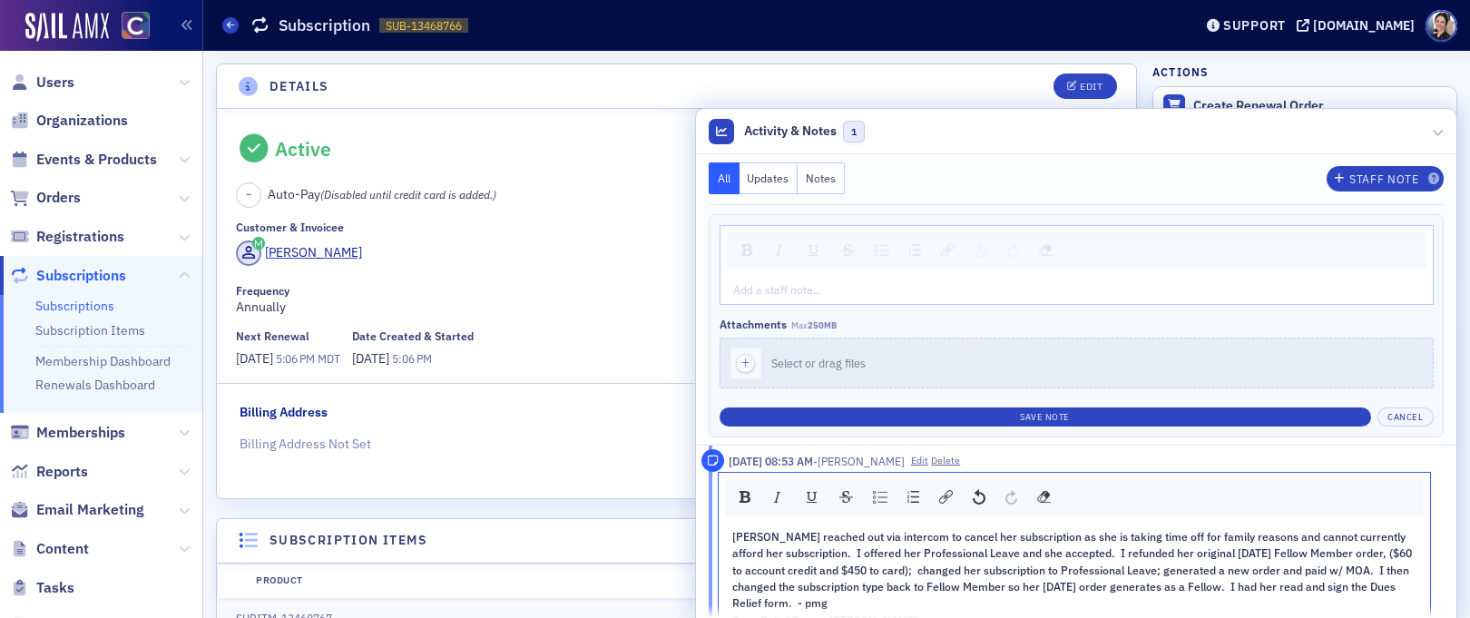
scroll to position [16, 0]
click at [939, 493] on img "rdw-link-control" at bounding box center [946, 496] width 14 height 14
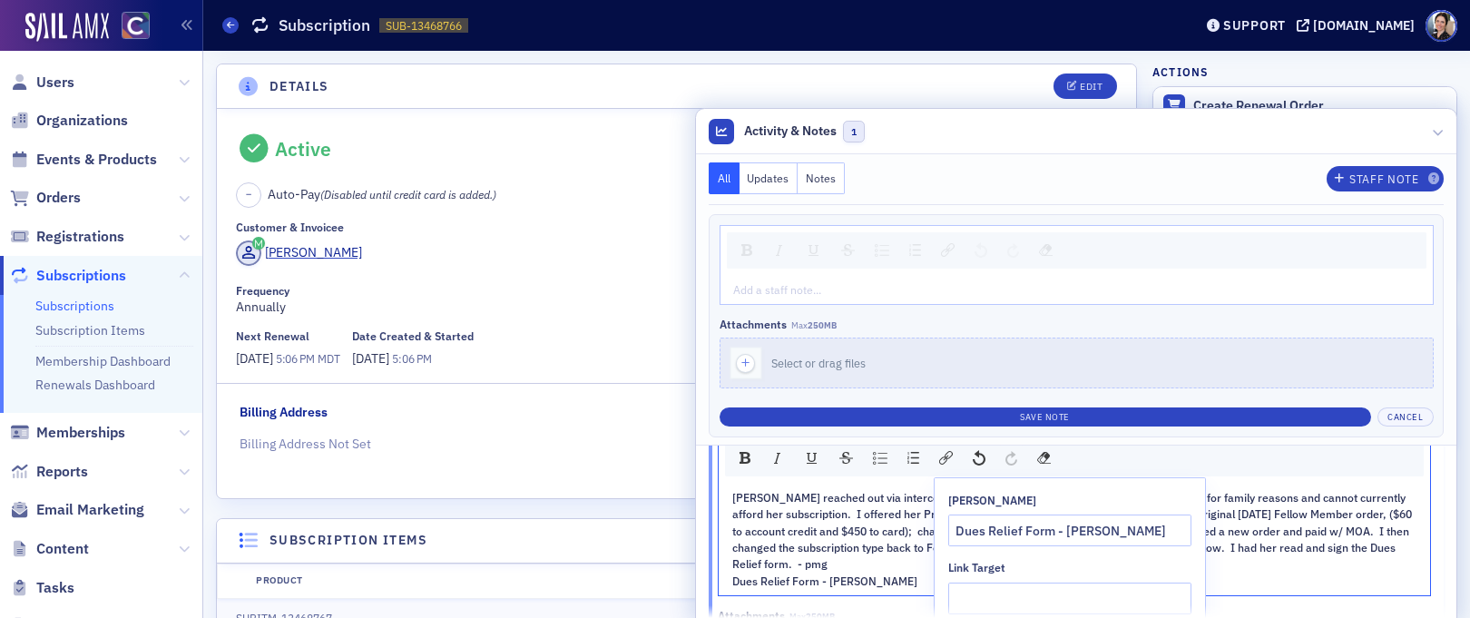
scroll to position [73, 0]
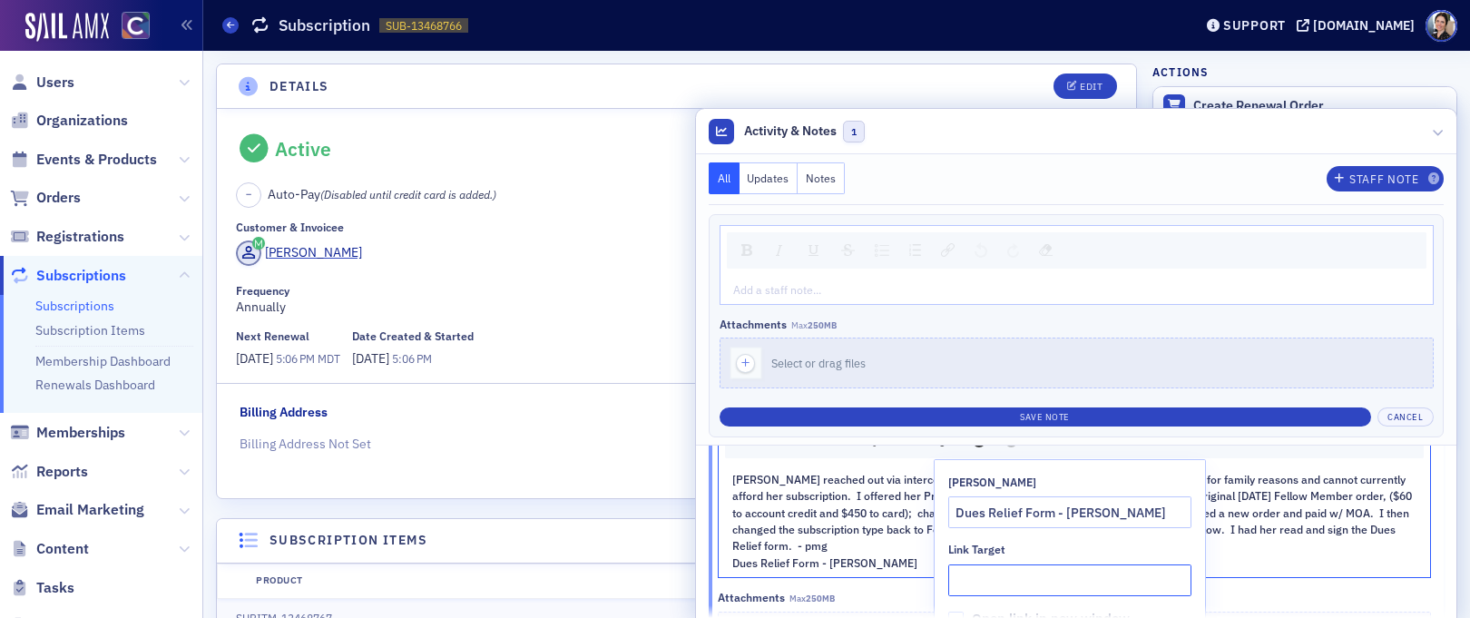
click at [991, 579] on input "Link Target" at bounding box center [1070, 581] width 243 height 32
paste input "https://drive.google.com/drive/folders/14rTSLMkaLi1gVRwoF6XXcAfnC9Wn-ATn"
type input "https://drive.google.com/drive/folders/14rTSLMkaLi1gVRwoF6XXcAfnC9Wn-ATn"
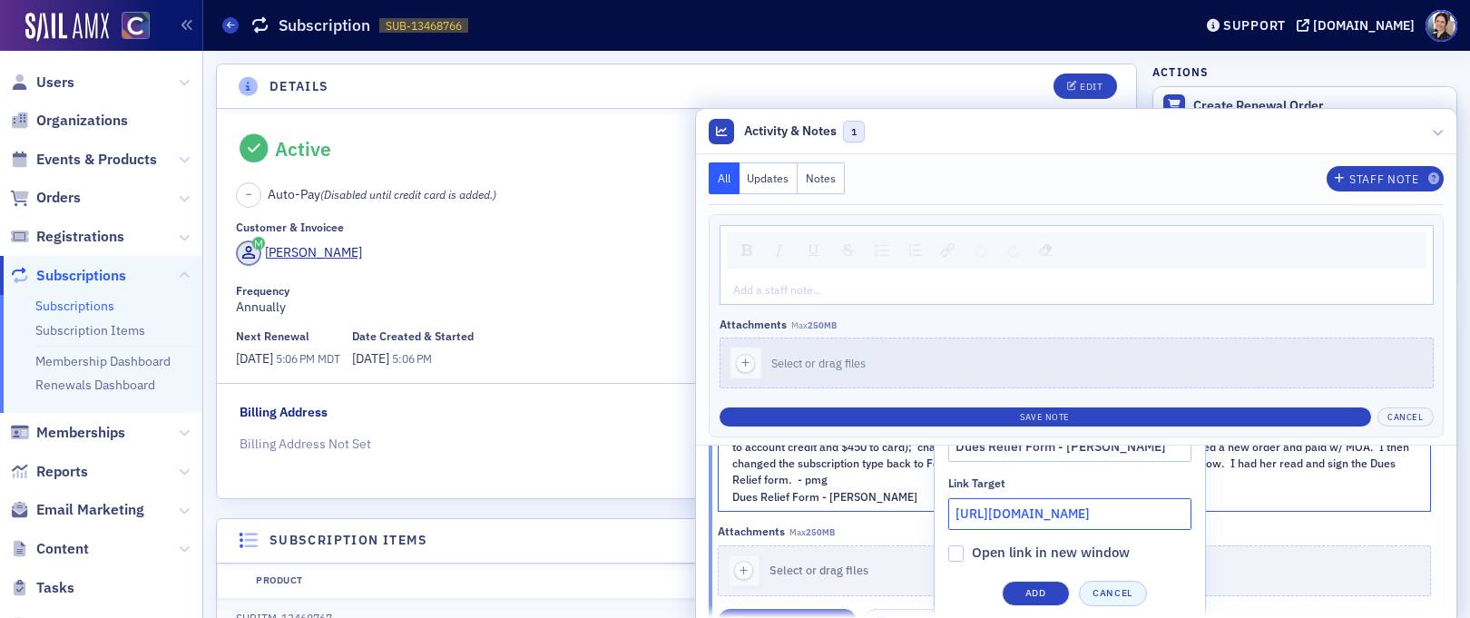
scroll to position [148, 0]
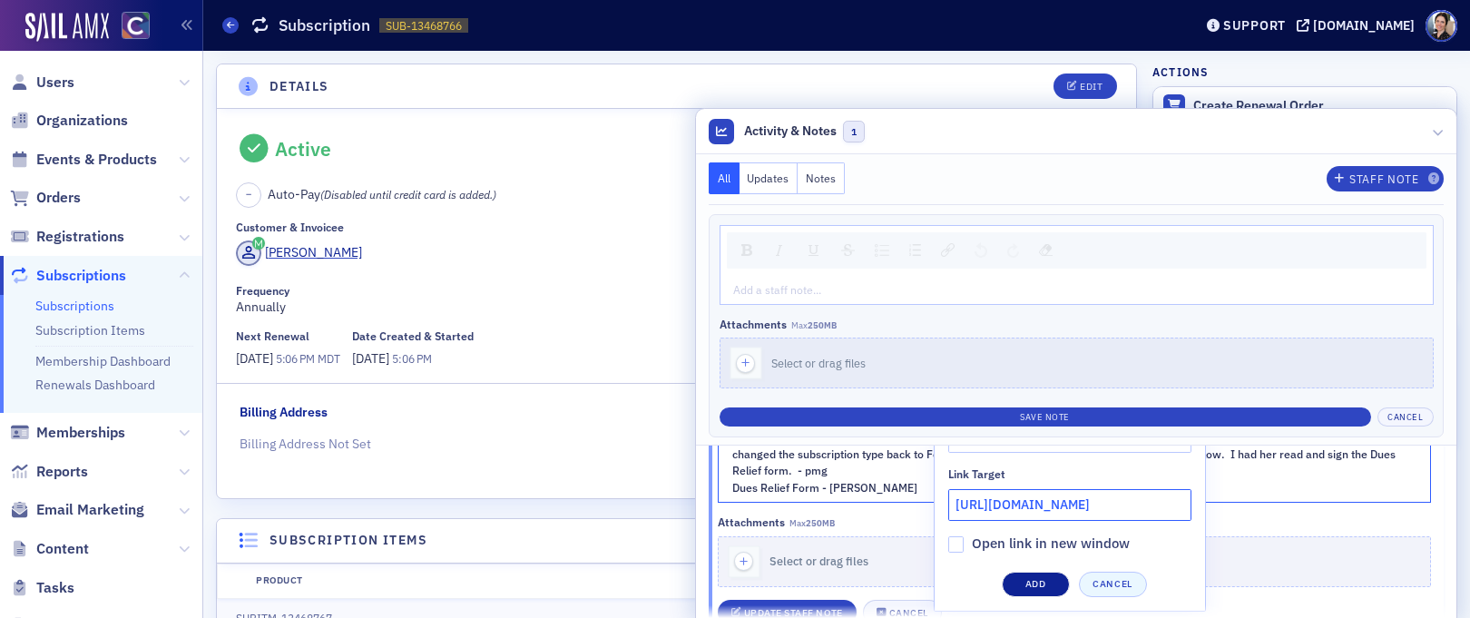
click at [1035, 581] on button "Add" at bounding box center [1036, 584] width 68 height 25
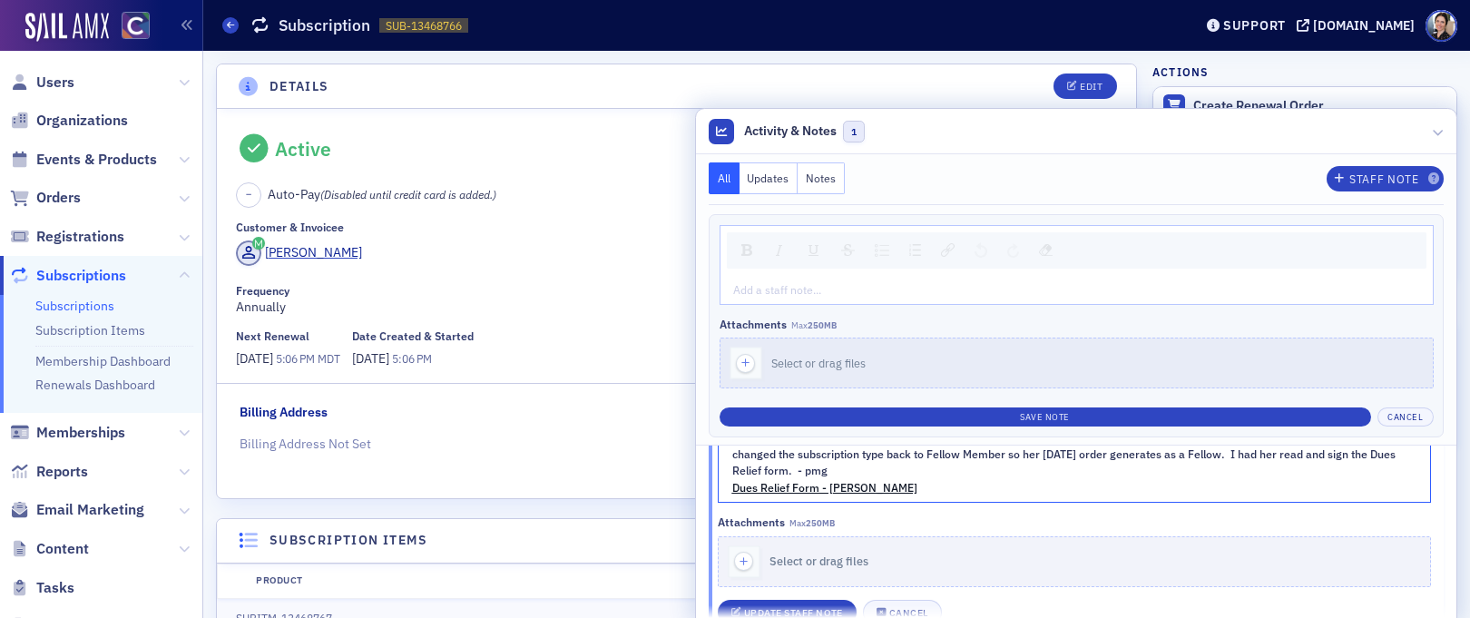
click at [1019, 494] on div "Dues Relief Form - Susan Gonzales" at bounding box center [1076, 487] width 686 height 16
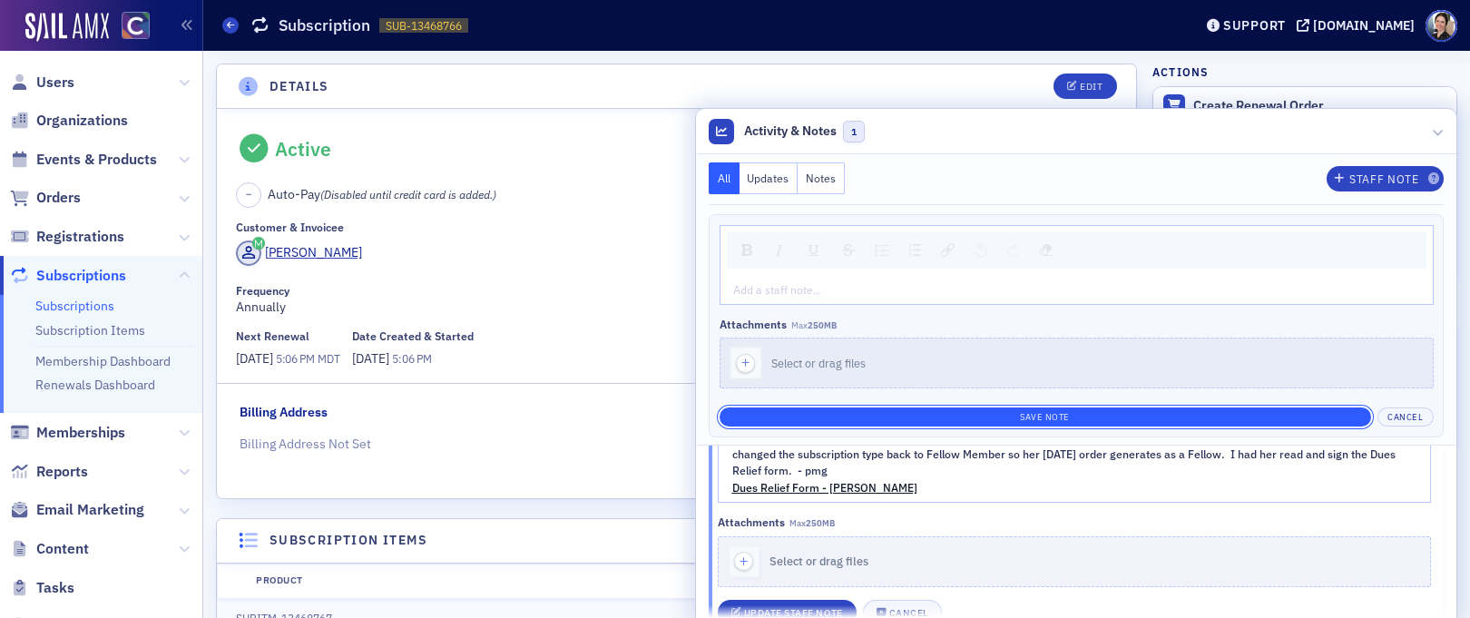
click at [1071, 417] on button "Save Note" at bounding box center [1046, 417] width 652 height 19
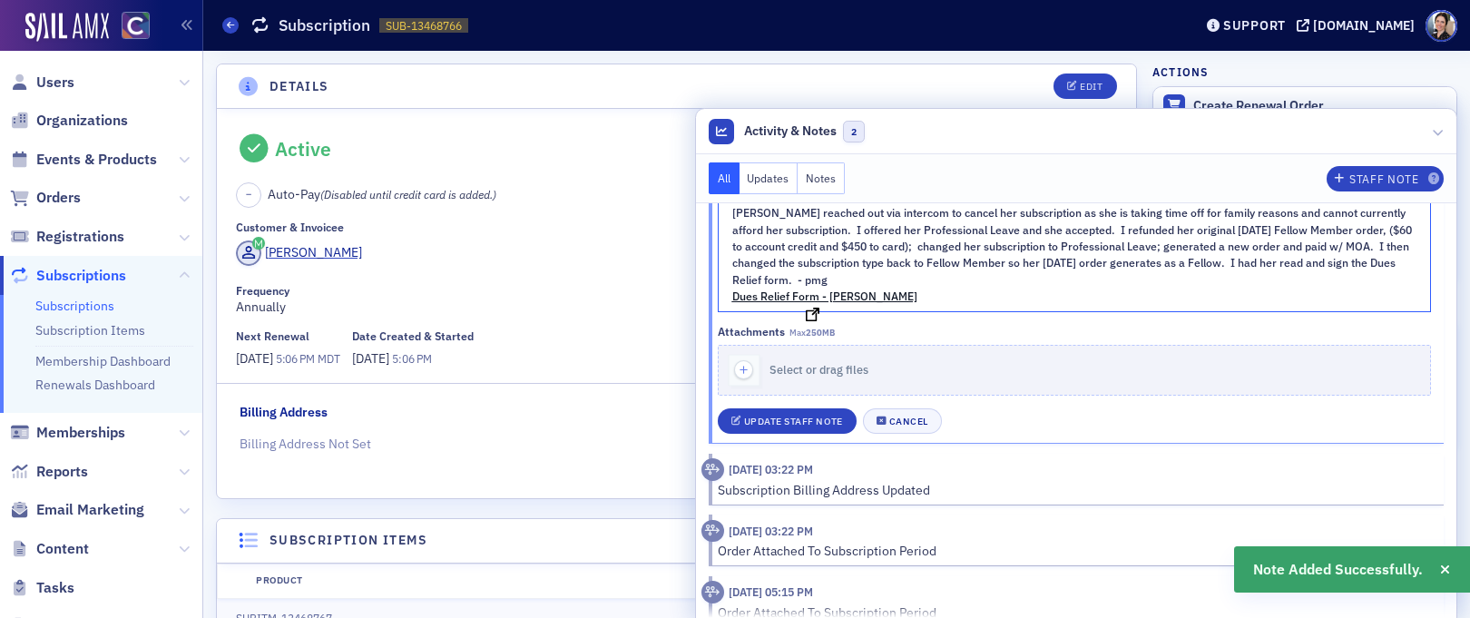
click at [895, 303] on span "Dues Relief Form - Susan Gonzales" at bounding box center [825, 296] width 185 height 15
click at [831, 303] on span "Dues Relief Form - Susan Gonzales" at bounding box center [825, 296] width 185 height 15
click at [806, 333] on div "Susan Gonzales reached out via intercom to cancel her subscription as she is ta…" at bounding box center [1075, 291] width 714 height 286
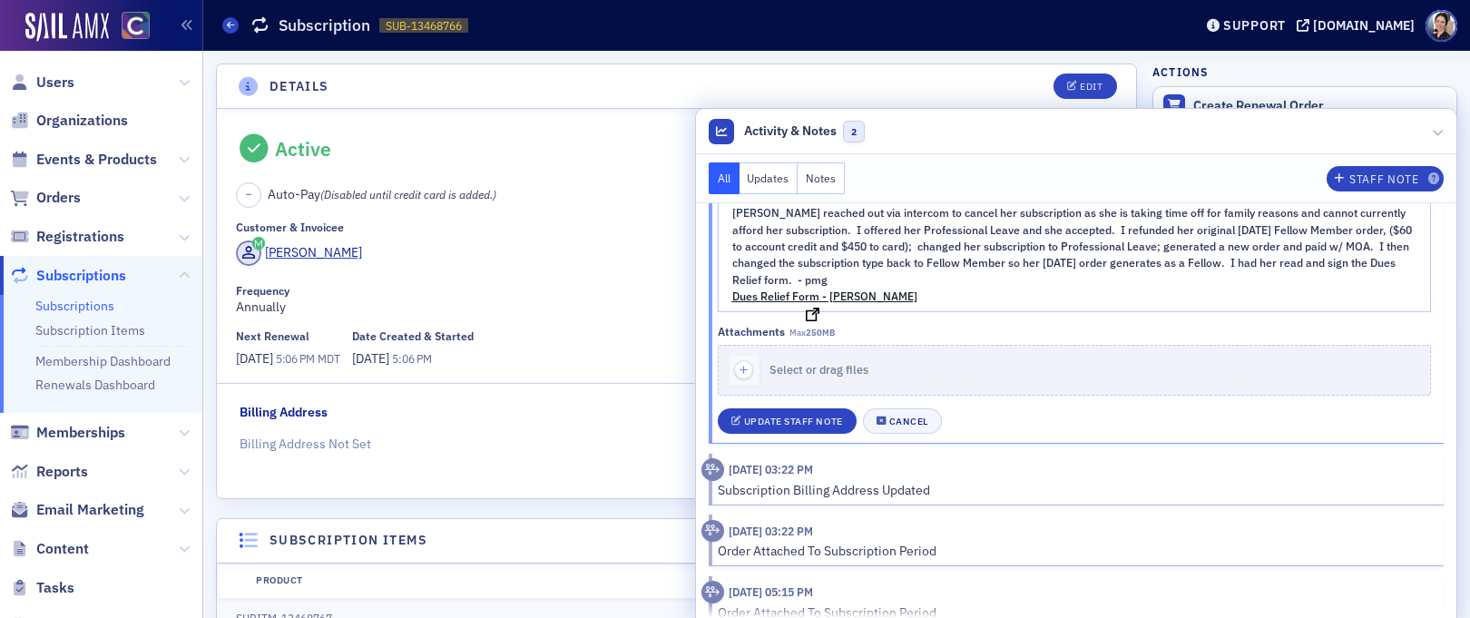
click at [811, 303] on span "Dues Relief Form - Susan Gonzales" at bounding box center [825, 296] width 185 height 15
click at [956, 304] on div "Dues Relief Form - Susan Gonzales" at bounding box center [1076, 296] width 686 height 16
click at [767, 303] on span "Dues Relief Form - Susan Gonzales" at bounding box center [825, 296] width 185 height 15
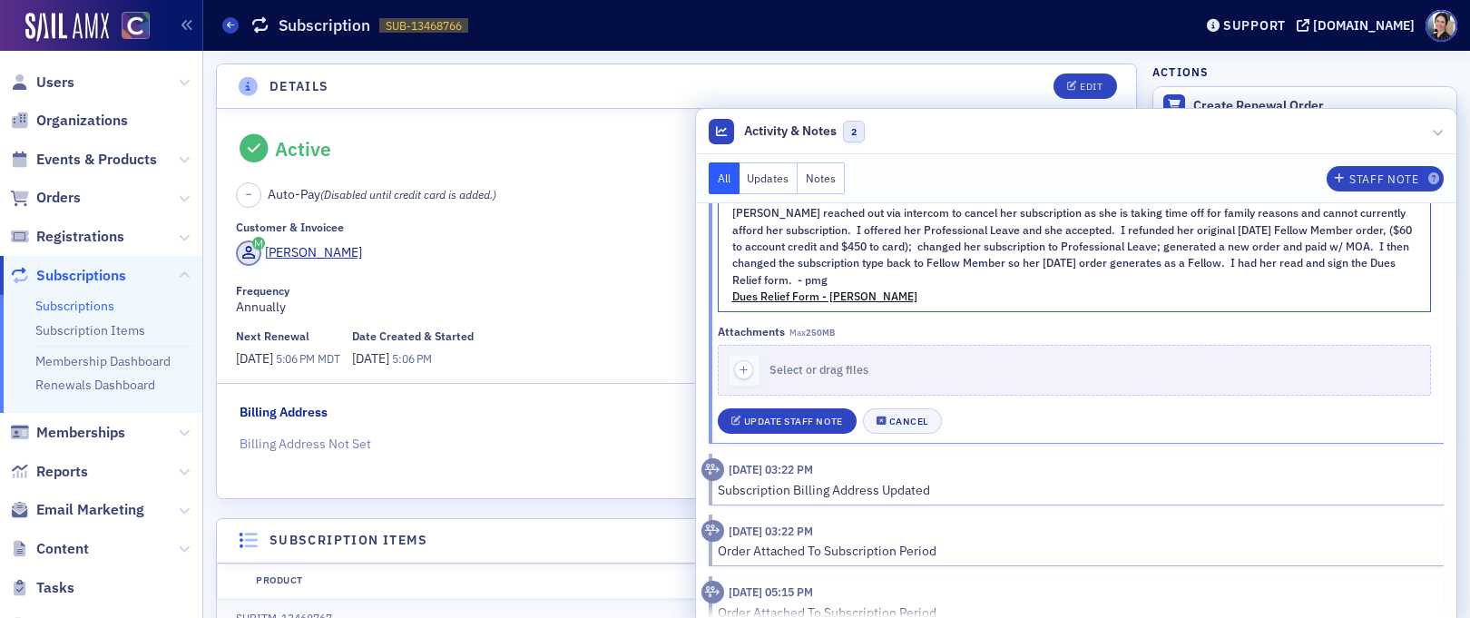
click at [813, 334] on div "Susan Gonzales reached out via intercom to cancel her subscription as she is ta…" at bounding box center [1075, 291] width 714 height 286
click at [723, 310] on div "Susan Gonzales reached out via intercom to cancel her subscription as she is ta…" at bounding box center [1075, 254] width 713 height 113
click at [748, 303] on span "Dues Relief Form - Susan Gonzales" at bounding box center [825, 296] width 185 height 15
click at [1237, 260] on span "Susan Gonzales reached out via intercom to cancel her subscription as she is ta…" at bounding box center [1074, 246] width 683 height 82
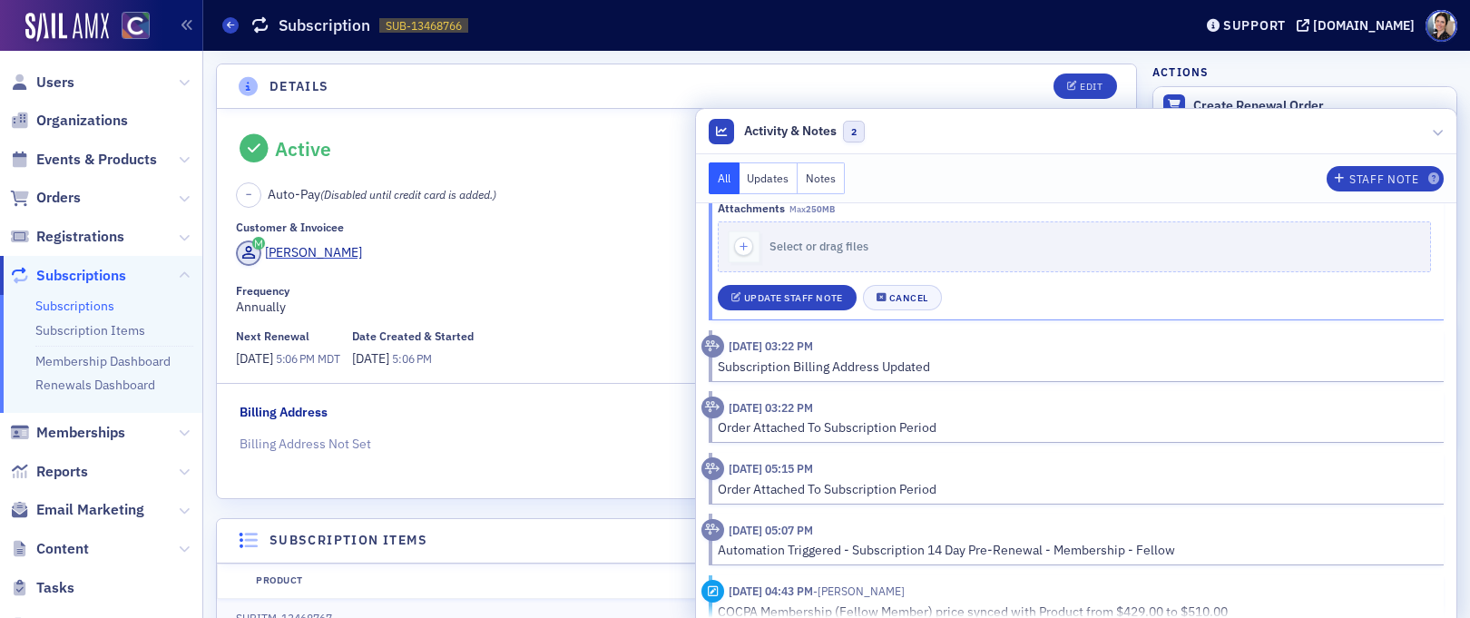
scroll to position [0, 0]
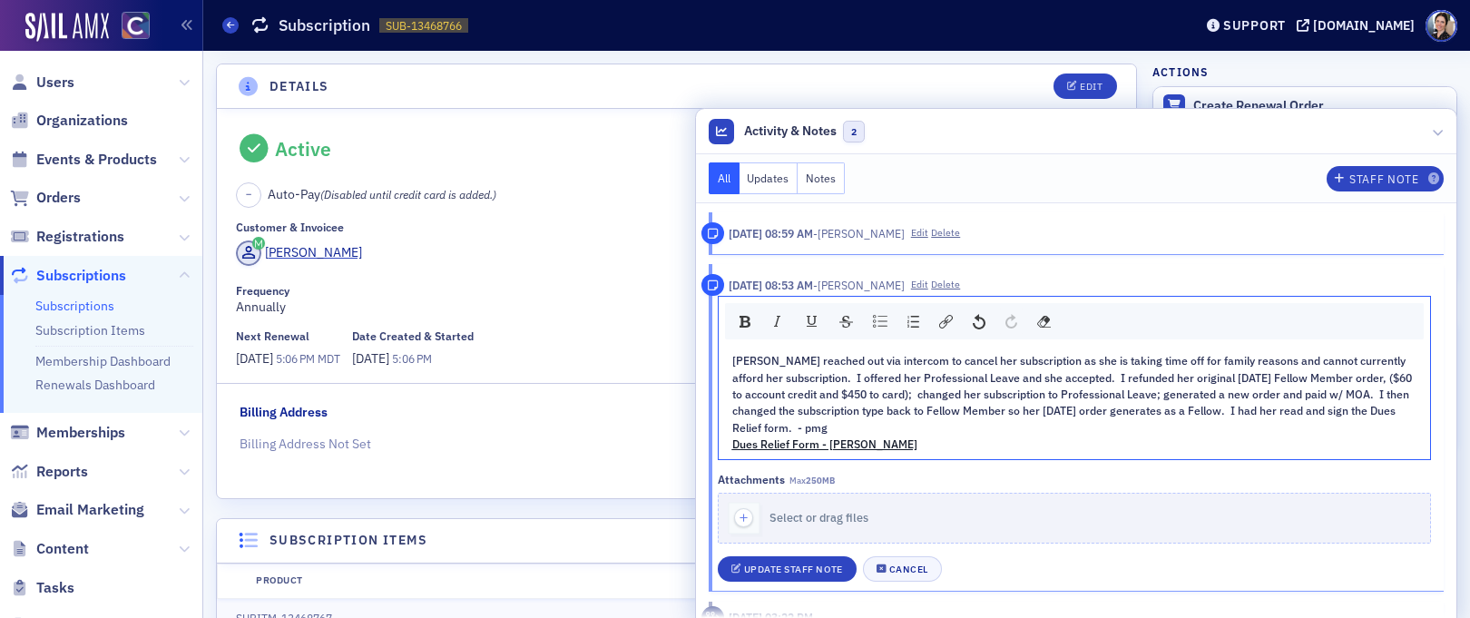
click at [1153, 395] on span "Susan Gonzales reached out via intercom to cancel her subscription as she is ta…" at bounding box center [1074, 394] width 683 height 82
click at [801, 575] on div "Update Staff Note" at bounding box center [793, 570] width 99 height 10
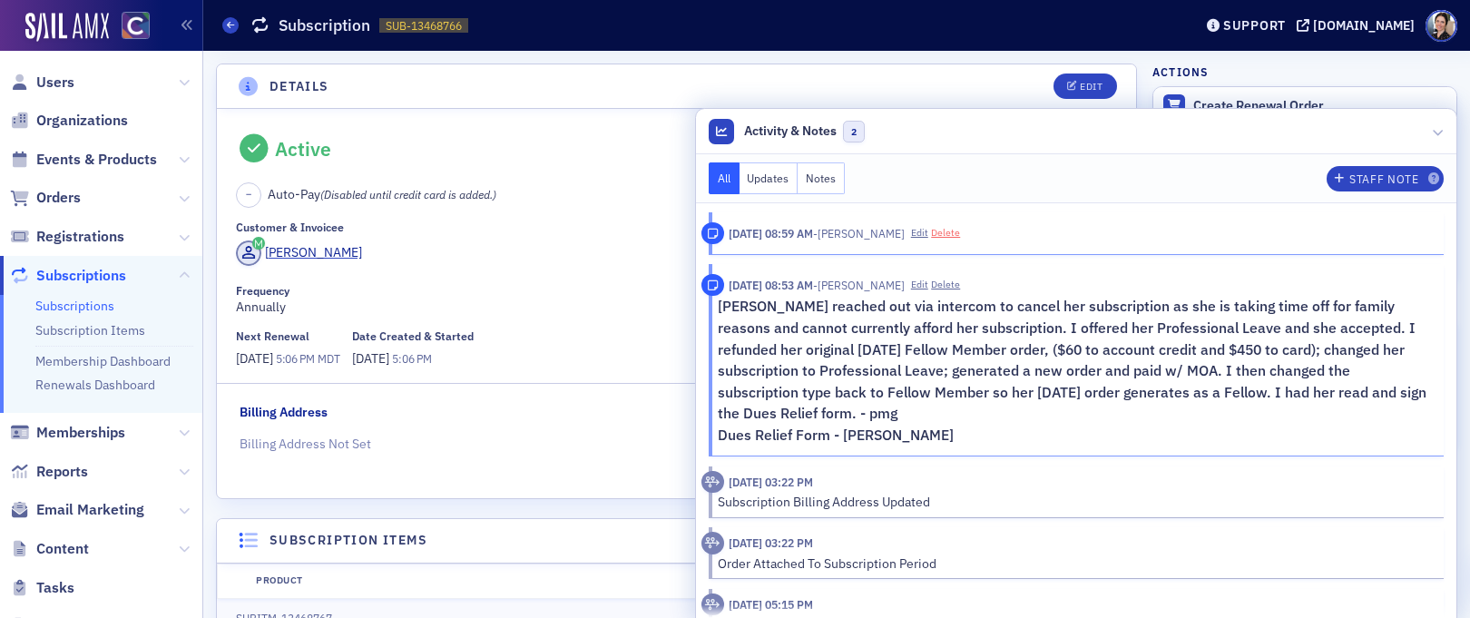
click at [960, 231] on button "Delete" at bounding box center [945, 233] width 29 height 15
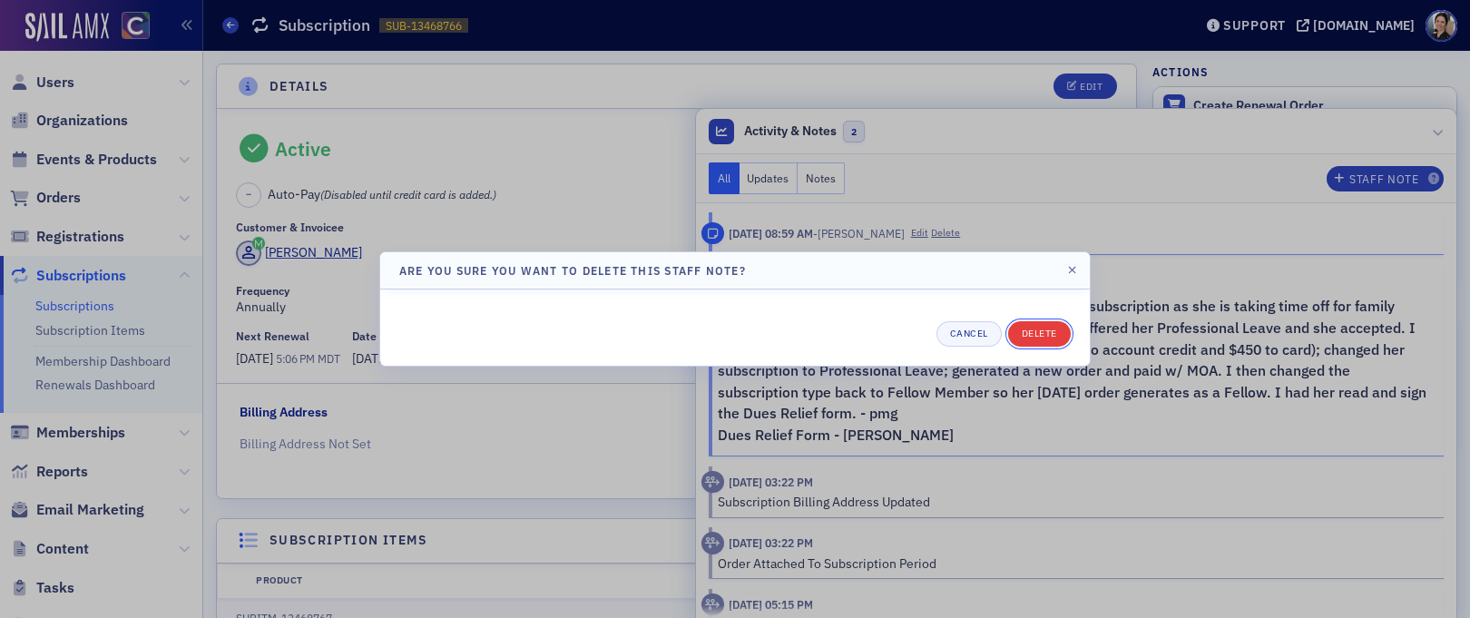
click at [1048, 329] on button "Delete" at bounding box center [1039, 333] width 63 height 25
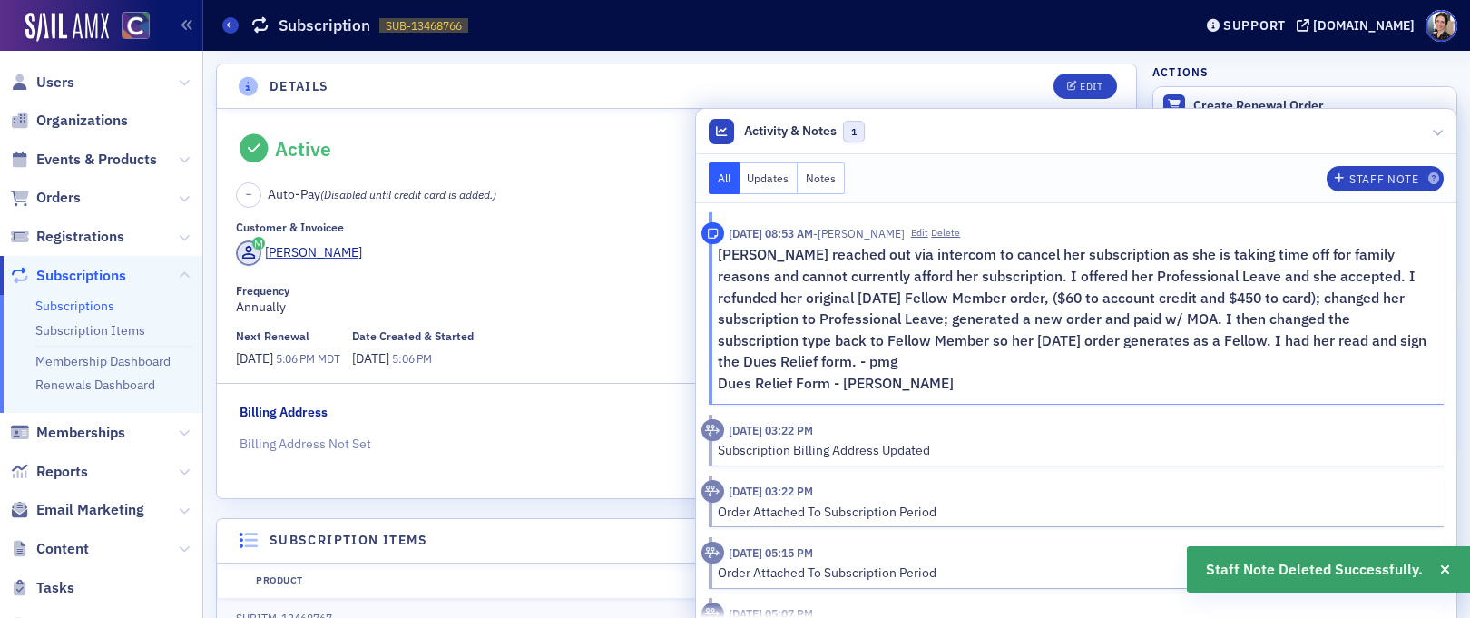
click at [890, 380] on link "Dues Relief Form - Susan Gonzales" at bounding box center [836, 383] width 236 height 18
